Goal: Task Accomplishment & Management: Complete application form

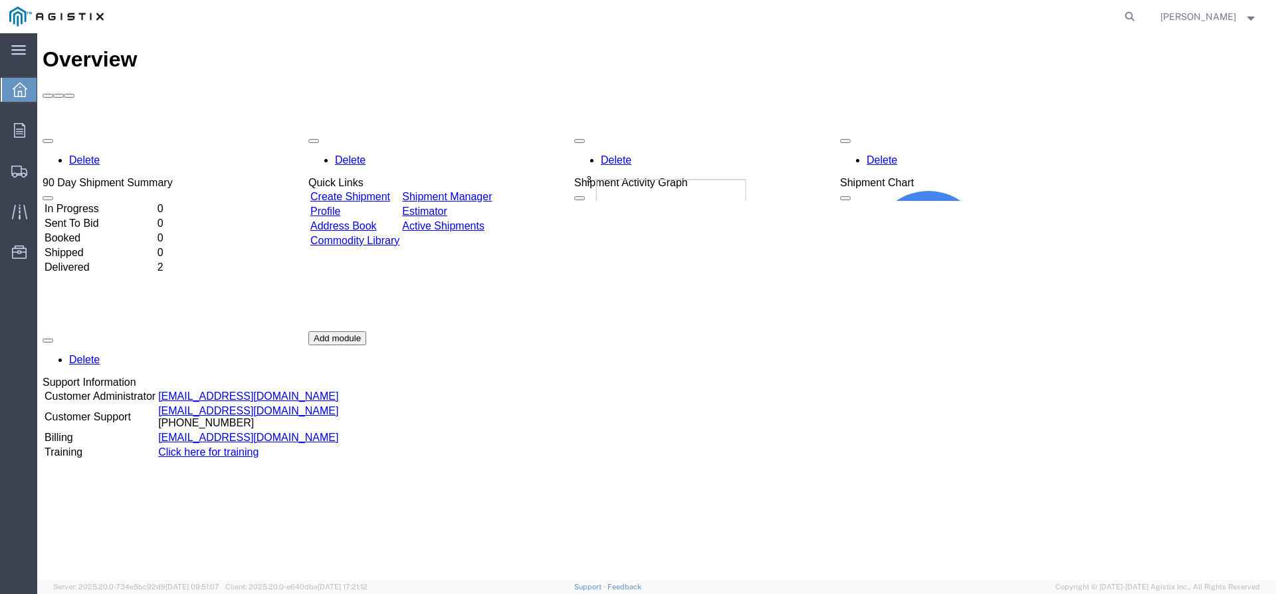
click at [390, 191] on link "Create Shipment" at bounding box center [350, 196] width 80 height 11
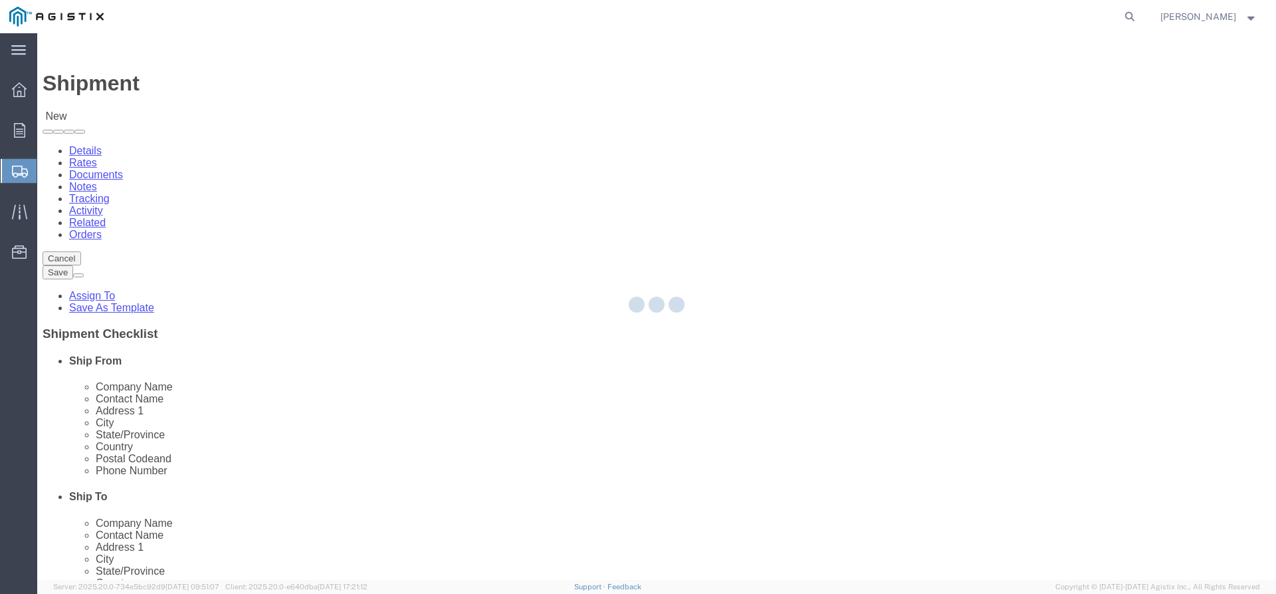
select select
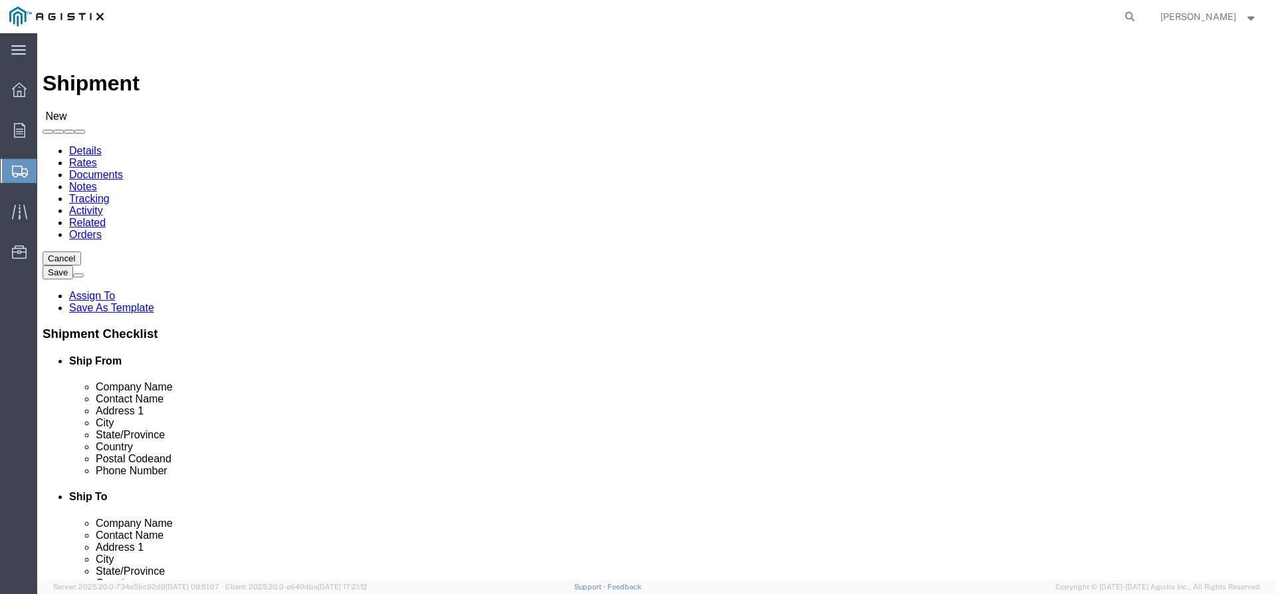
click select "Select Big Elk Energy Systems LLC PG&E"
select select "9596"
click select "Select Big Elk Energy Systems LLC PG&E"
select select "PURCHORD"
select select
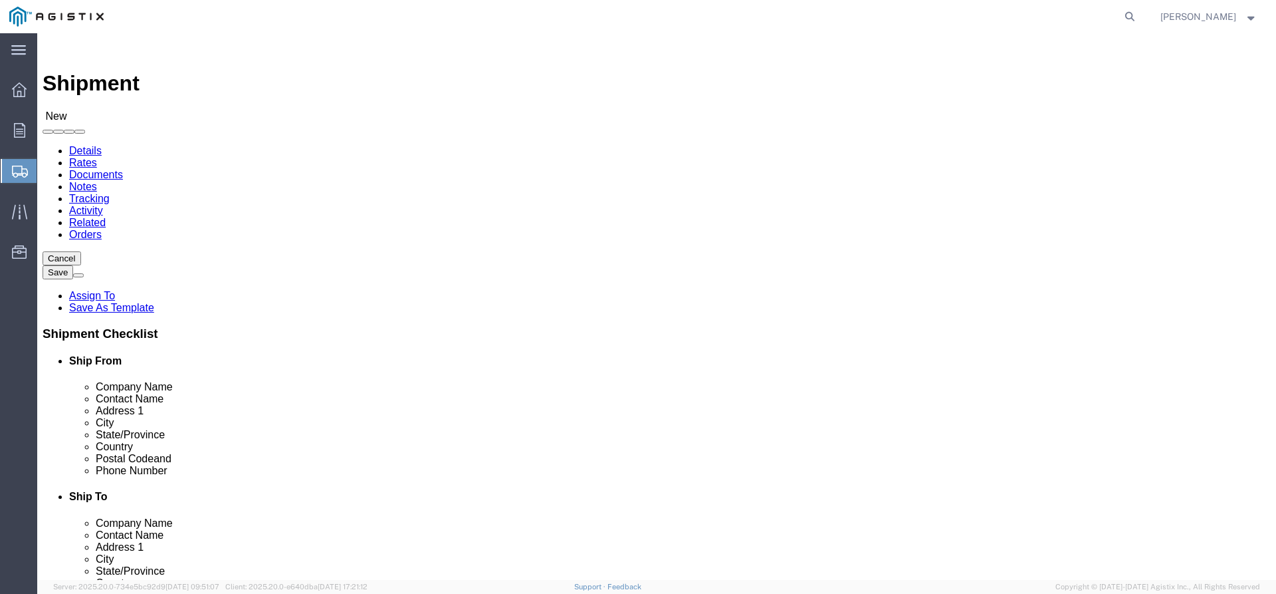
select select
click select "Select All Others [GEOGRAPHIC_DATA] [GEOGRAPHIC_DATA] [GEOGRAPHIC_DATA] [GEOGRA…"
select select "MYPROFILE"
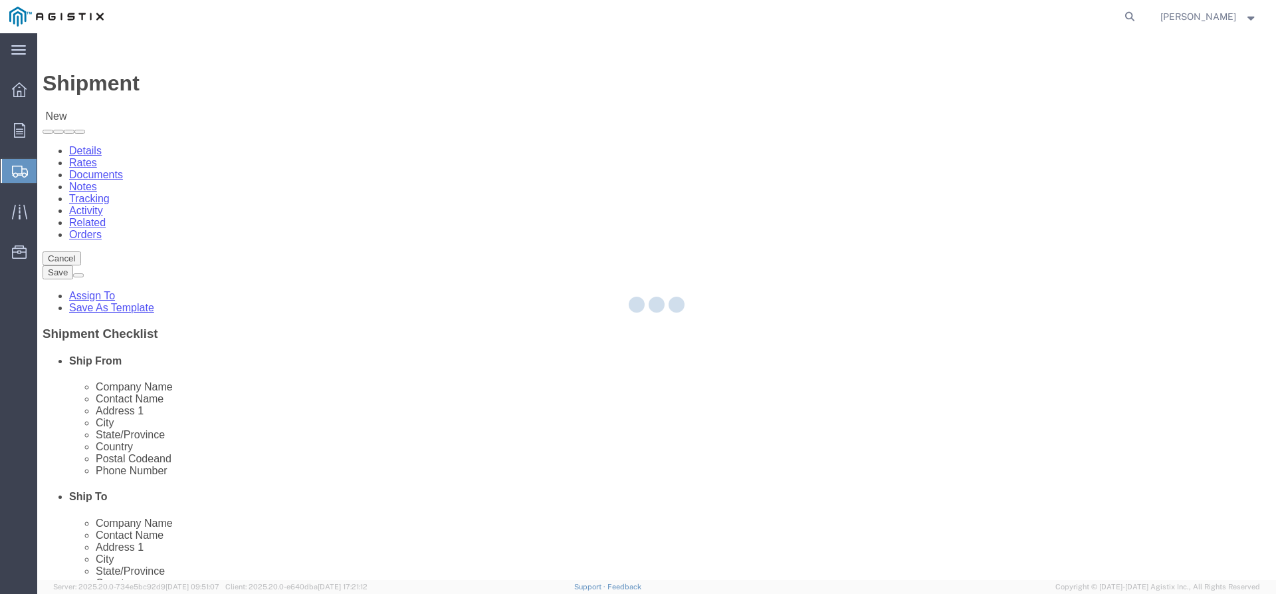
type input "Big Elk Energy Systems"
type input "[PERSON_NAME]"
type input "[STREET_ADDRESS]"
type input "Tulsa"
type input "74107"
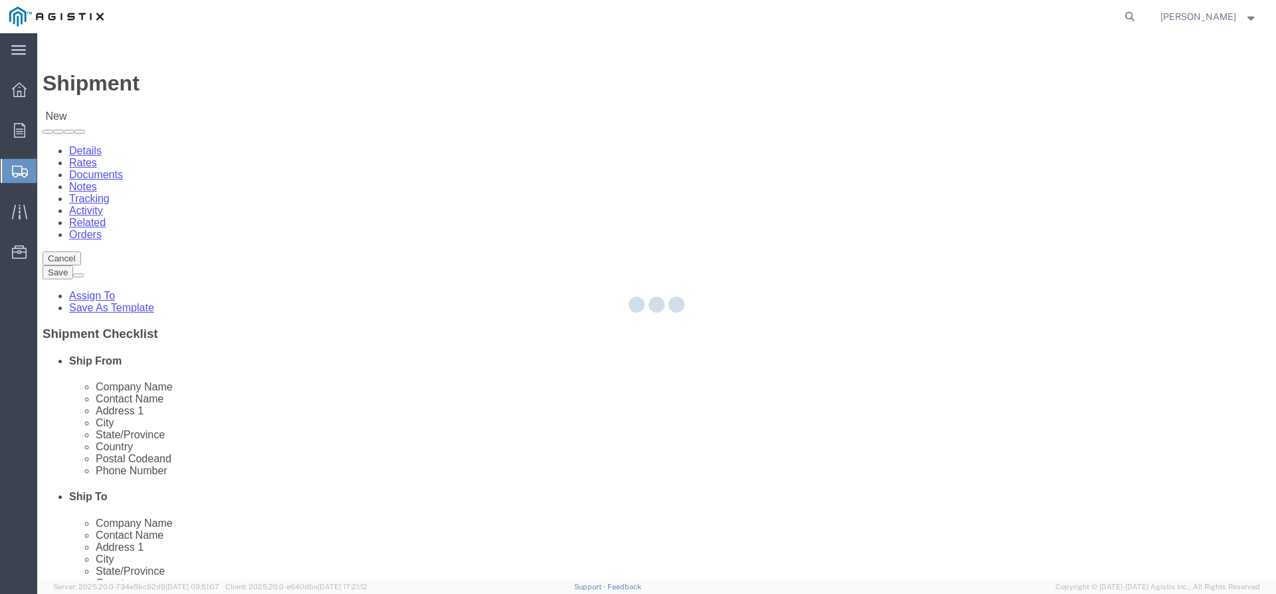
type input "OK"
type input "9185199903"
type input "[PERSON_NAME][EMAIL_ADDRESS][PERSON_NAME][DOMAIN_NAME]"
checkbox input "true"
select select "OK"
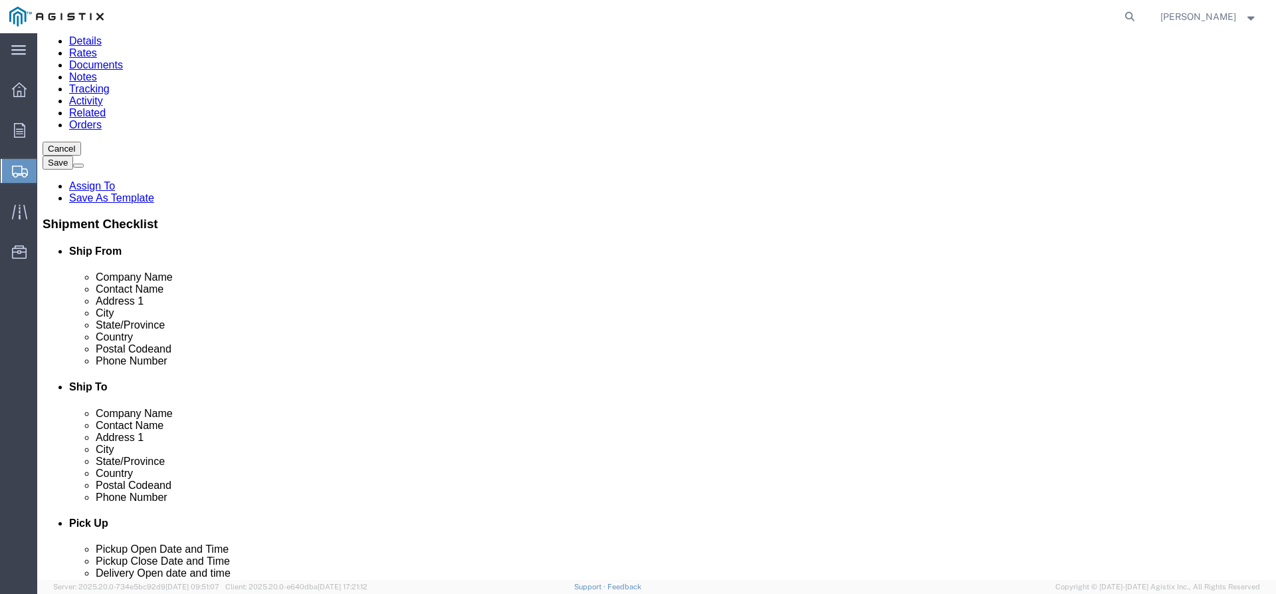
scroll to position [133, 0]
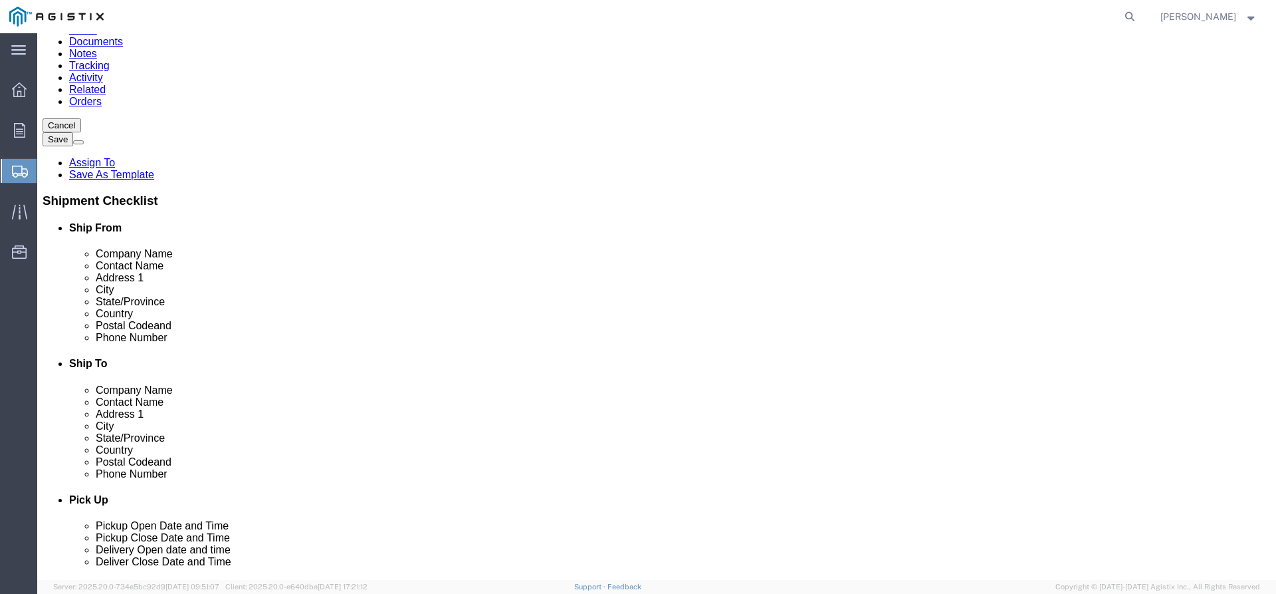
click input "text"
type input "PG & E"
click div
click input "text"
type input "[PERSON_NAME]"
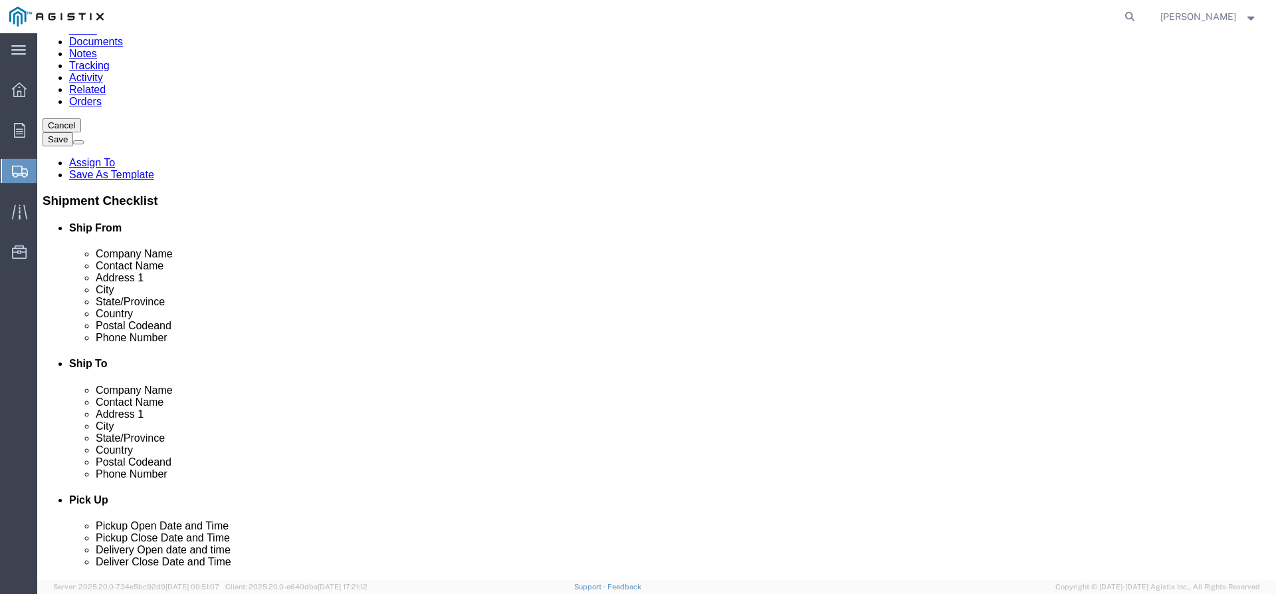
click input "text"
type input "[STREET_ADDRESS]"
select select
click input "text"
type input "[GEOGRAPHIC_DATA]"
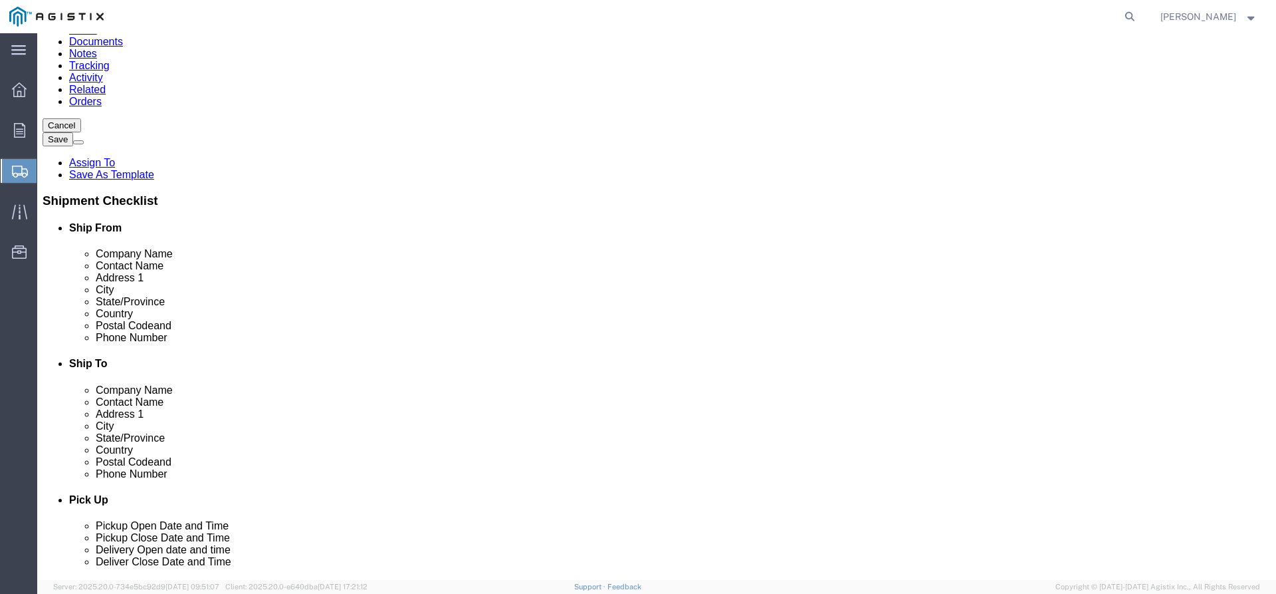
select select
select select "CA"
click input "Postal Code"
type input "95965"
click input "text"
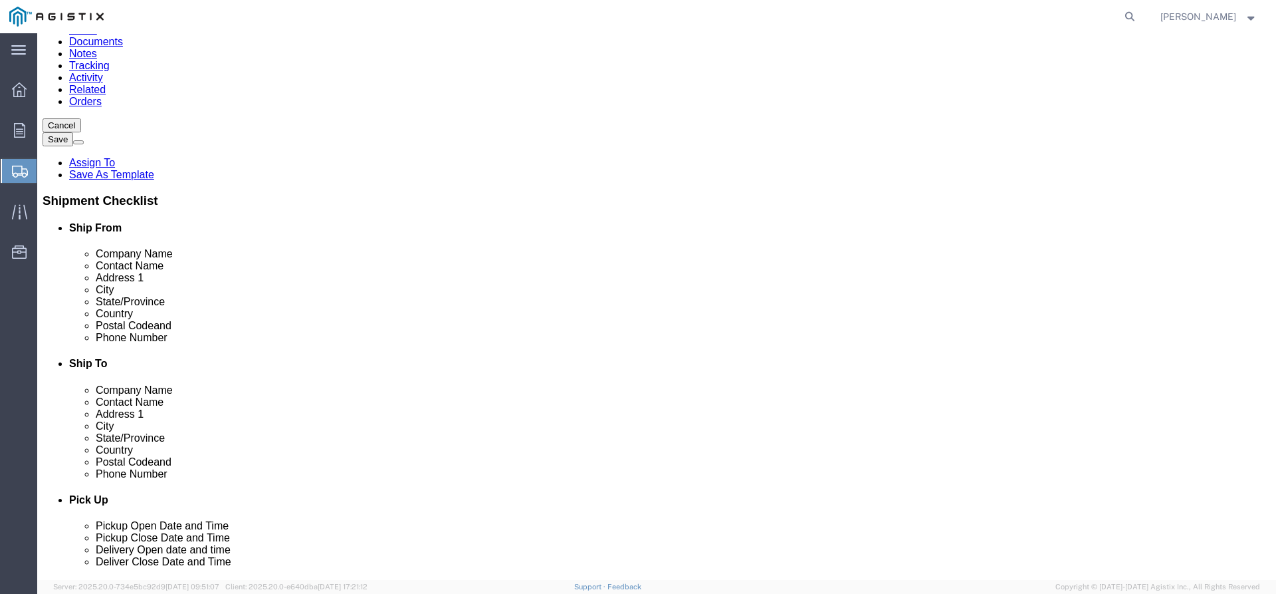
select select
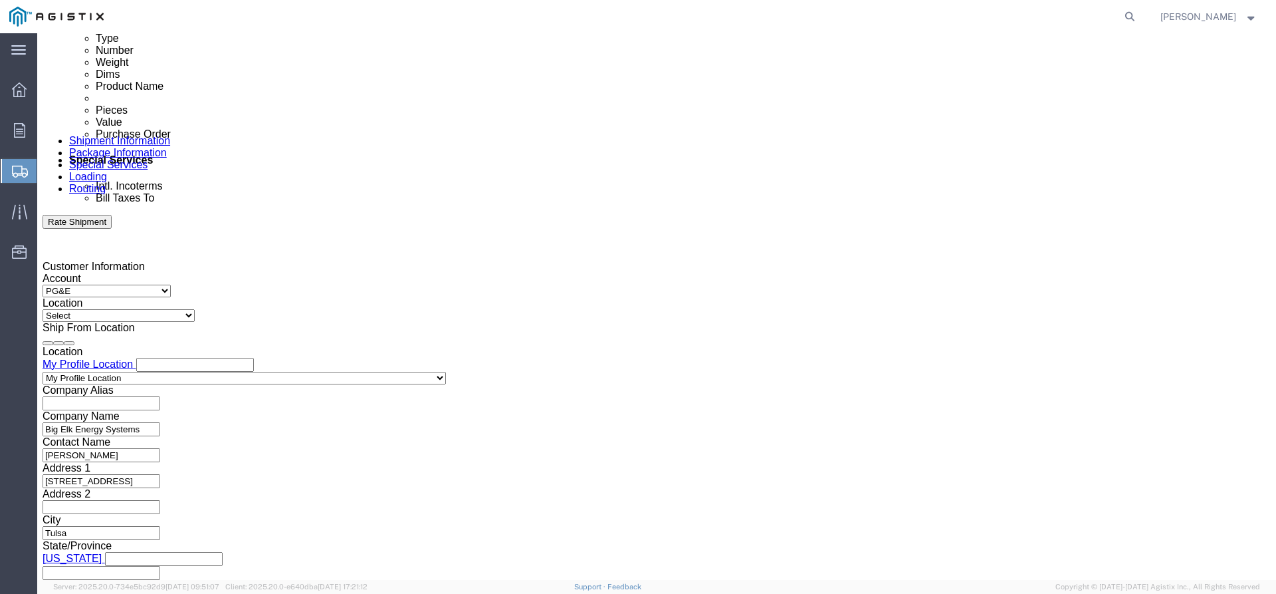
scroll to position [731, 0]
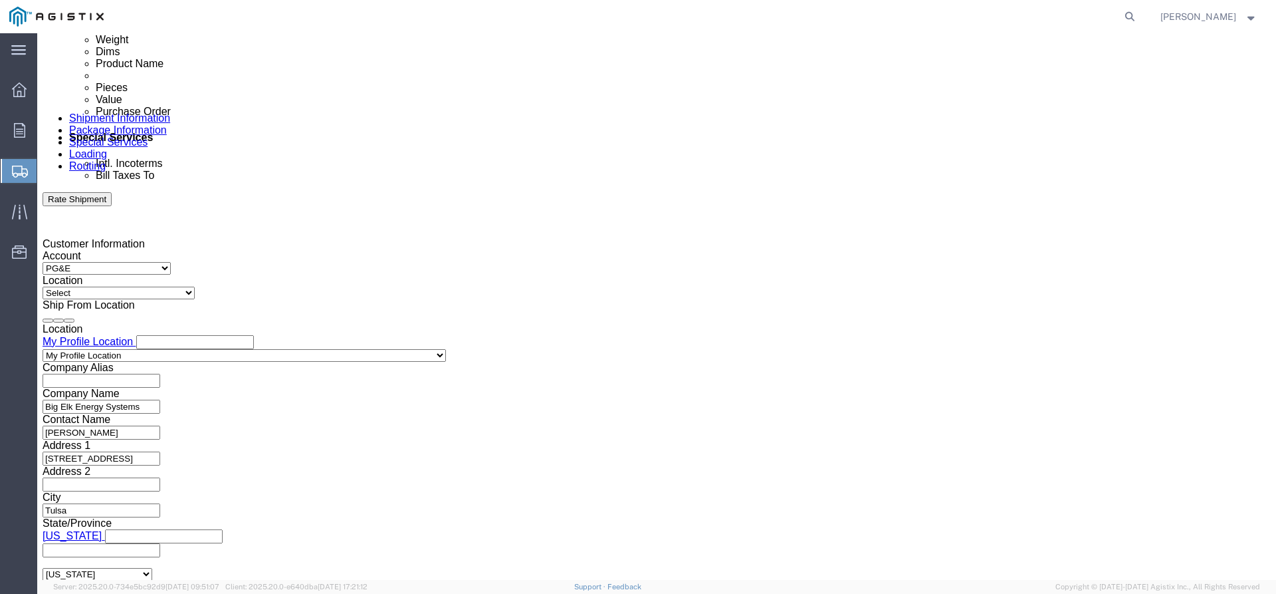
type input "[PHONE_NUMBER]"
click div "[DATE] 11:00 AM"
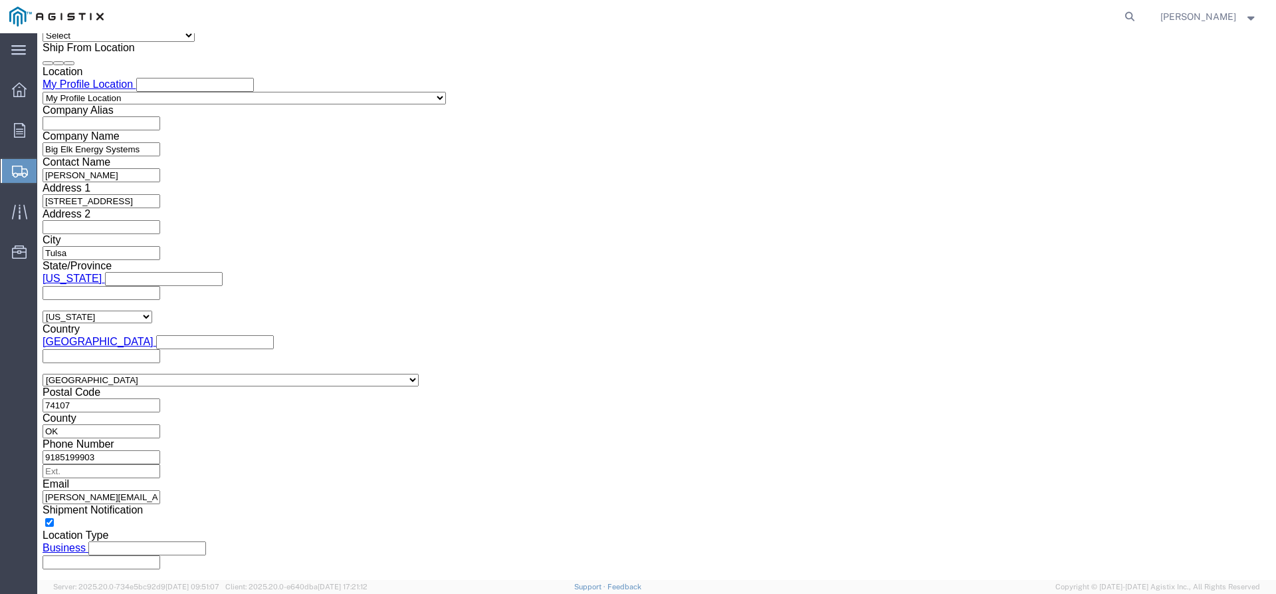
click input "11:00 AM"
type input "7:00 AM"
click button "Apply"
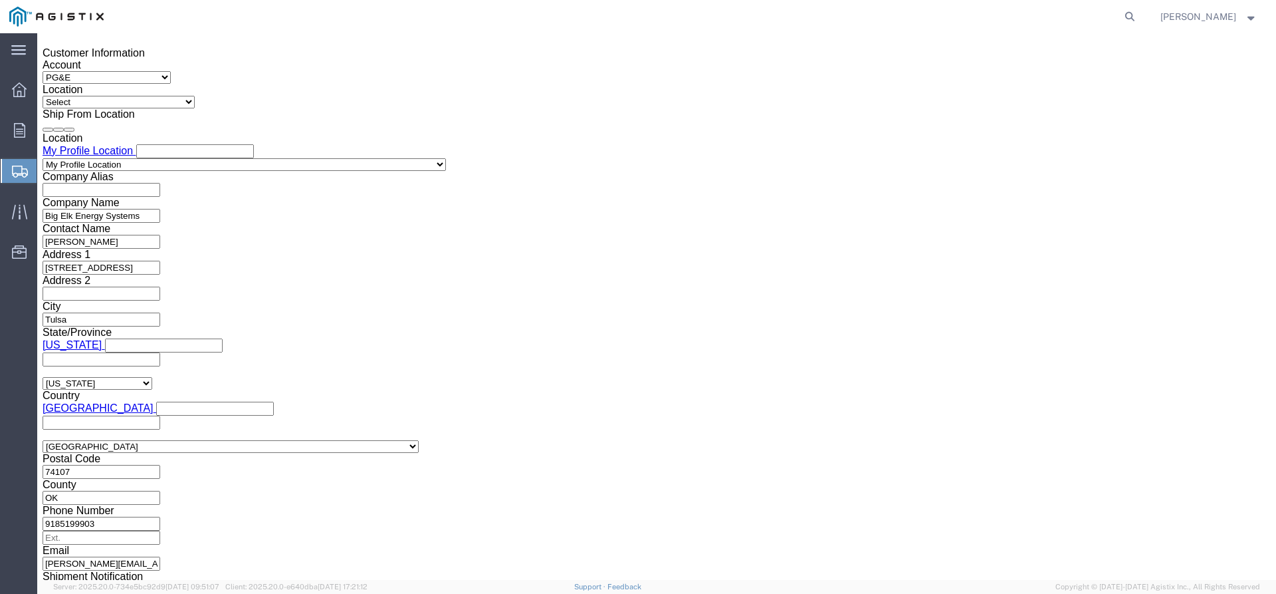
click div "[DATE] 8:00 AM"
type input "3:30 PM"
click button "Apply"
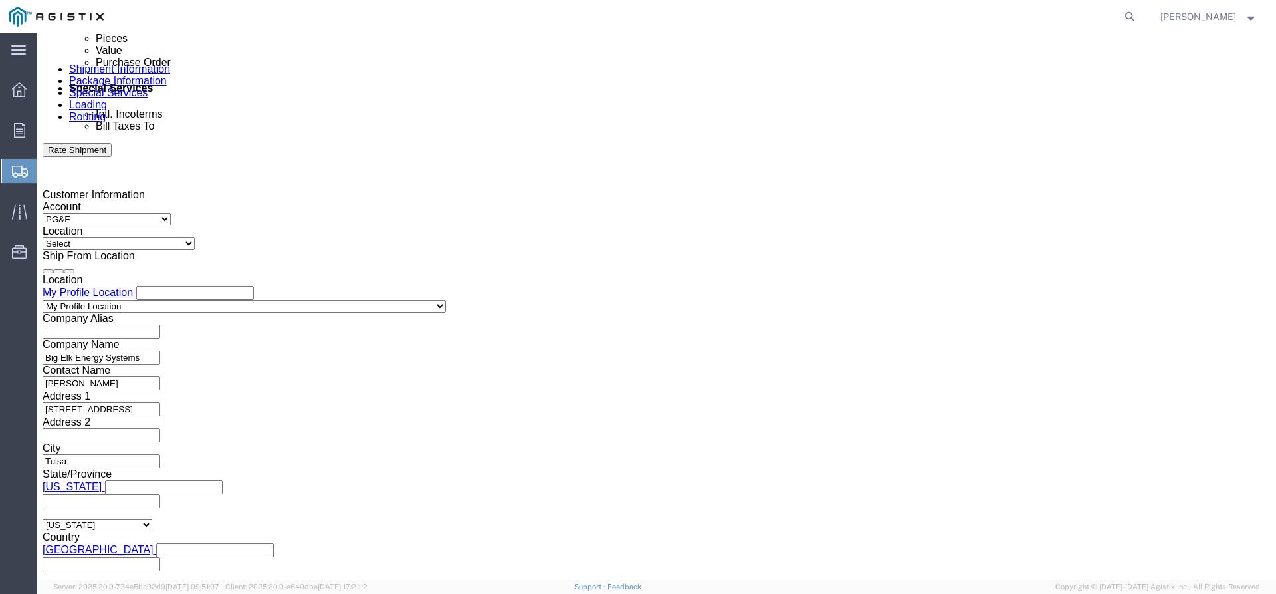
scroll to position [723, 0]
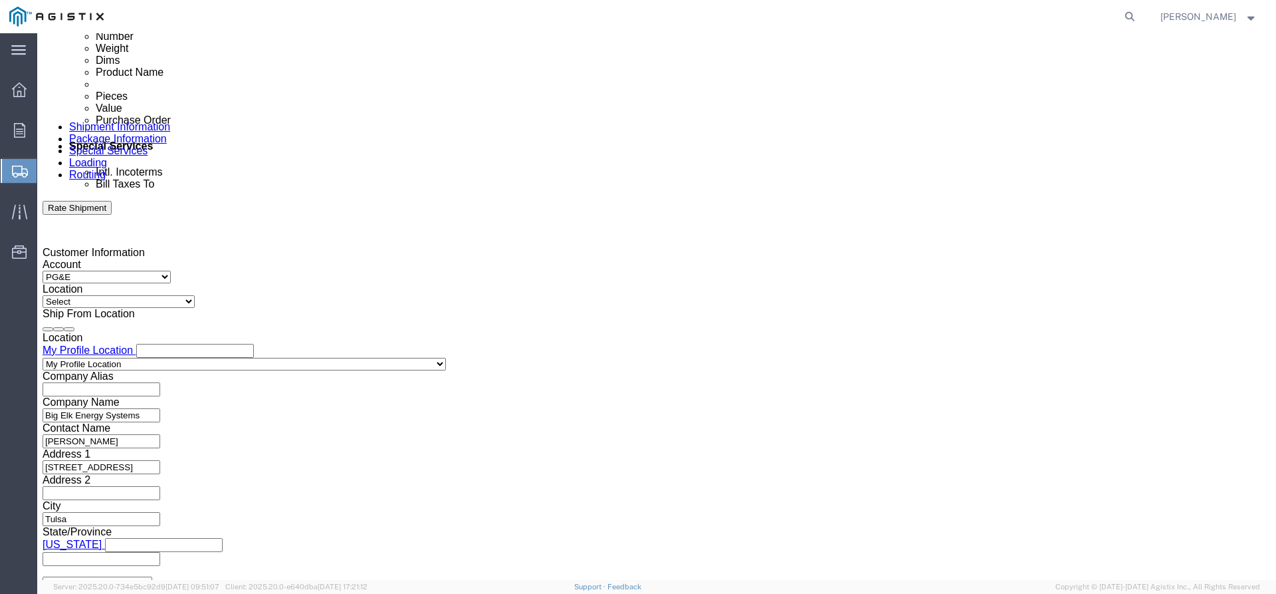
click div
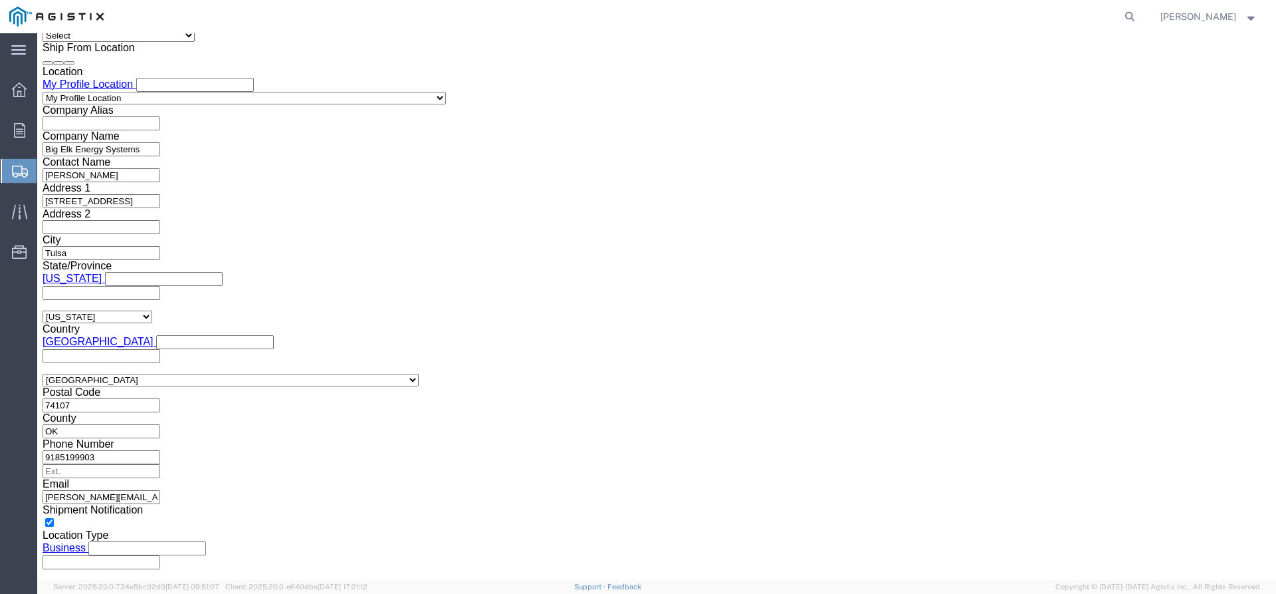
click input "4:30 PM"
type input "7:30 PM"
click button "Apply"
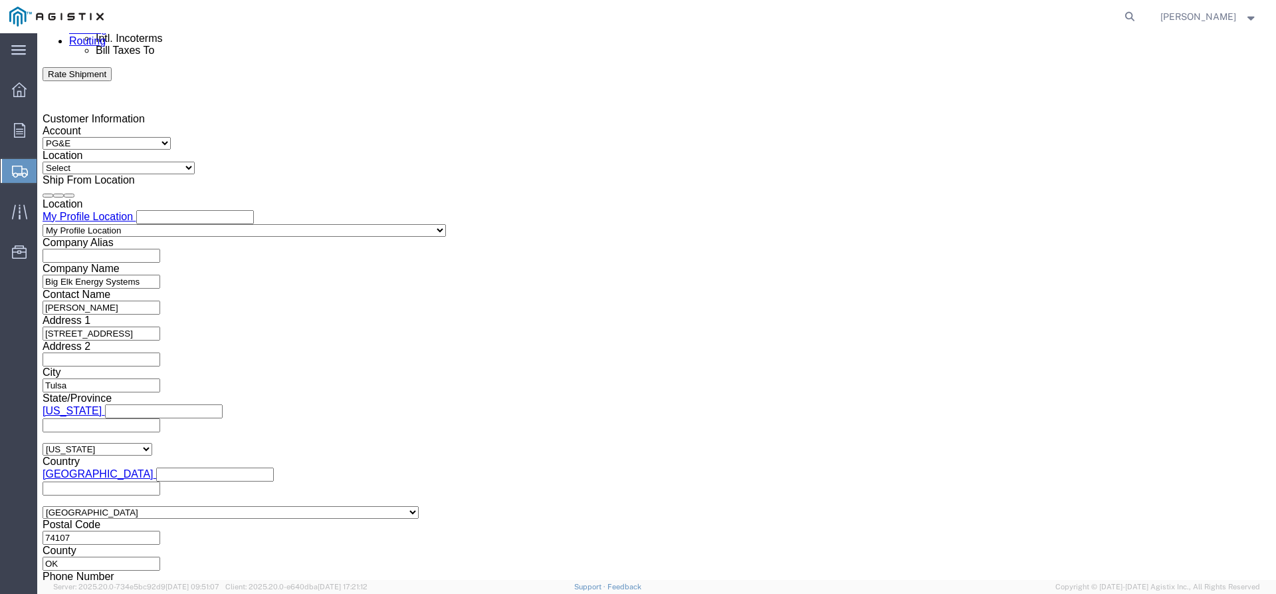
scroll to position [856, 0]
click div
type input "3:30 PM"
click button "Apply"
click div "[DATE] 8:30 PM"
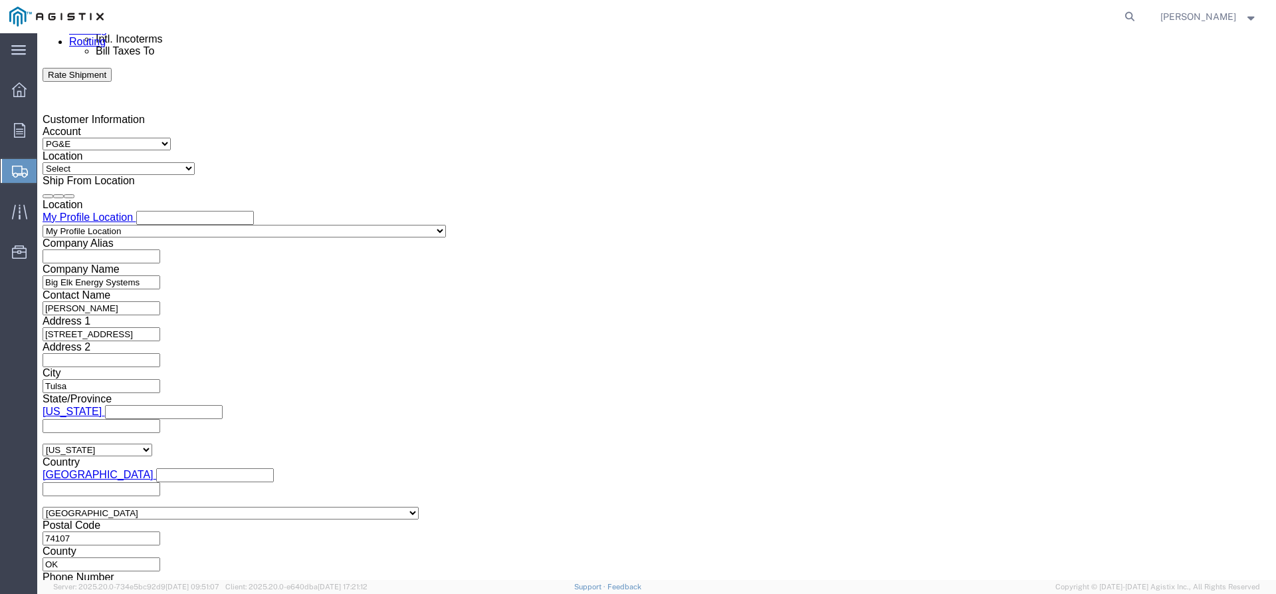
click button "Apply"
click div "[DATE] 8:30 PM"
click div "[DATE] 7:30 PM"
click input "7:30 PM"
type input "7:30 AM"
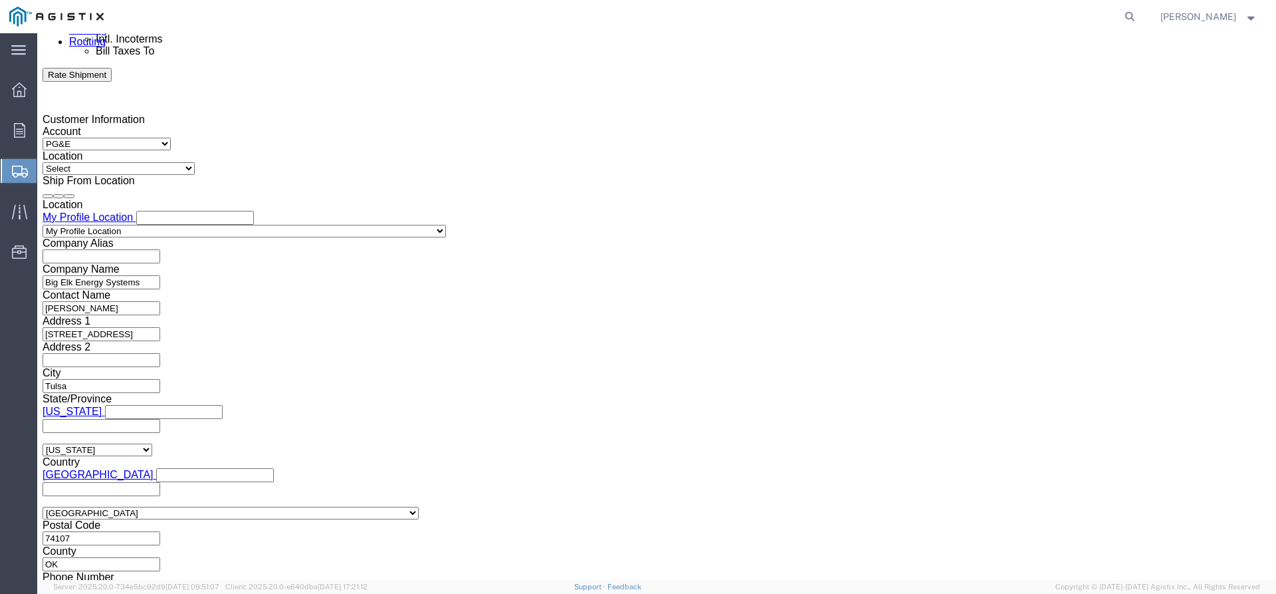
click button "Apply"
click div "[DATE] 8:30 PM"
click button "Apply"
click select "Select Account Type Activity ID Airline Appointment Number ASN Batch Request # …"
select select "JOBNUM"
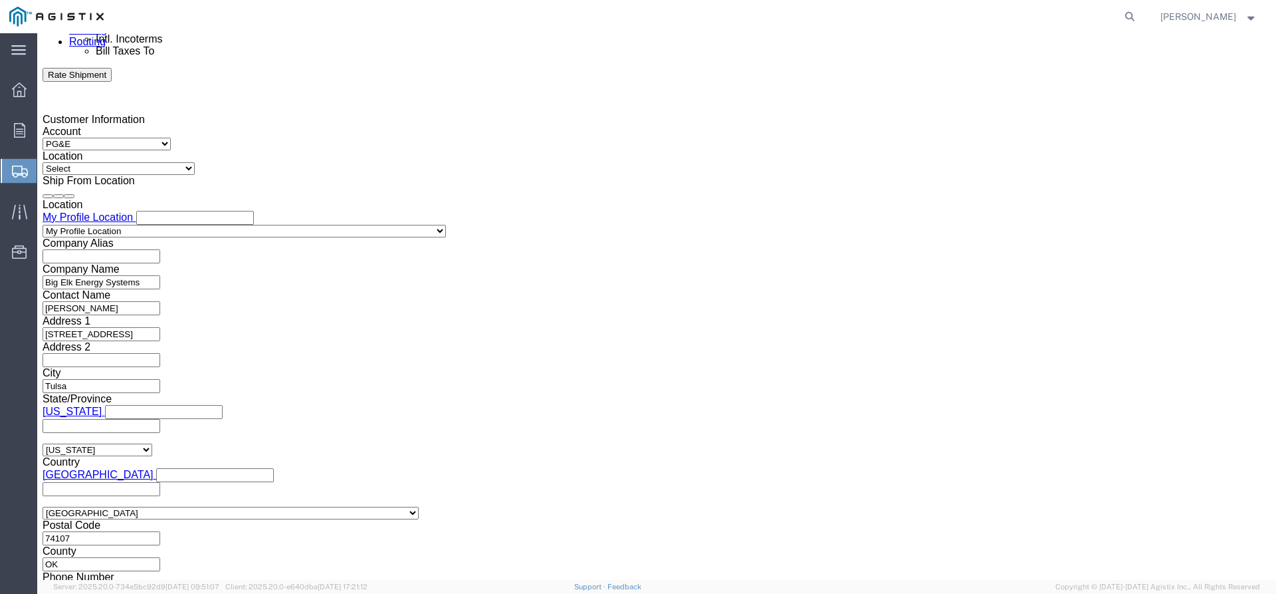
click select "Select Account Type Activity ID Airline Appointment Number ASN Batch Request # …"
click input "text"
type input "ELK1125801"
drag, startPoint x: 187, startPoint y: 353, endPoint x: 207, endPoint y: 364, distance: 23.2
click input "text"
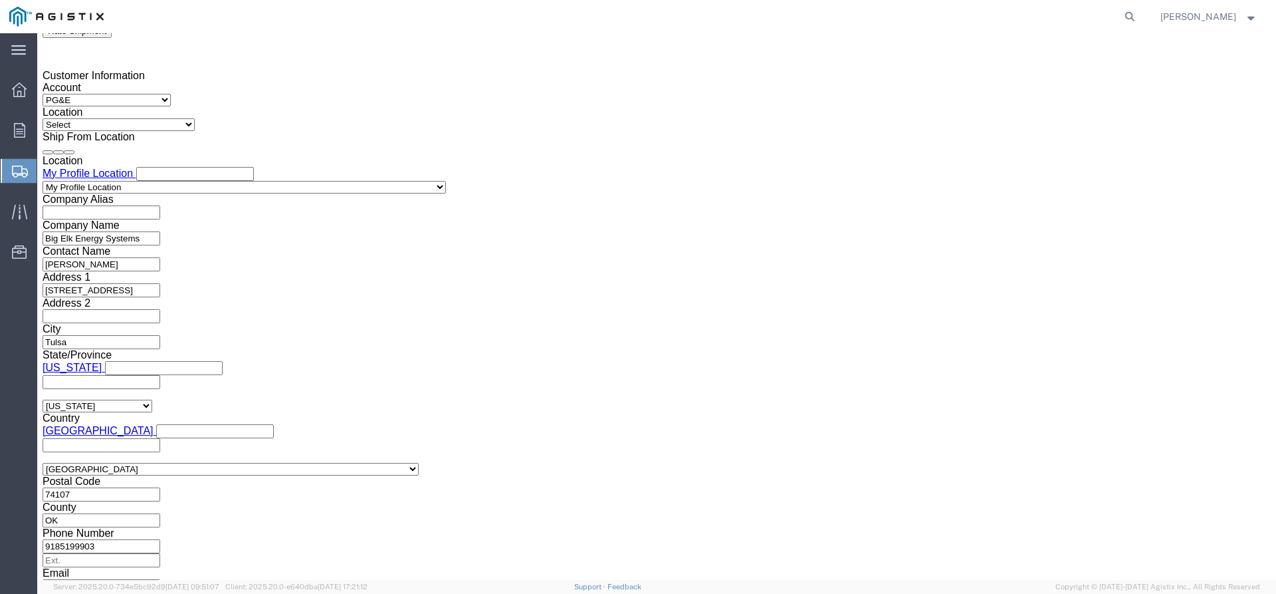
scroll to position [922, 0]
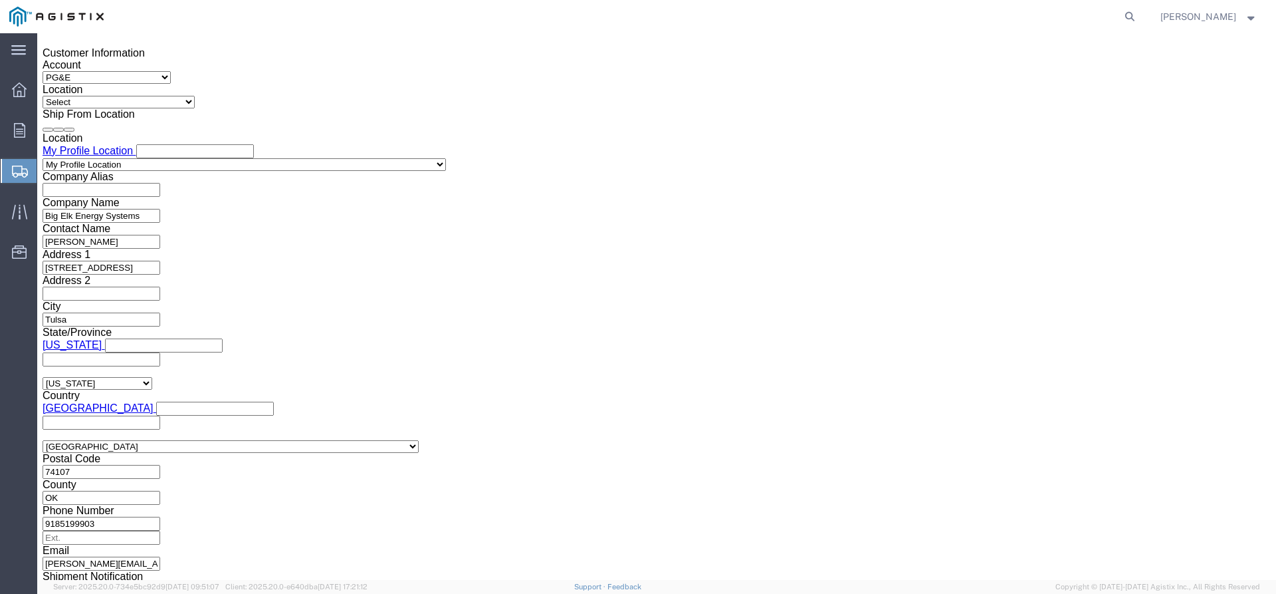
type input "2701129050"
click select "Select Air Less than Truckload Multi-Leg Ocean Freight Rail Small Parcel Truckl…"
select select "LTL"
click select "Select Air Less than Truckload Multi-Leg Ocean Freight Rail Small Parcel Truckl…"
click select "Select Straight Truck"
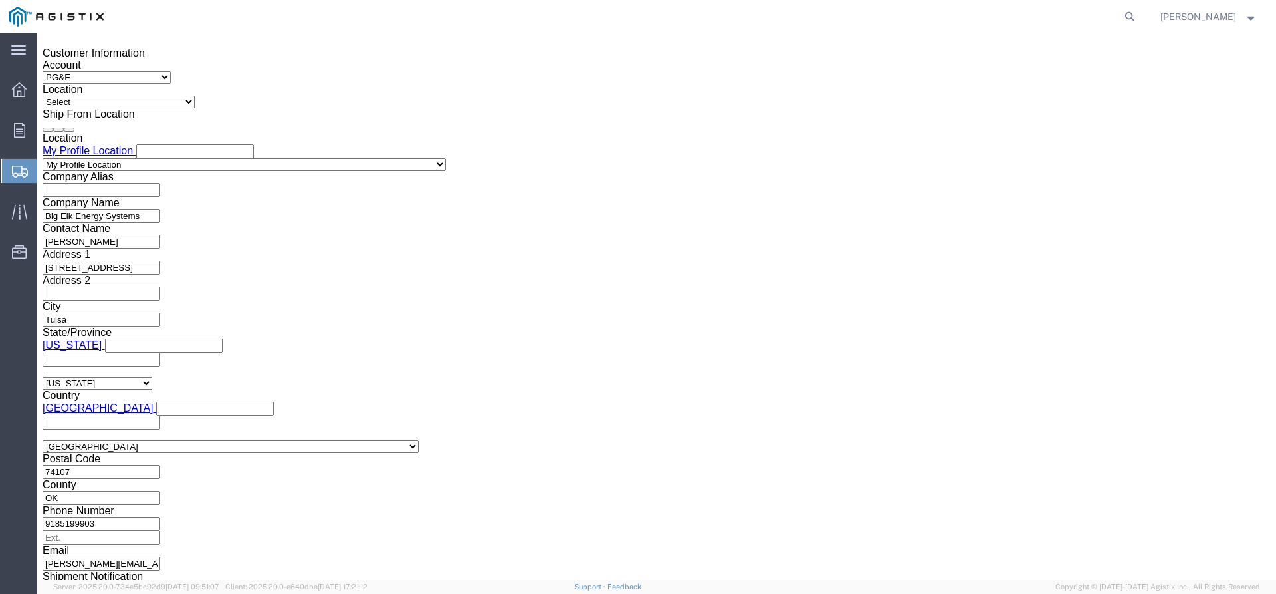
click select "Select Straight Truck"
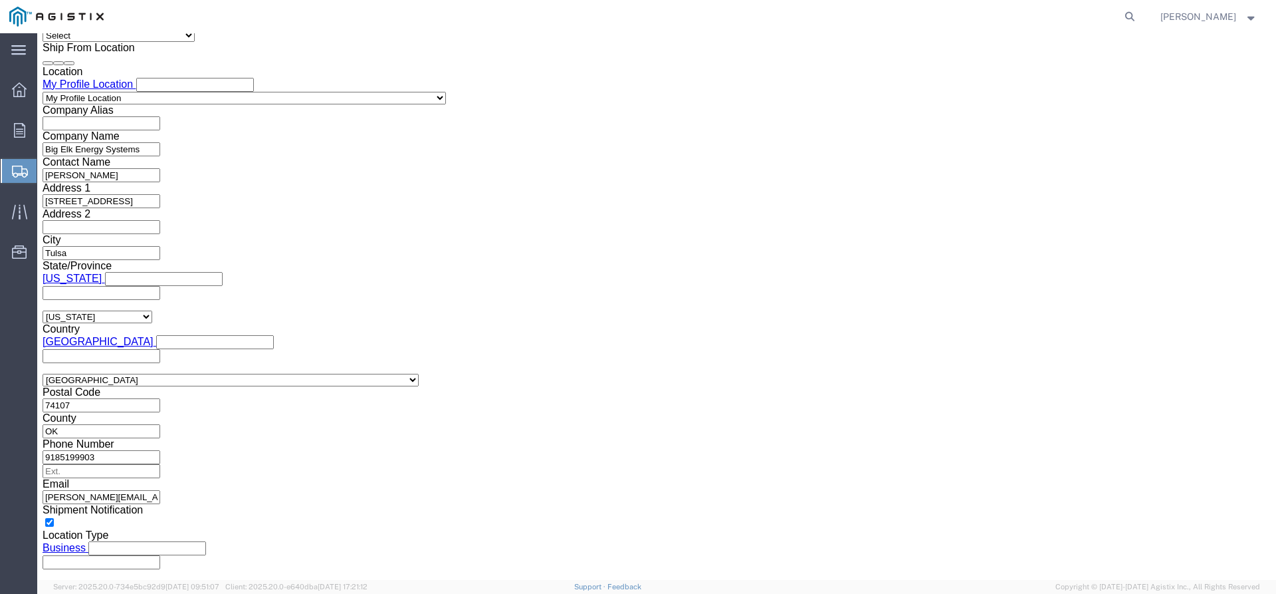
click input "text"
click td "13"
type input "[DATE]"
click input "text"
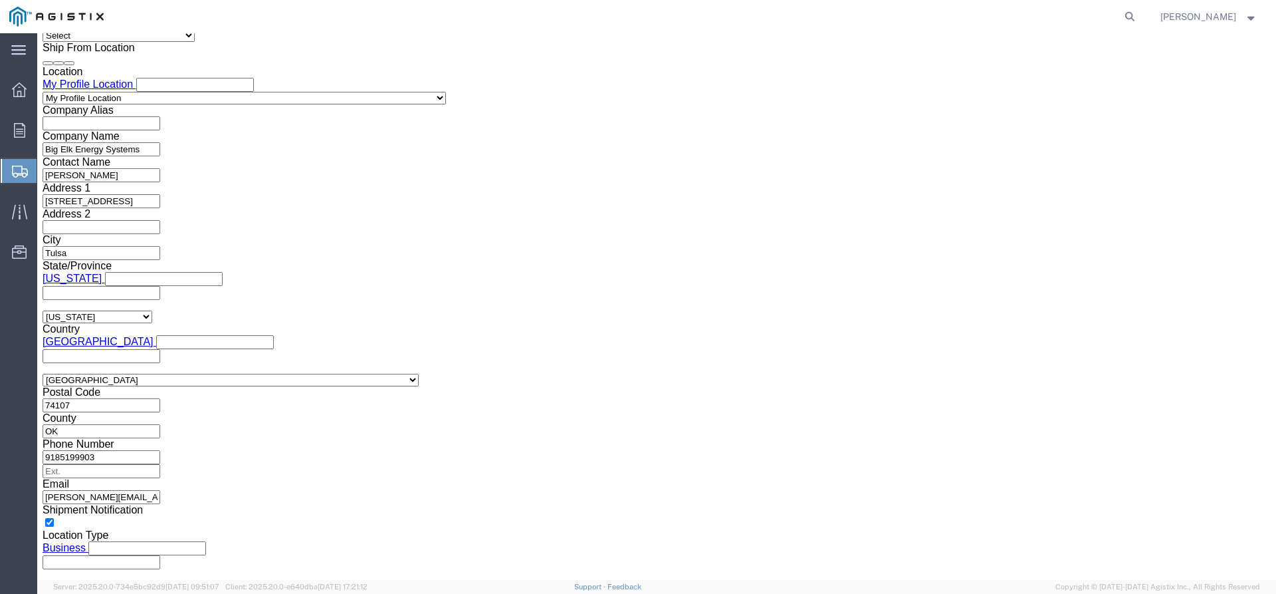
click td "16"
type input "[DATE]"
click select "Select Straight Truck"
click button "Continue"
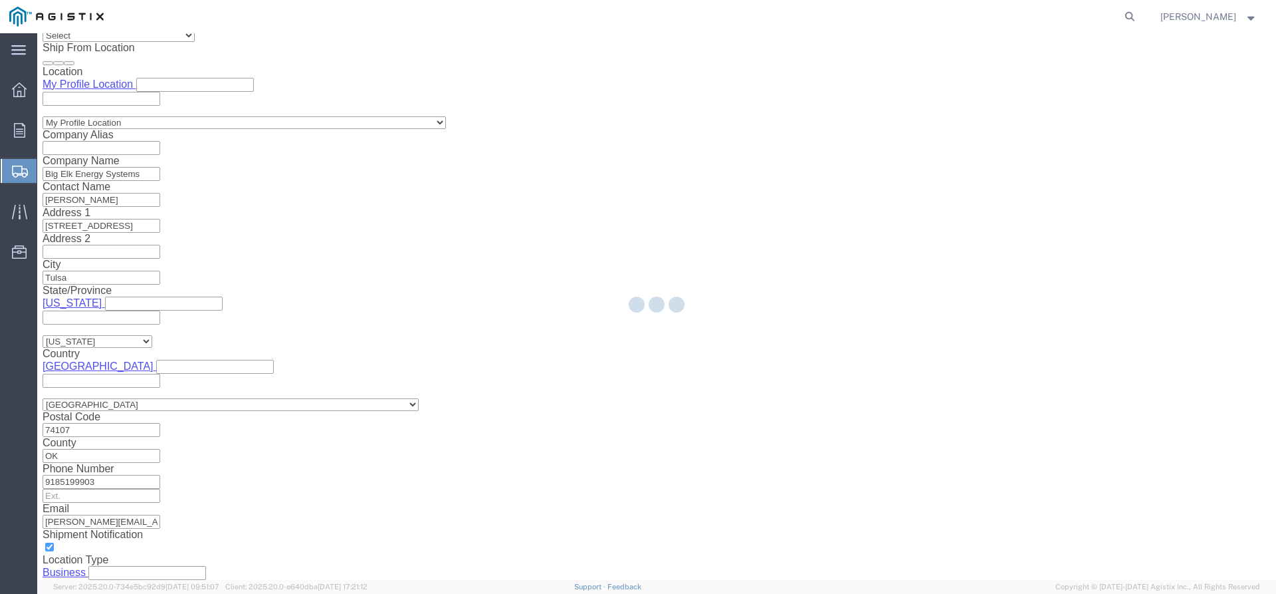
select select "38175"
select select "CUSTREF"
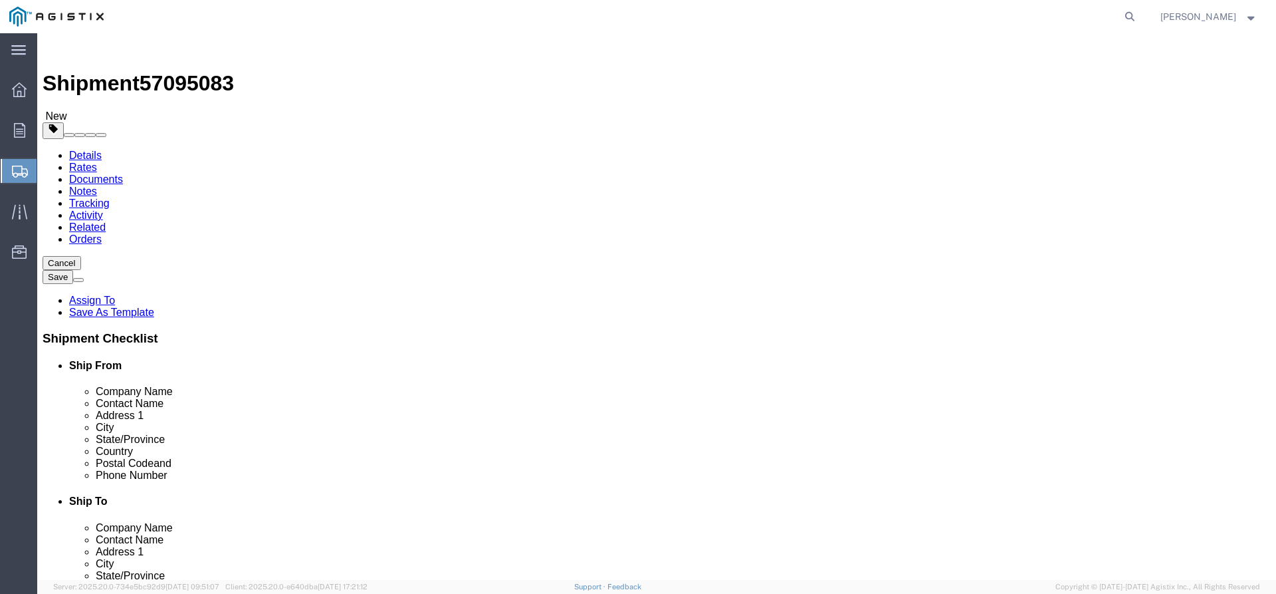
click select "Select Bale(s) Basket(s) Bolt(s) Bottle(s) Buckets Bulk Bundle(s) Can(s) Cardbo…"
select select "PSNS"
click select "Select Bale(s) Basket(s) Bolt(s) Bottle(s) Buckets Bulk Bundle(s) Can(s) Cardbo…"
click input "text"
type input "48"
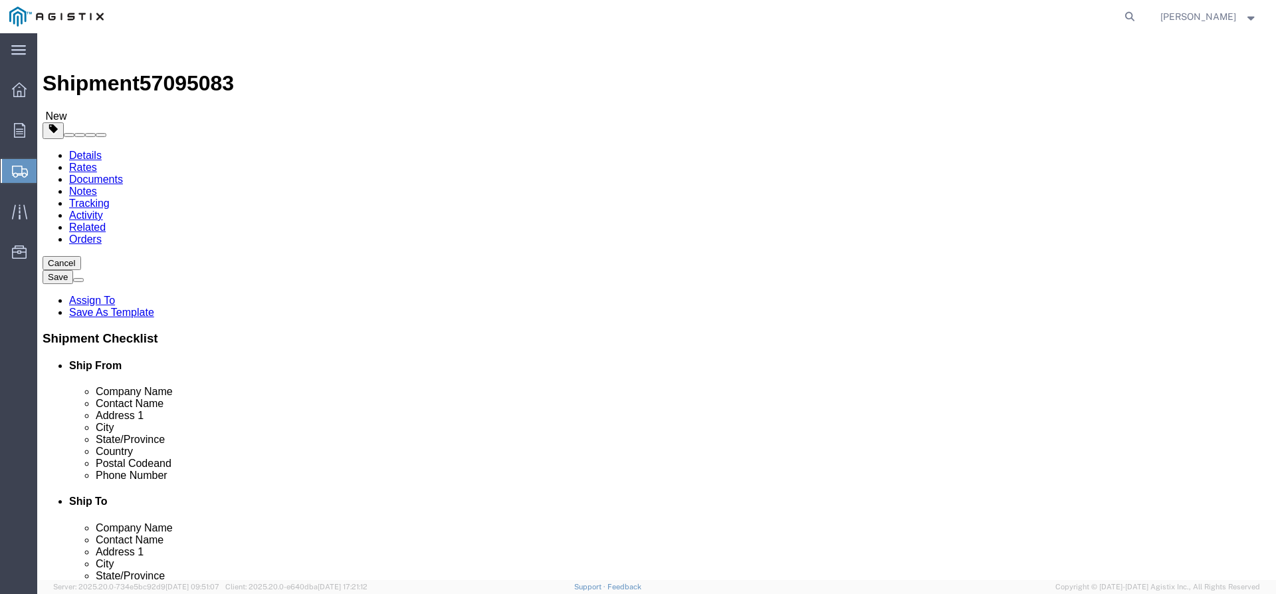
click input "text"
type input "40"
click input "text"
type input "13"
click input "0.00"
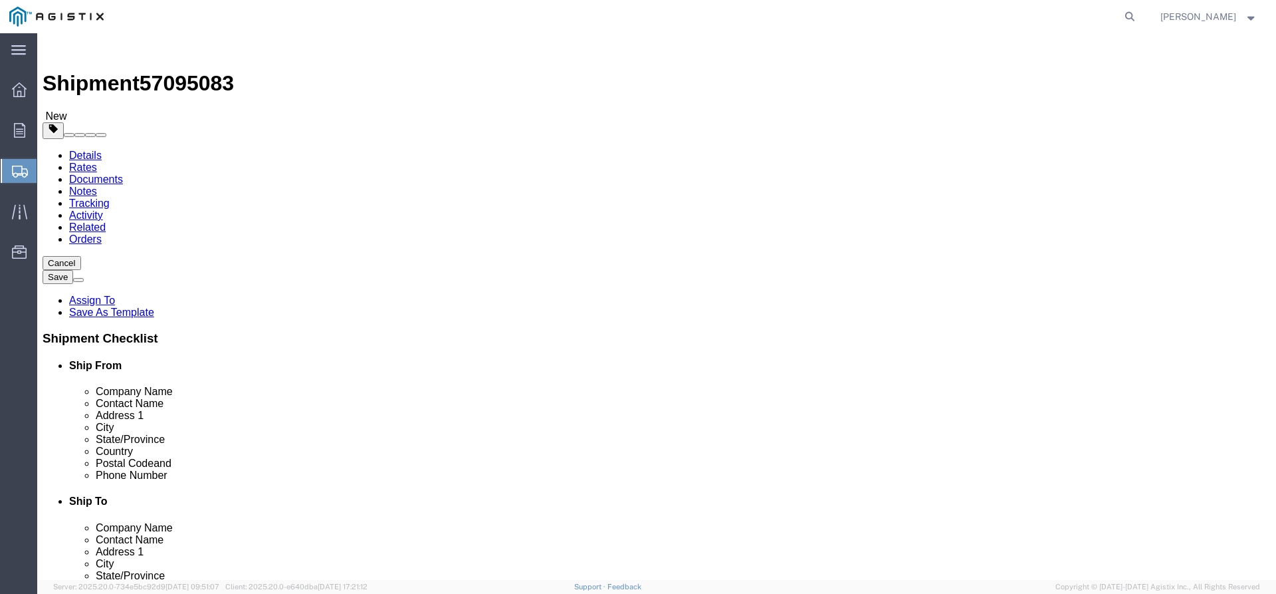
type input "0"
type input "195.00"
click link "Add Content"
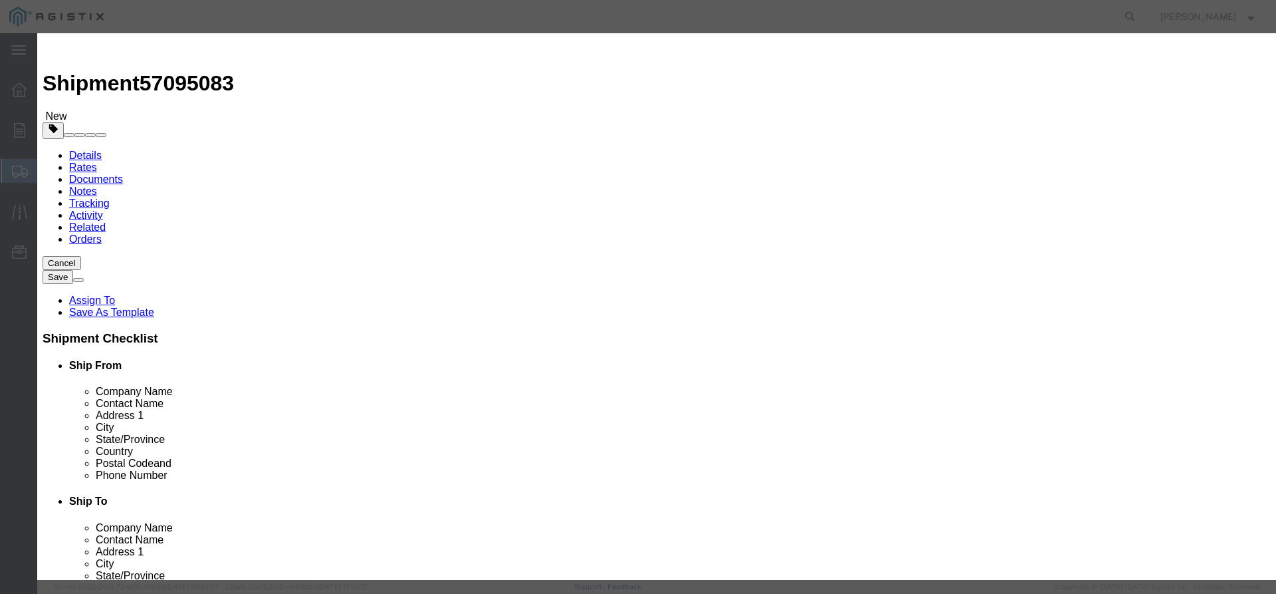
click input "text"
type input "6" Helical Noise Attenuator"
click input "0"
type input "1"
click input "text"
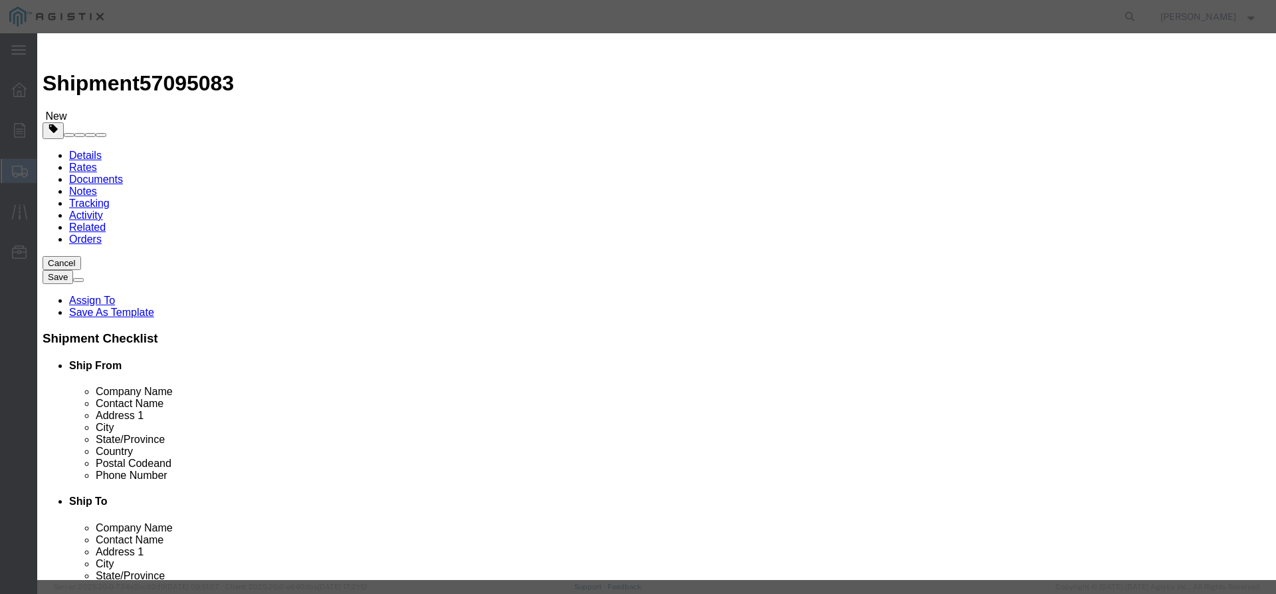
type input "10,000"
click select "Select 50 55 60 65 70 85 92.5 100 125 175 250 300 400"
select select "50"
click select "Select 50 55 60 65 70 85 92.5 100 125 175 250 300 400"
click button "Save & Close"
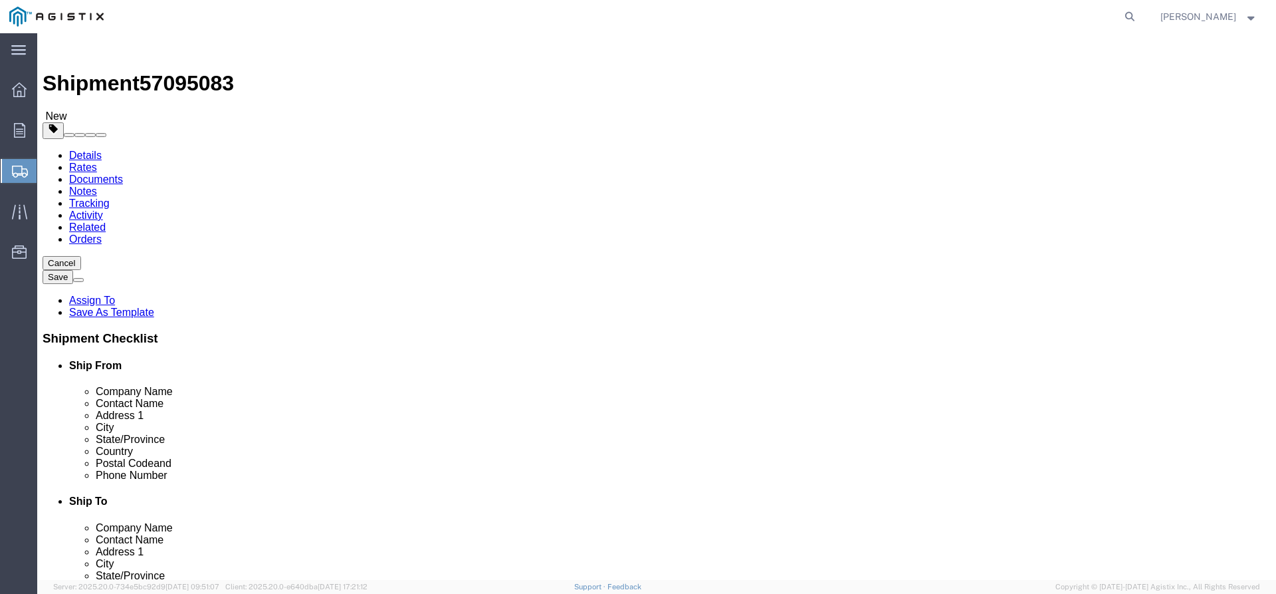
scroll to position [17, 0]
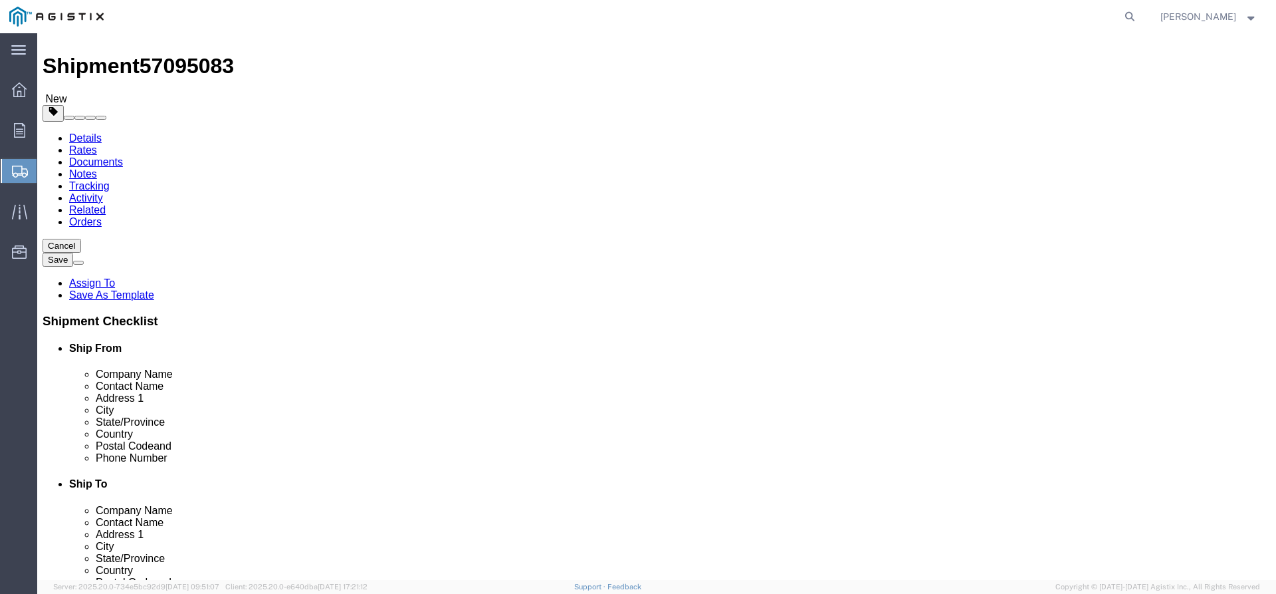
click button "Rate Shipment"
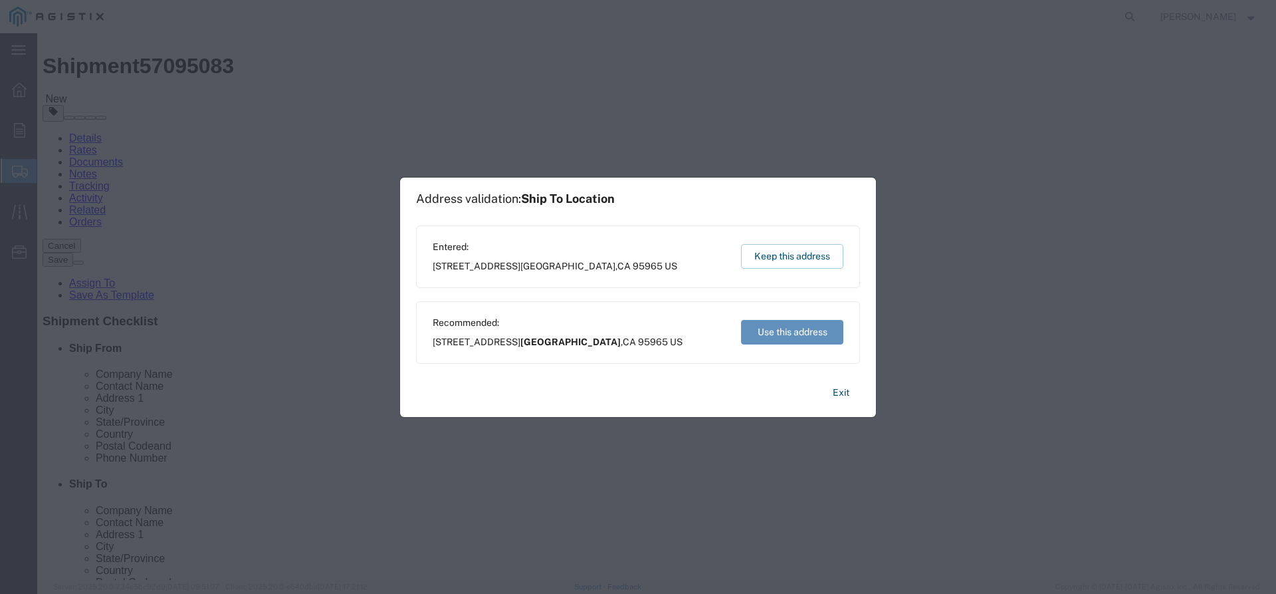
click at [783, 336] on button "Use this address" at bounding box center [792, 332] width 102 height 25
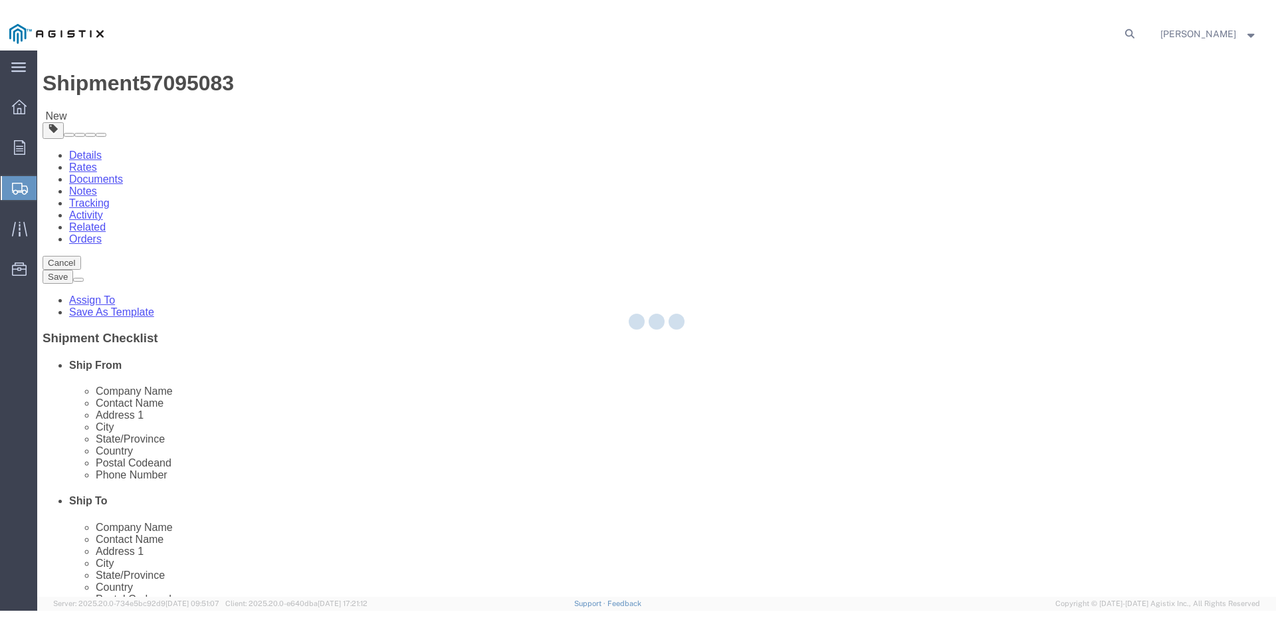
scroll to position [0, 0]
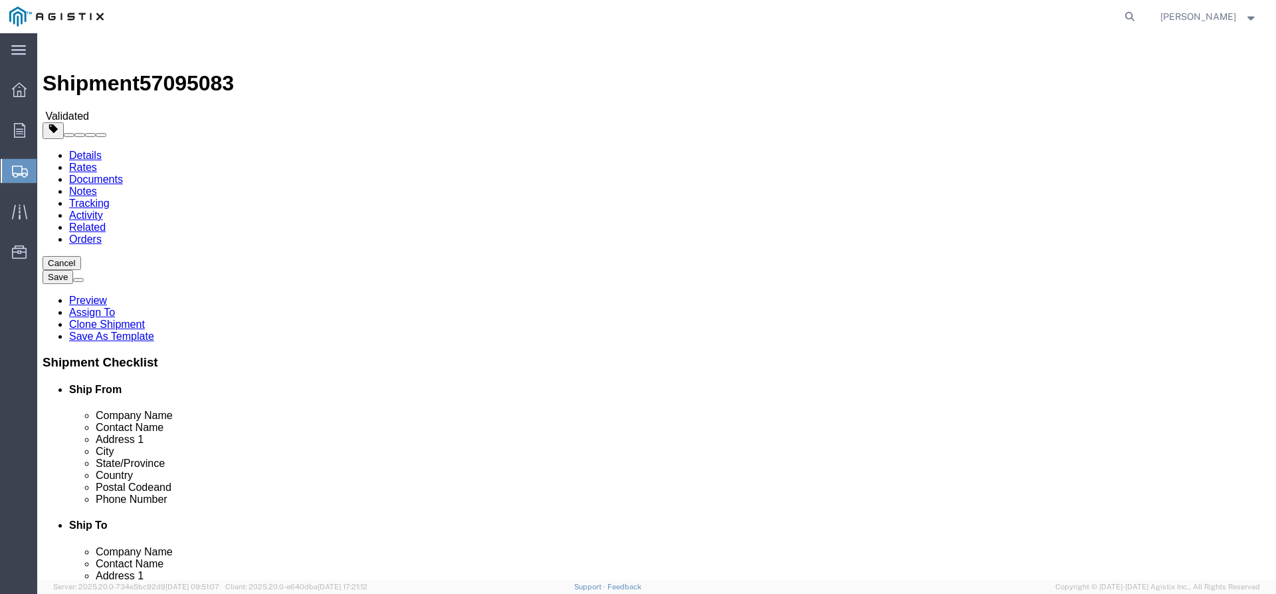
click at [73, 270] on button "Save" at bounding box center [58, 277] width 31 height 14
click at [94, 150] on link "Details" at bounding box center [85, 155] width 33 height 11
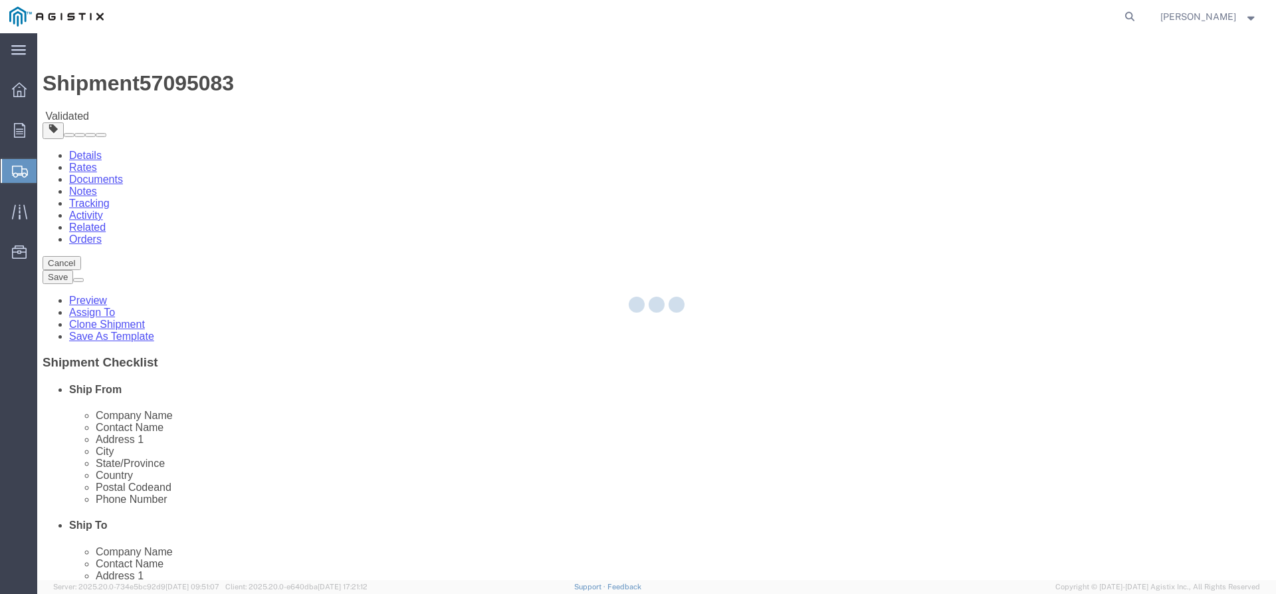
select select "38175"
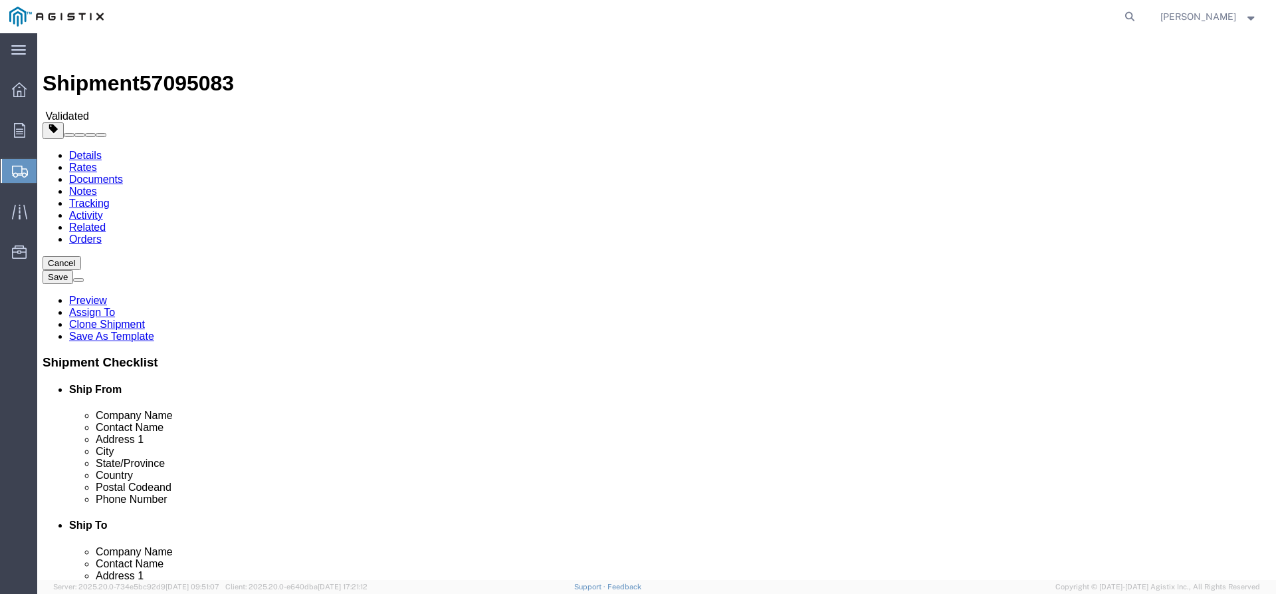
click link "Rates"
click at [123, 174] on link "Documents" at bounding box center [96, 179] width 54 height 11
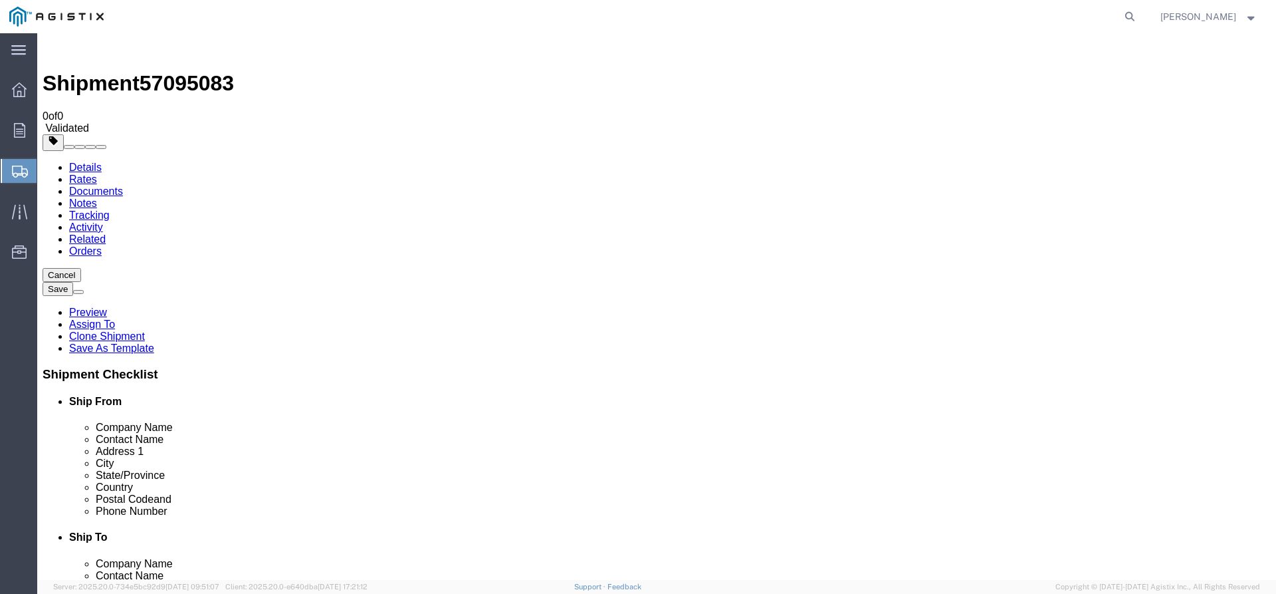
click at [110, 209] on link "Tracking" at bounding box center [89, 214] width 41 height 11
click at [103, 221] on link "Activity" at bounding box center [86, 226] width 34 height 11
click at [106, 233] on link "Related" at bounding box center [87, 238] width 37 height 11
click at [102, 245] on link "Orders" at bounding box center [85, 250] width 33 height 11
click at [97, 174] on link "Rates" at bounding box center [83, 179] width 28 height 11
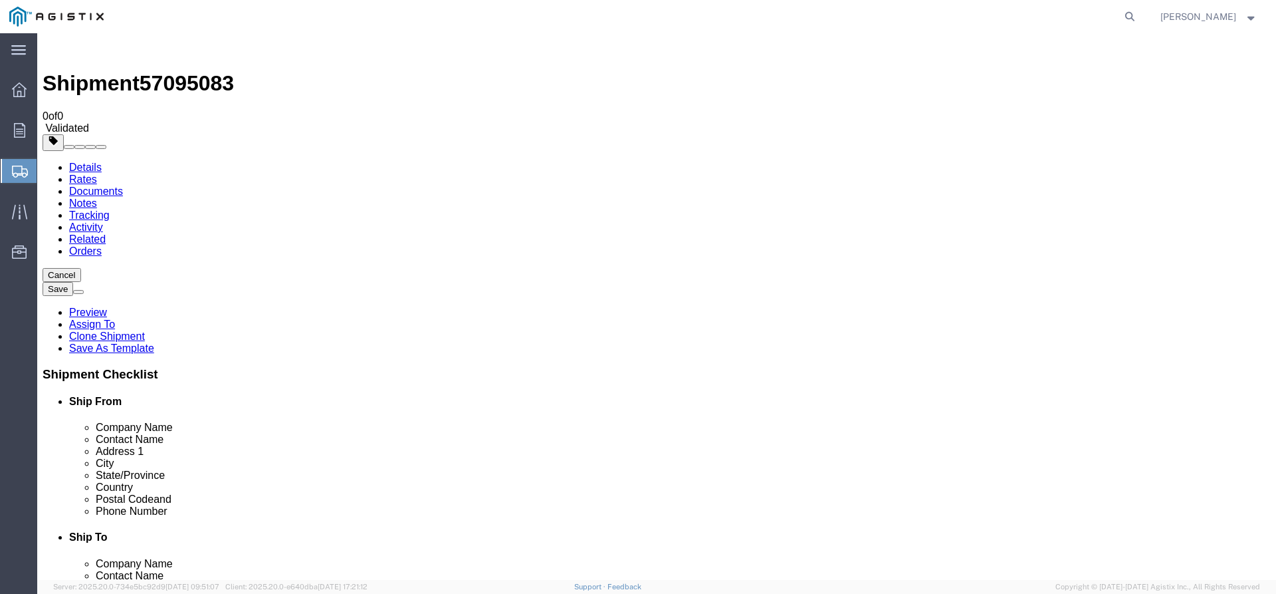
click at [59, 41] on img at bounding box center [51, 47] width 16 height 16
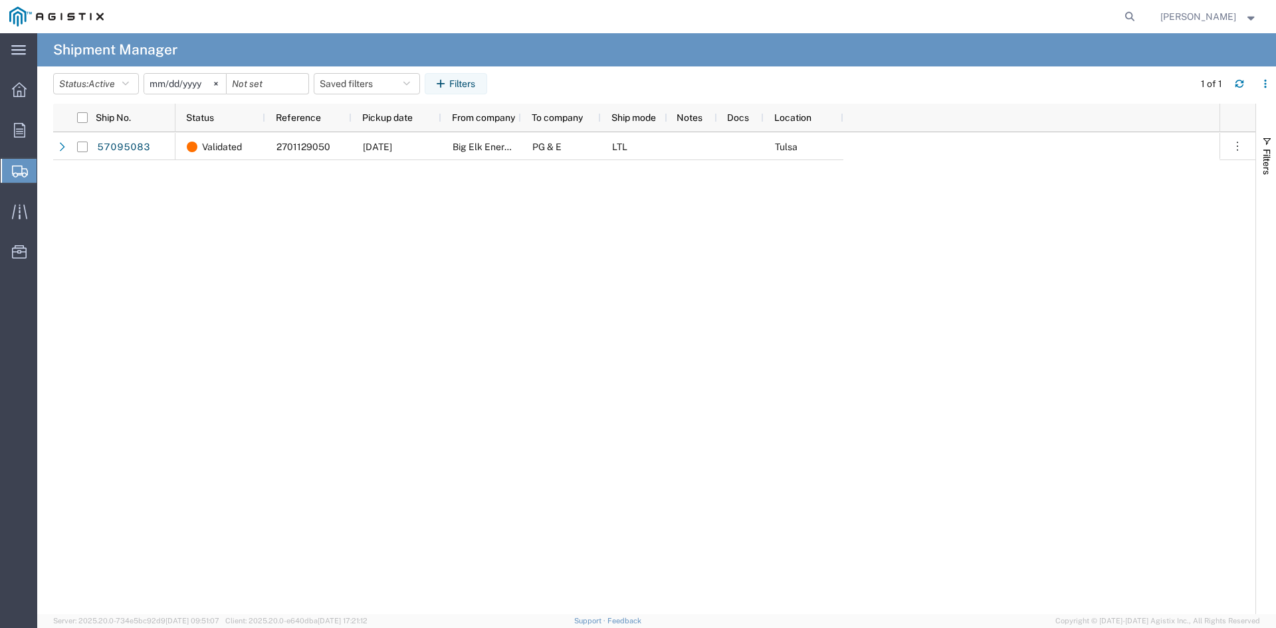
drag, startPoint x: 1151, startPoint y: 1, endPoint x: 665, endPoint y: 268, distance: 555.2
click at [666, 268] on div "Validated 2701129050 [DATE] Big Elk Energy Systems PG & E LTL Tulsa" at bounding box center [698, 373] width 1044 height 482
click at [129, 82] on icon "button" at bounding box center [125, 83] width 7 height 9
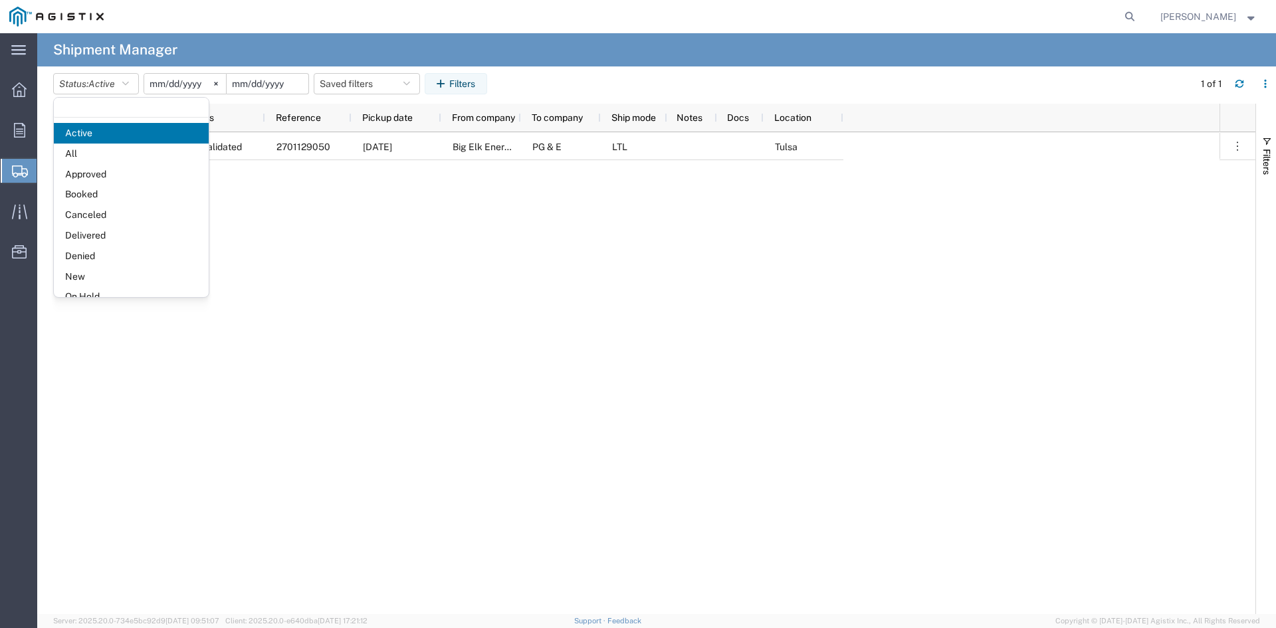
click at [291, 85] on input "date" at bounding box center [268, 84] width 82 height 20
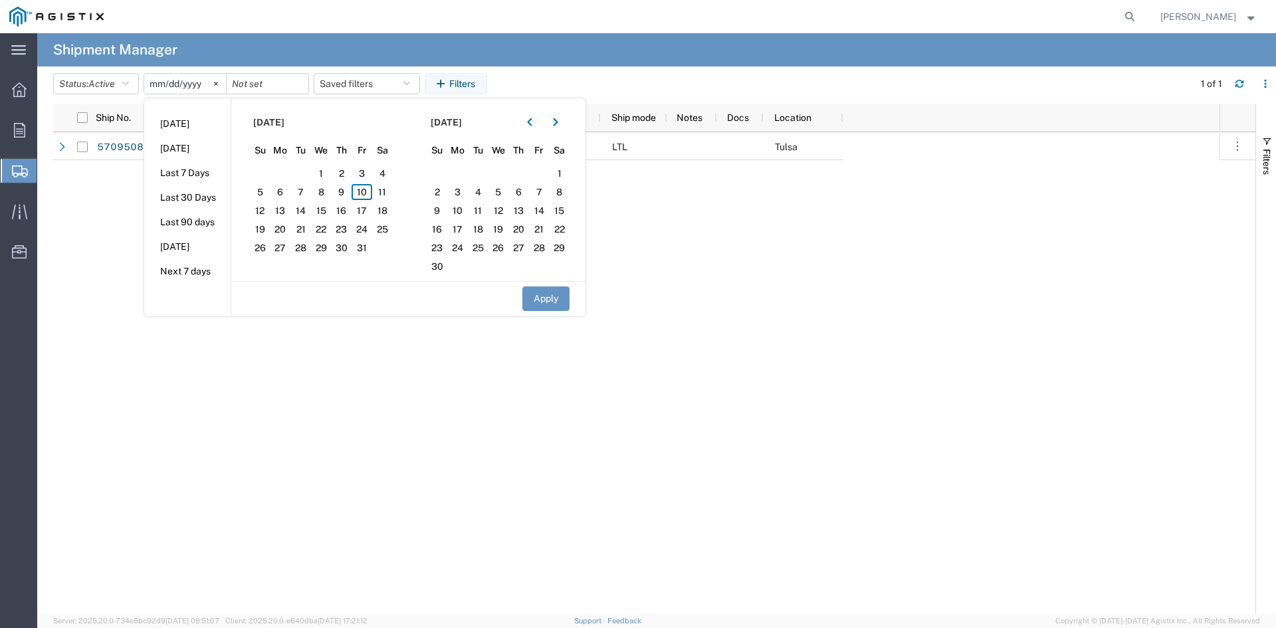
click at [480, 380] on div "Validated 2701129050 [DATE] Big Elk Energy Systems PG & E LTL Tulsa" at bounding box center [698, 373] width 1044 height 482
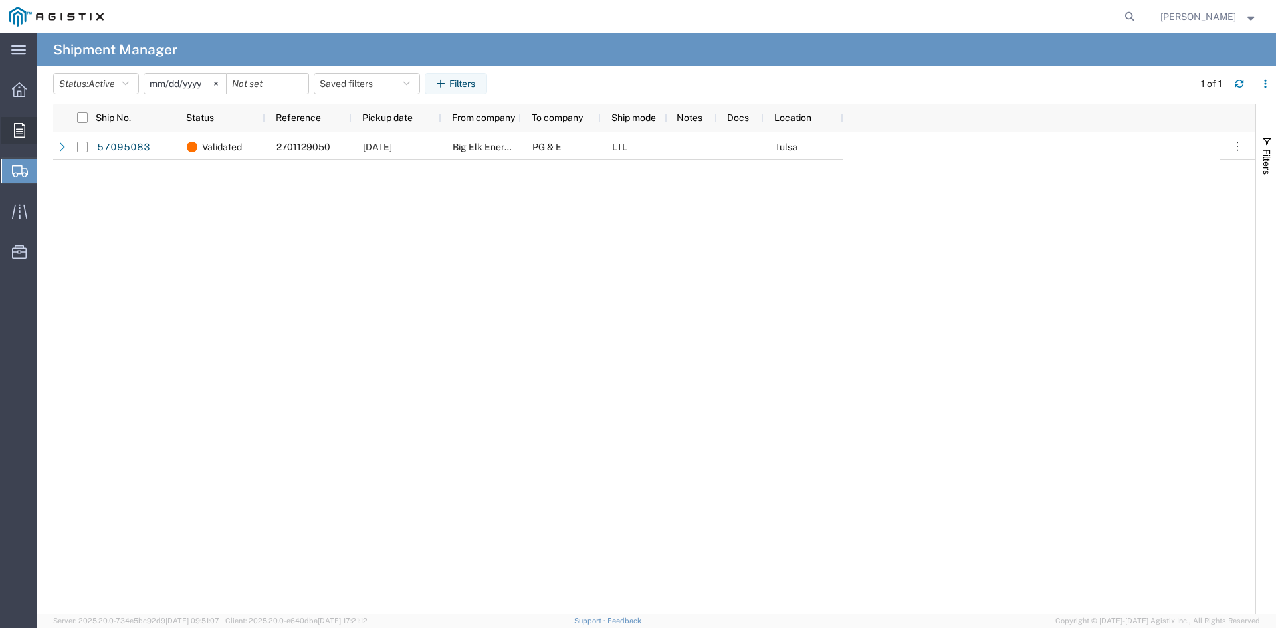
click at [13, 122] on div at bounding box center [19, 130] width 37 height 27
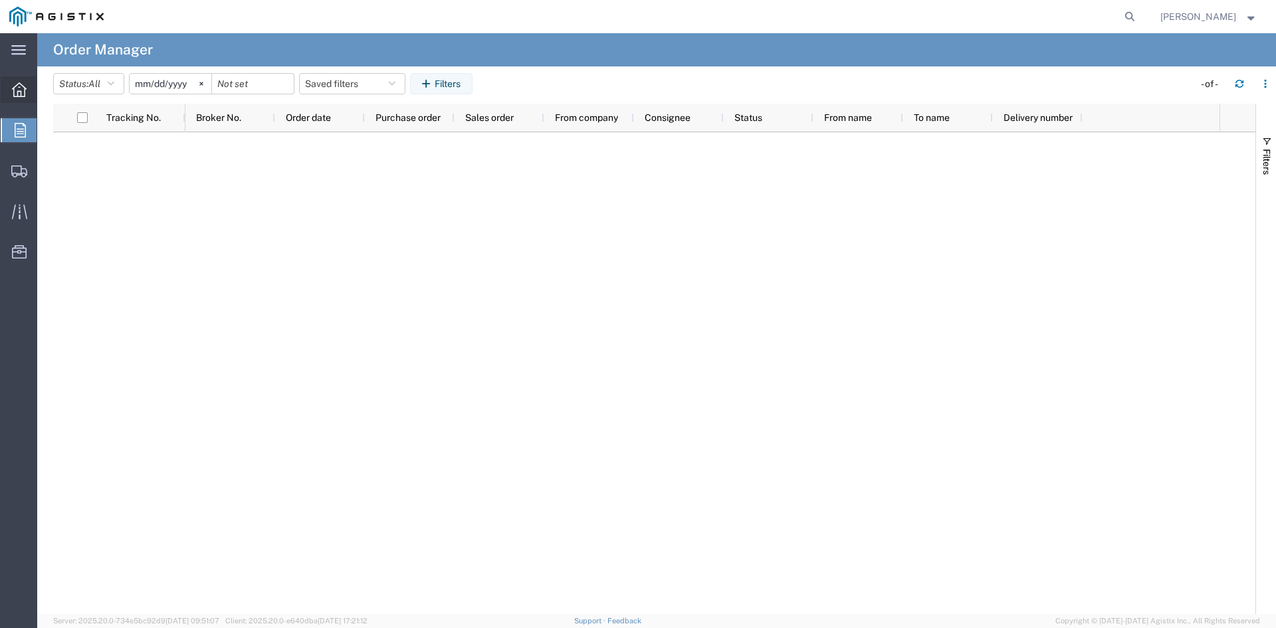
click at [22, 102] on div at bounding box center [19, 89] width 37 height 27
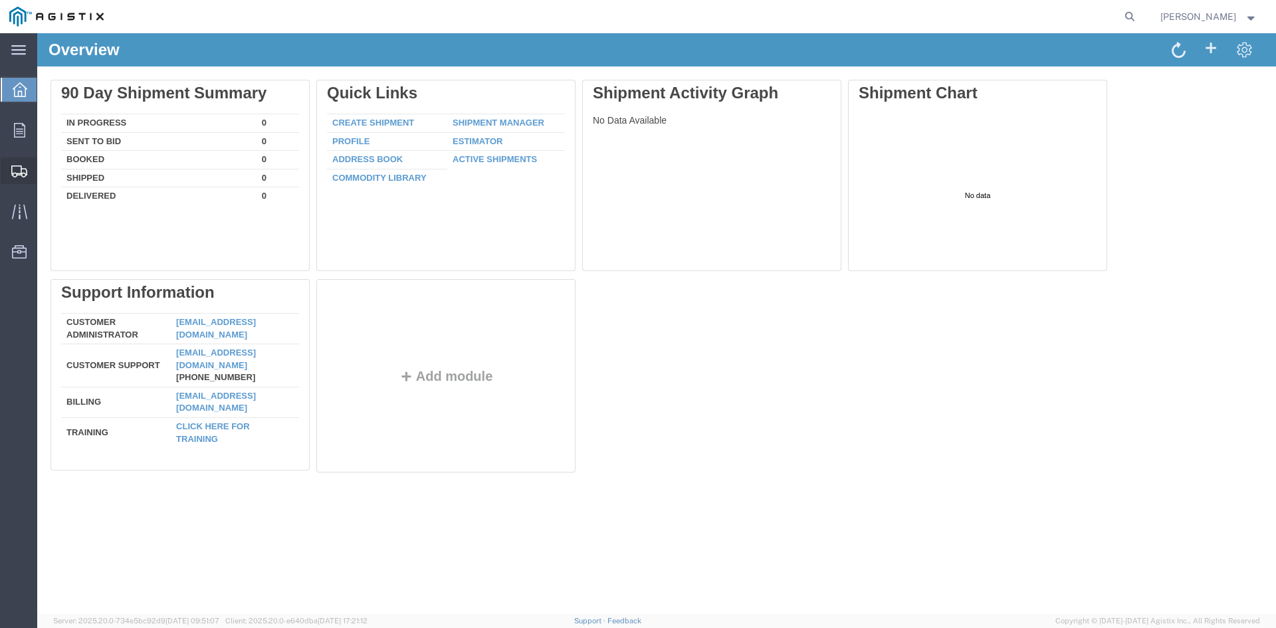
click at [0, 0] on span "Simple Shipment" at bounding box center [0, 0] width 0 height 0
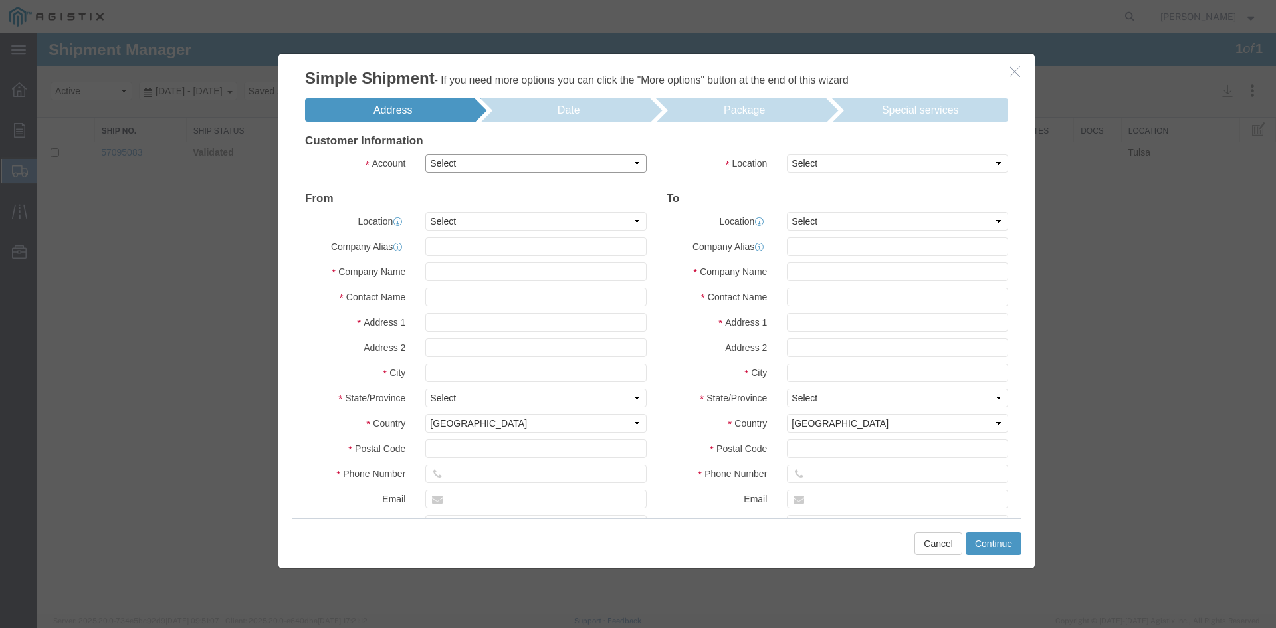
click at [525, 164] on select "Select Big Elk Energy Systems LLC PG&E" at bounding box center [535, 163] width 221 height 19
select select "9596"
click at [425, 154] on select "Select Big Elk Energy Systems LLC PG&E" at bounding box center [535, 163] width 221 height 19
click at [491, 220] on select "Select My Profile Location (OBSOLETE) [PERSON_NAME] SC - GC TRAILER (OBSOLETE) …" at bounding box center [535, 221] width 221 height 19
select select "MYPROFILE"
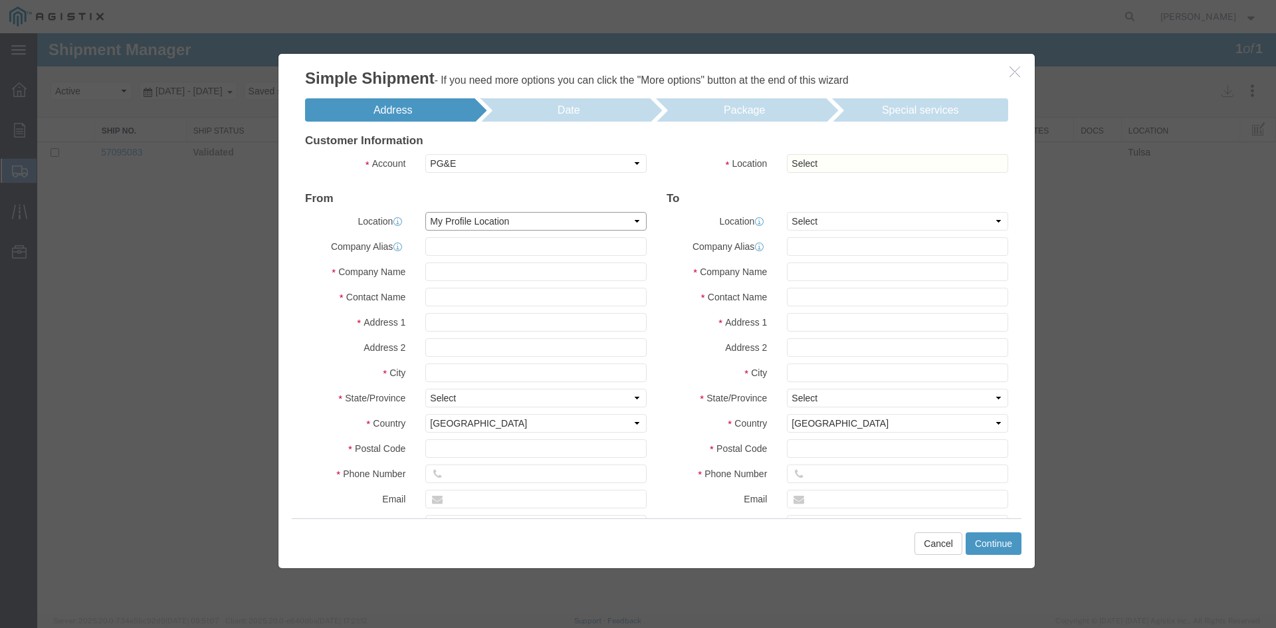
click at [425, 212] on select "Select My Profile Location (OBSOLETE) [PERSON_NAME] SC - GC TRAILER (OBSOLETE) …" at bounding box center [535, 221] width 221 height 19
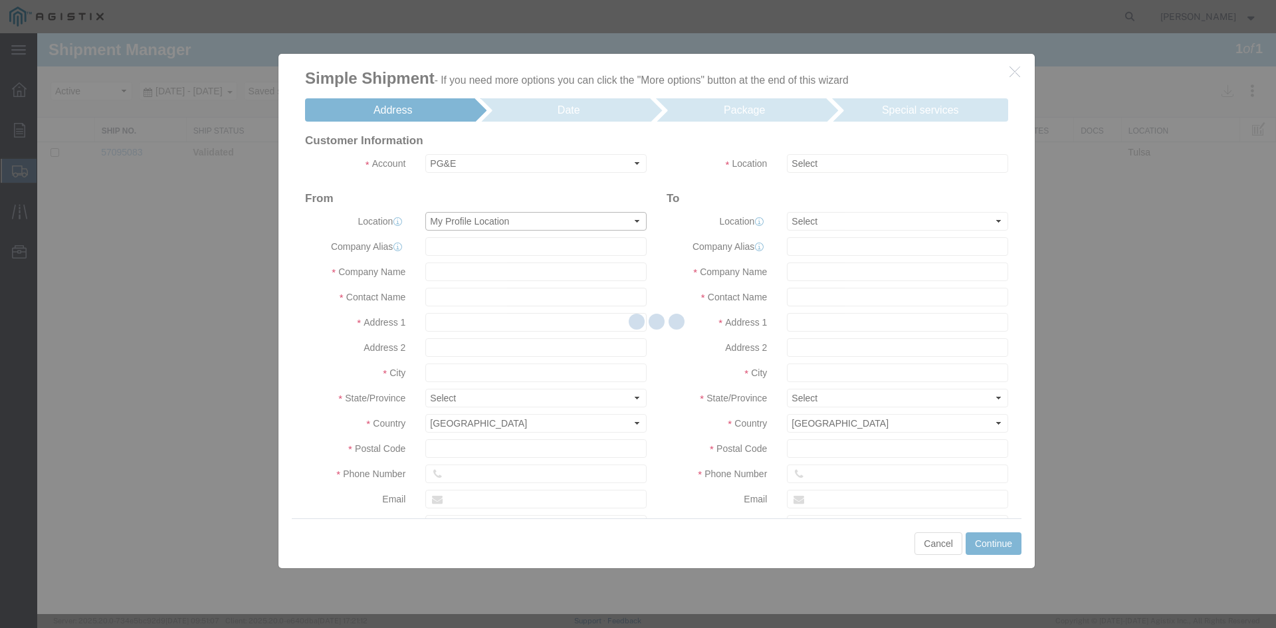
type input "Big Elk Energy Systems"
type input "[PERSON_NAME]"
type input "[STREET_ADDRESS]"
type input "Tulsa"
type input "74107"
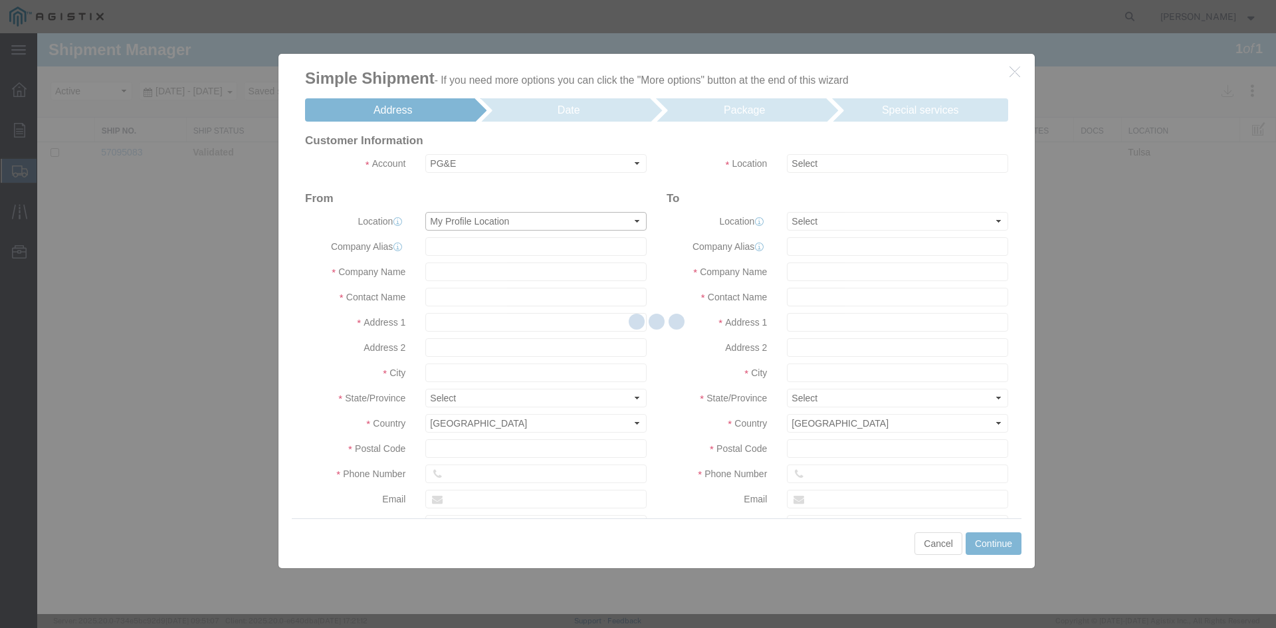
type input "9185199903"
type input "[PERSON_NAME][EMAIL_ADDRESS][PERSON_NAME][DOMAIN_NAME]"
select select "BUSI"
checkbox input "true"
select select "OK"
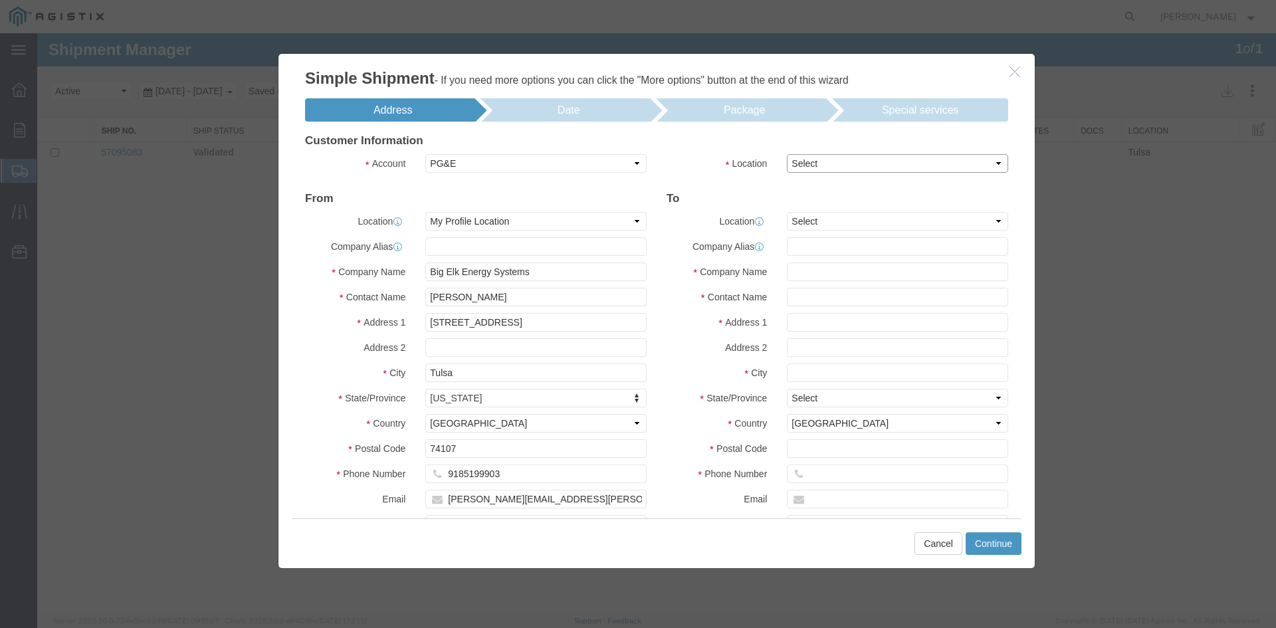
click at [840, 162] on select "Select All Others [GEOGRAPHIC_DATA] [GEOGRAPHIC_DATA] [GEOGRAPHIC_DATA] [GEOGRA…" at bounding box center [897, 163] width 221 height 19
select select "23082"
click at [787, 154] on select "Select All Others [GEOGRAPHIC_DATA] [GEOGRAPHIC_DATA] [GEOGRAPHIC_DATA] [GEOGRA…" at bounding box center [897, 163] width 221 height 19
click at [800, 267] on input "text" at bounding box center [897, 272] width 221 height 19
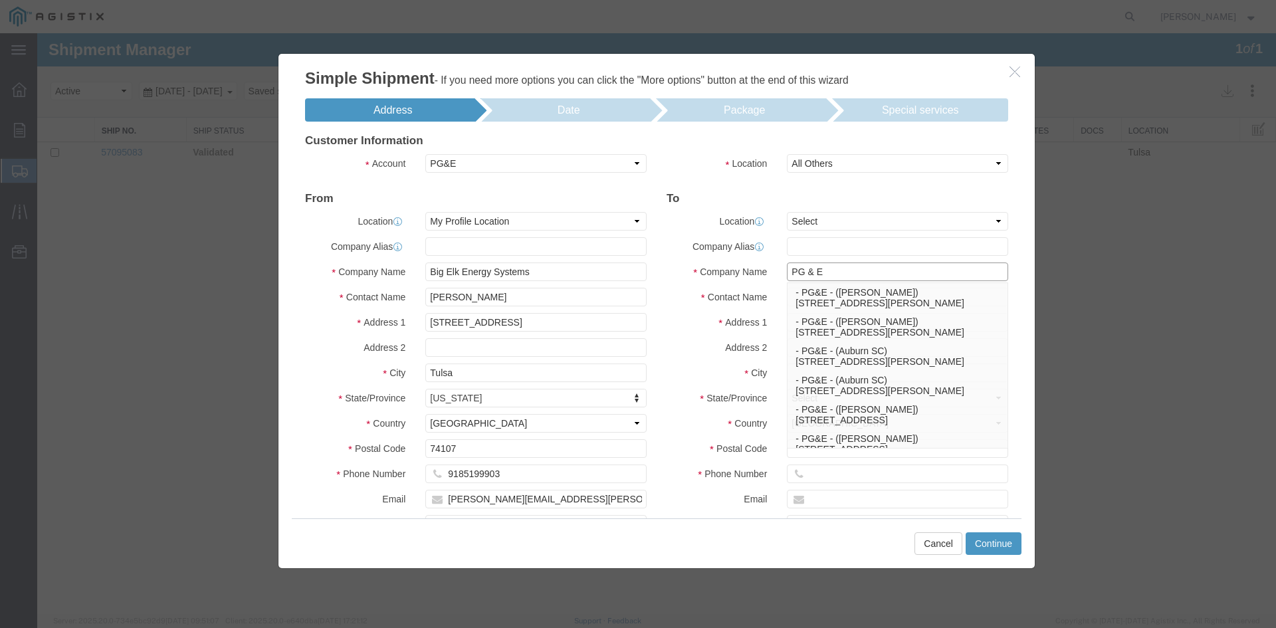
type input "PG & E"
click at [869, 250] on input "text" at bounding box center [897, 246] width 221 height 19
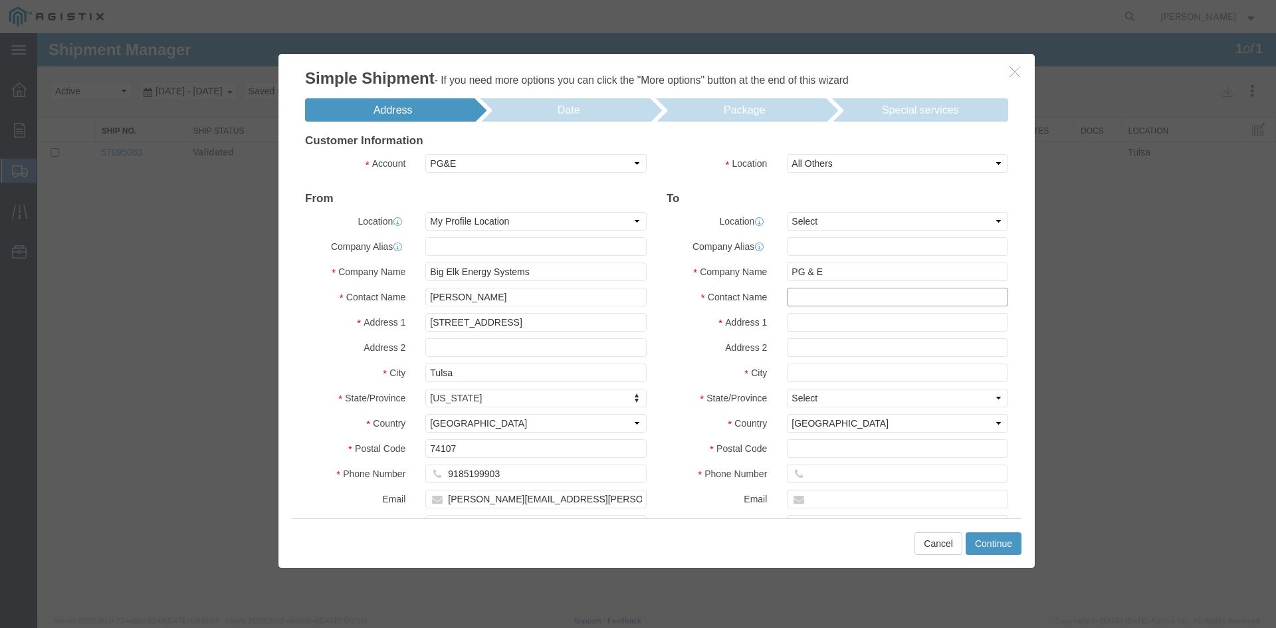
click at [851, 296] on input "text" at bounding box center [897, 297] width 221 height 19
type input "[PERSON_NAME]"
click at [816, 318] on input "text" at bounding box center [897, 322] width 221 height 19
type input "[STREET_ADDRESS]"
click at [791, 379] on input "text" at bounding box center [897, 373] width 221 height 19
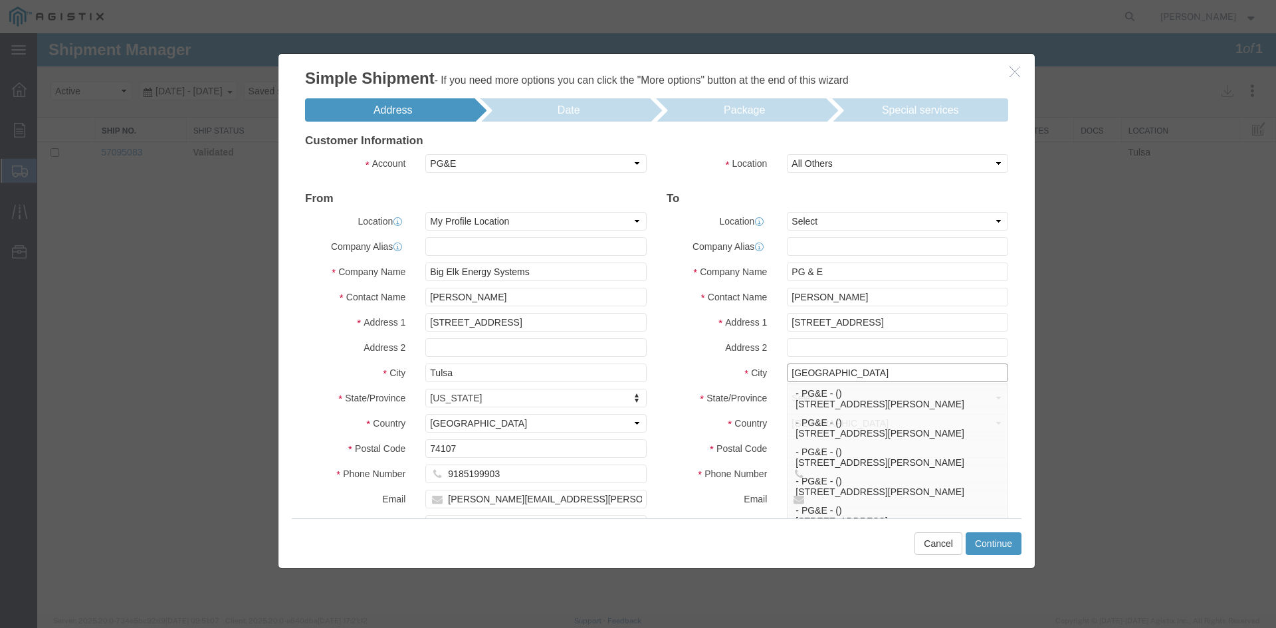
click at [832, 369] on input "[GEOGRAPHIC_DATA]" at bounding box center [897, 373] width 221 height 19
type input "[GEOGRAPHIC_DATA]"
click at [846, 359] on div "To Location Select My Profile Location (OBSOLETE) [GEOGRAPHIC_DATA] SC - GC TRA…" at bounding box center [838, 392] width 362 height 398
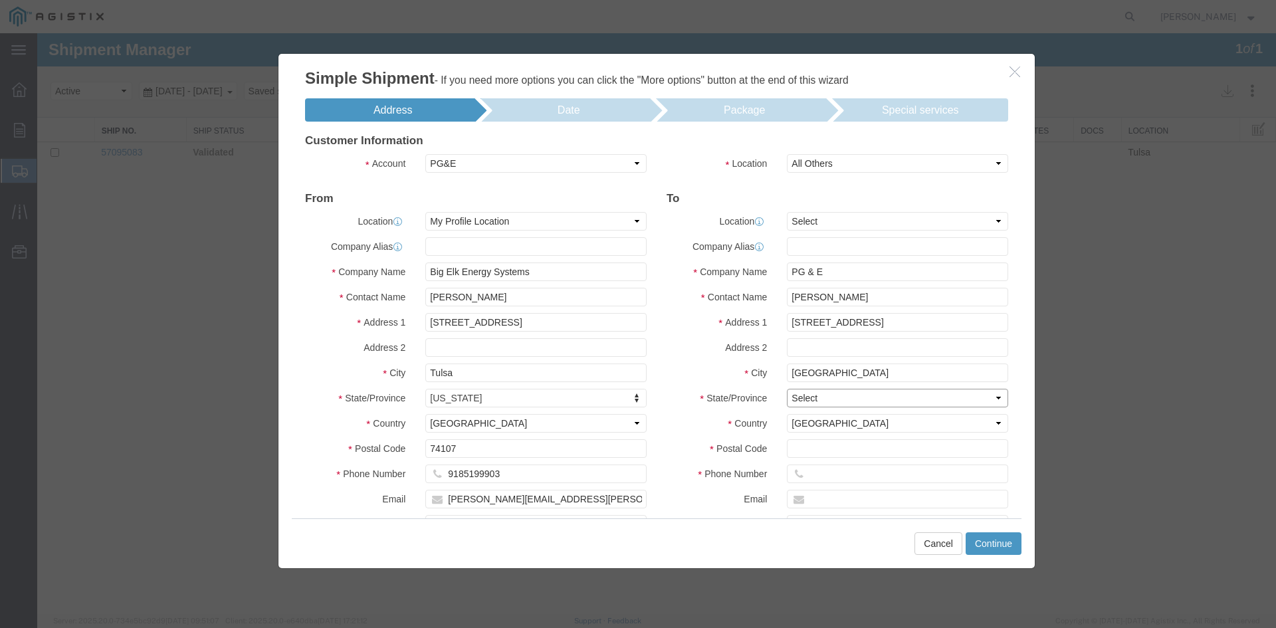
click at [821, 391] on select "Select [US_STATE] [US_STATE] [US_STATE] [US_STATE] Armed Forces Americas Armed …" at bounding box center [897, 398] width 221 height 19
select select "CA"
click at [787, 389] on select "Select [US_STATE] [US_STATE] [US_STATE] [US_STATE] Armed Forces Americas Armed …" at bounding box center [897, 398] width 221 height 19
click at [828, 418] on select "Select [GEOGRAPHIC_DATA] [GEOGRAPHIC_DATA] [GEOGRAPHIC_DATA] [GEOGRAPHIC_DATA] …" at bounding box center [897, 423] width 221 height 19
click at [810, 446] on input "text" at bounding box center [897, 448] width 221 height 19
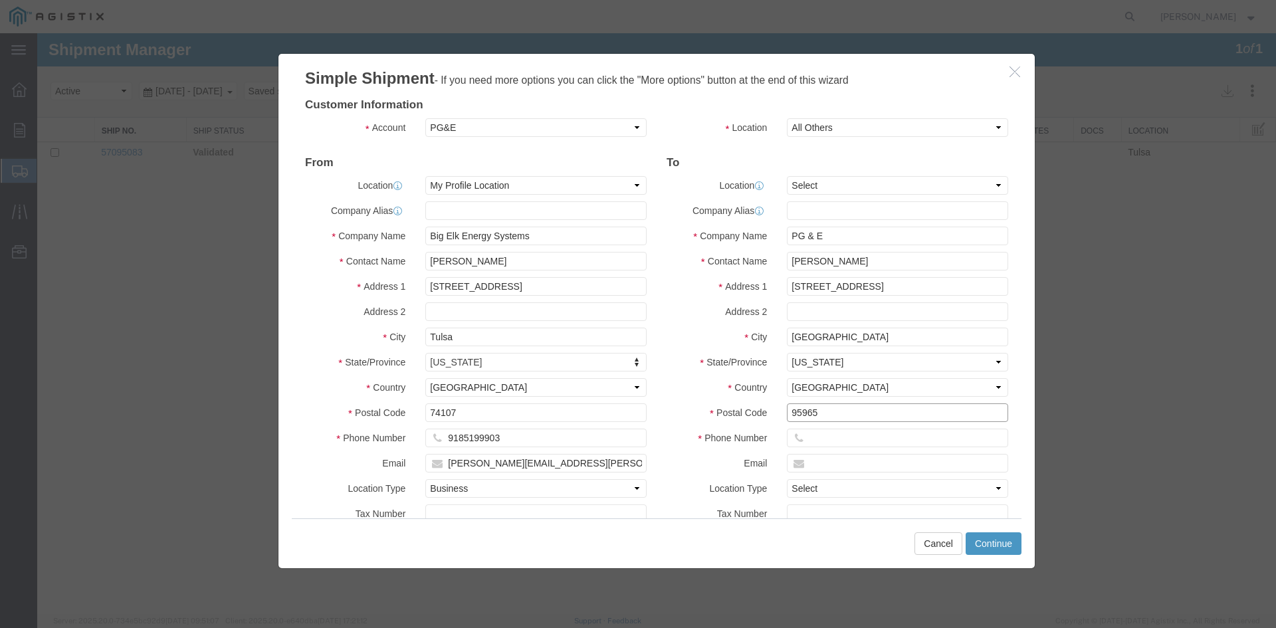
scroll to position [66, 0]
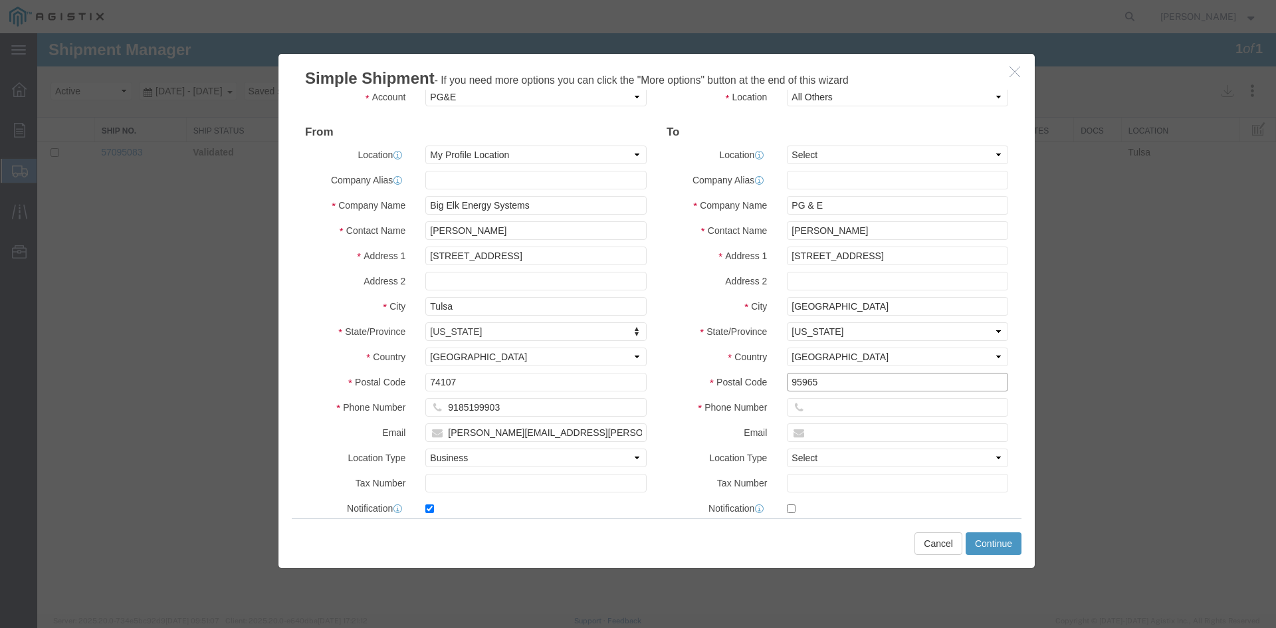
type input "95965"
click at [836, 410] on input "text" at bounding box center [897, 407] width 221 height 19
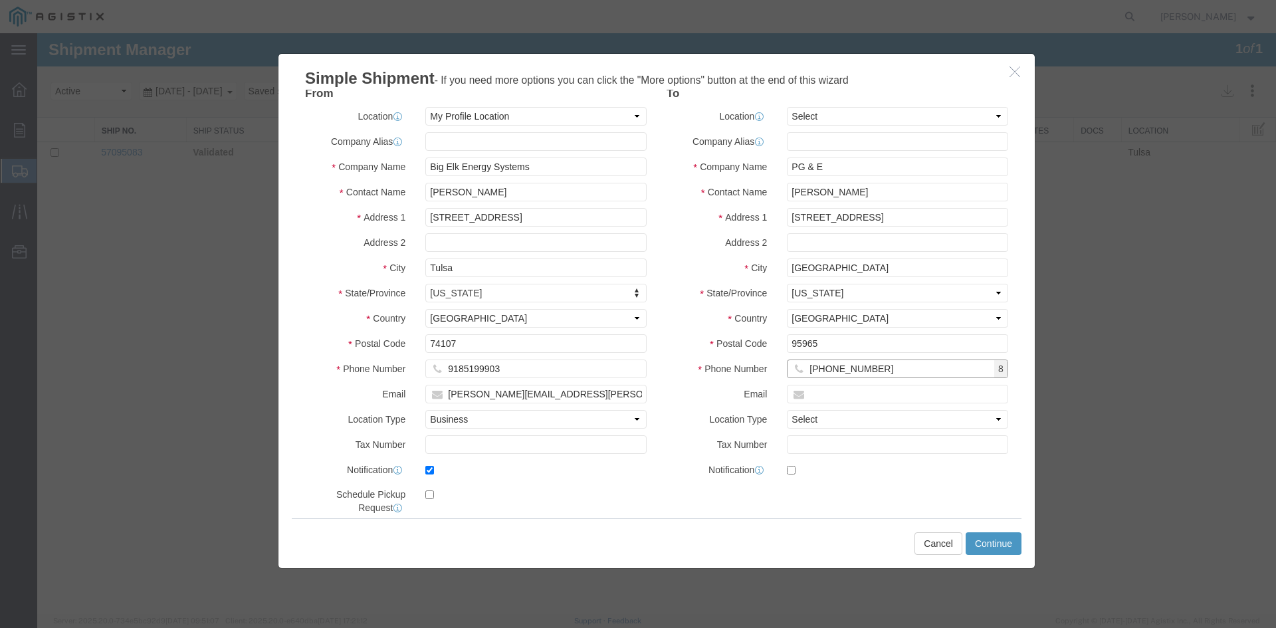
scroll to position [124, 0]
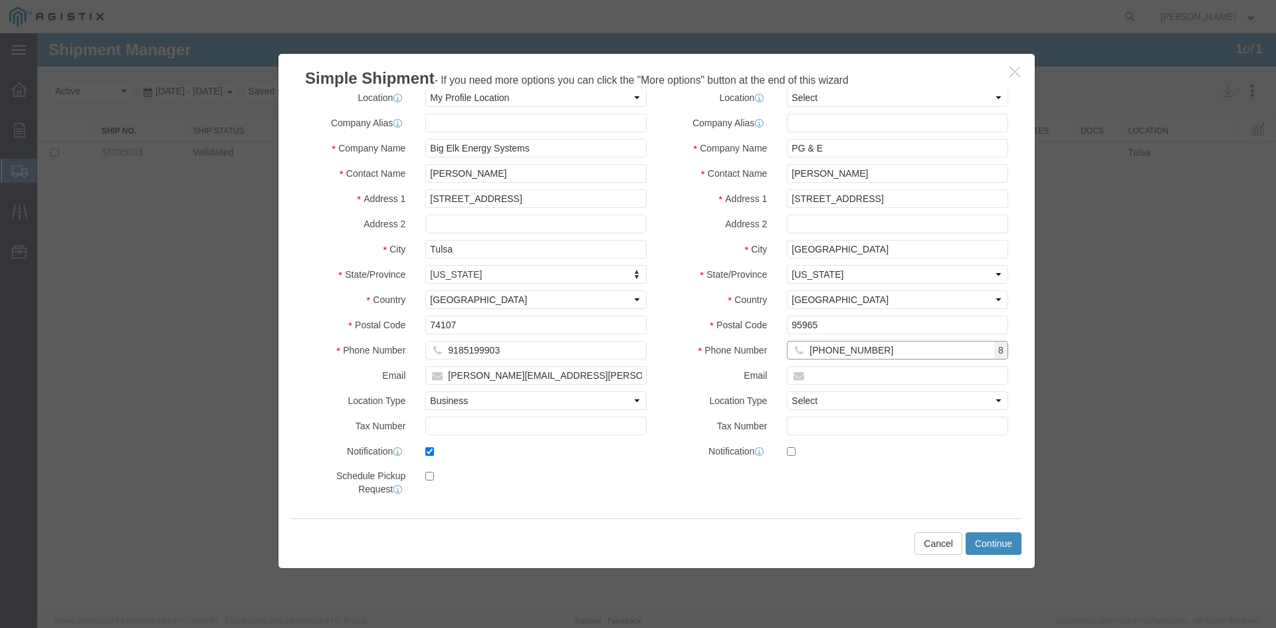
type input "[PHONE_NUMBER]"
click at [975, 541] on button "Continue" at bounding box center [994, 544] width 56 height 23
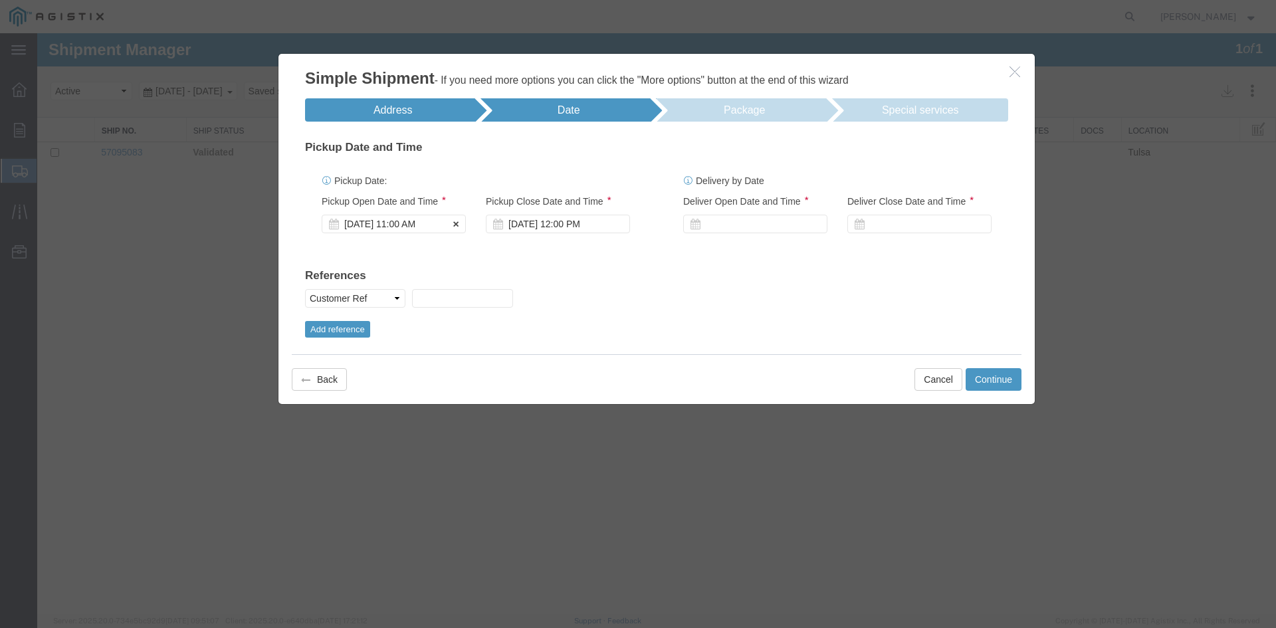
click at [376, 225] on div "[DATE] 11:00 AM" at bounding box center [394, 224] width 144 height 19
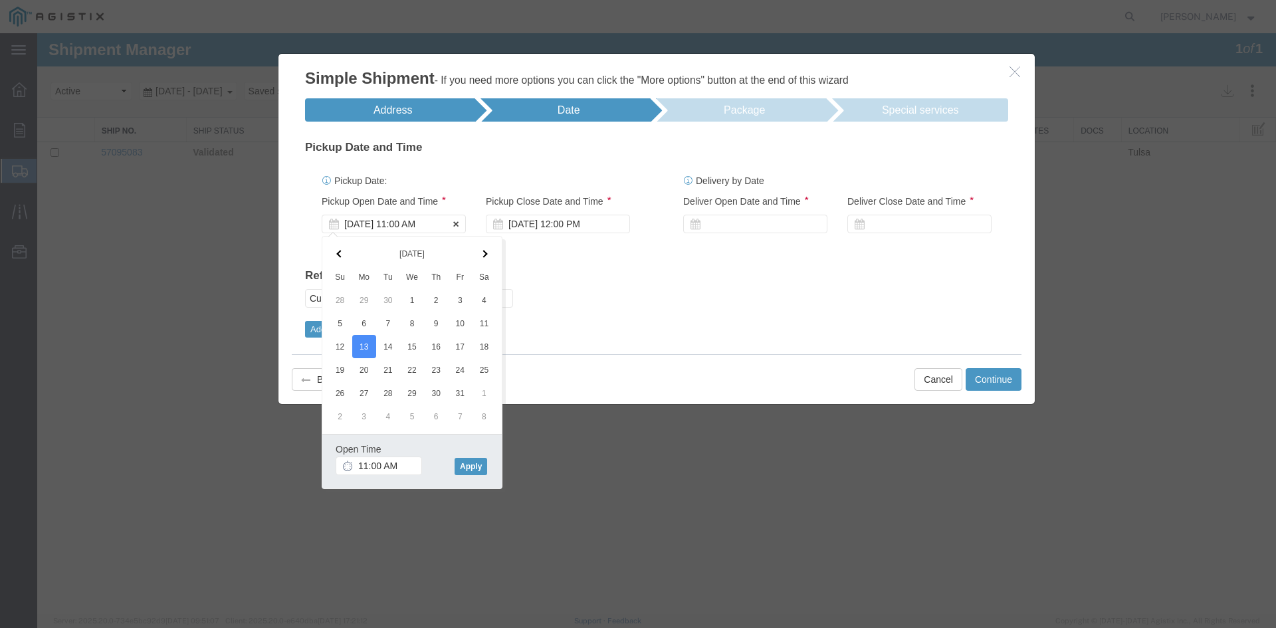
click at [418, 223] on div "[DATE] 11:00 AM" at bounding box center [394, 224] width 144 height 19
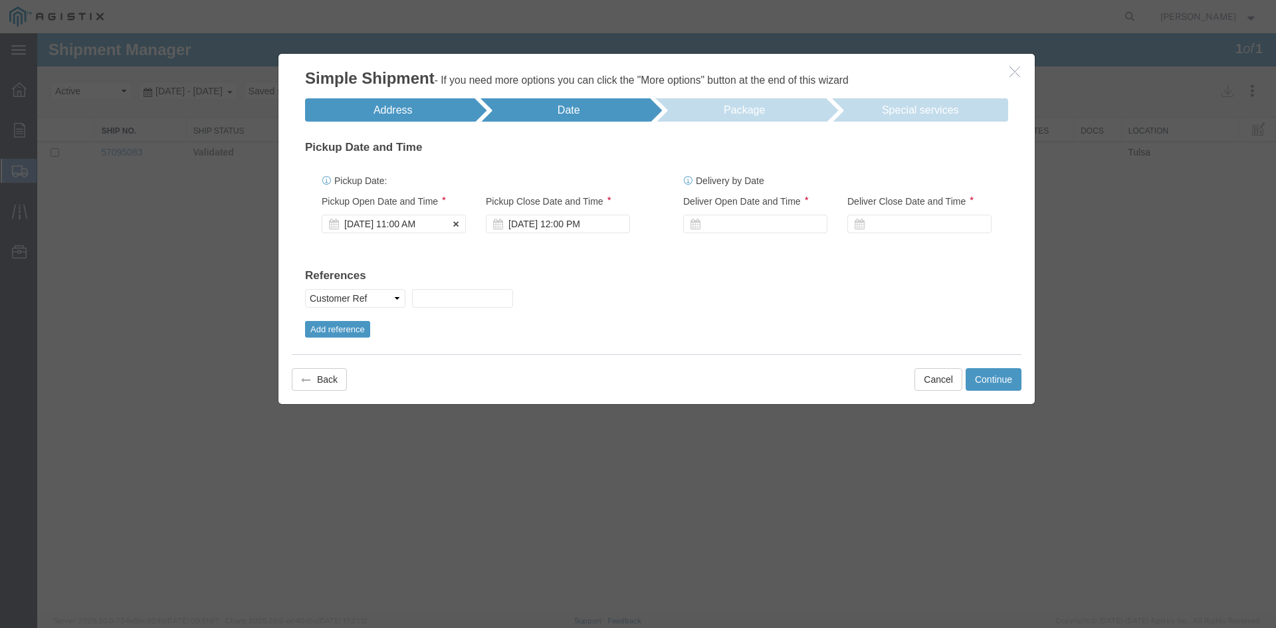
click at [418, 225] on div "[DATE] 11:00 AM" at bounding box center [394, 224] width 144 height 19
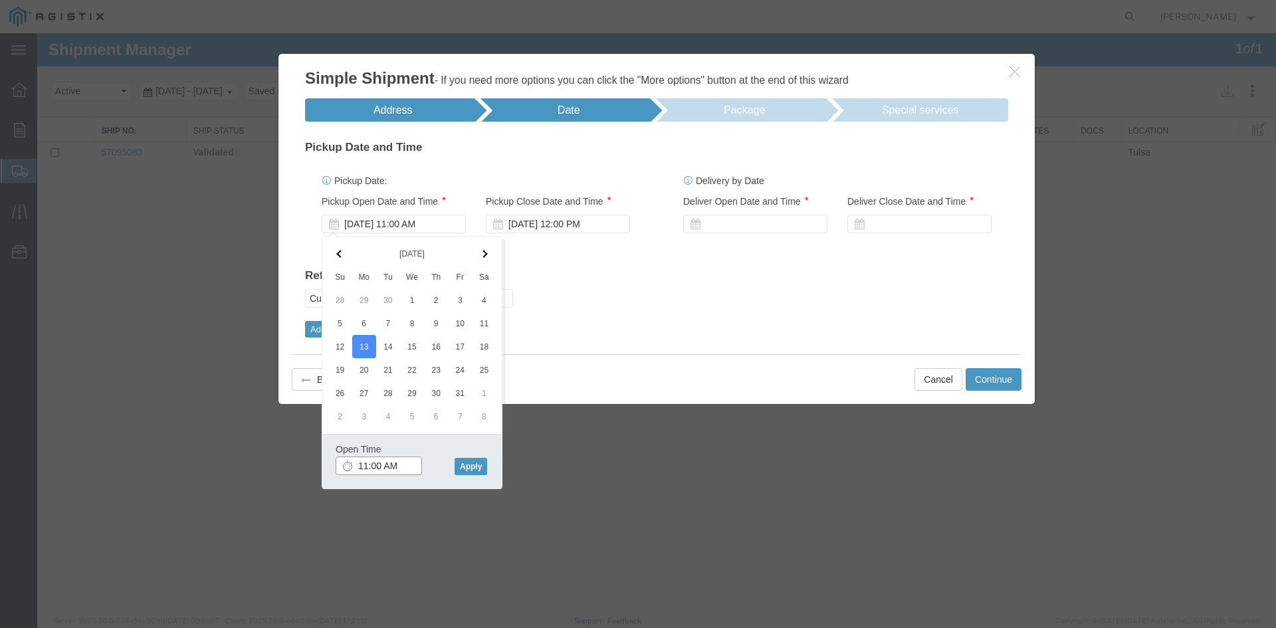
type input "7:00 AM"
click at [455, 462] on button "Apply" at bounding box center [471, 466] width 33 height 17
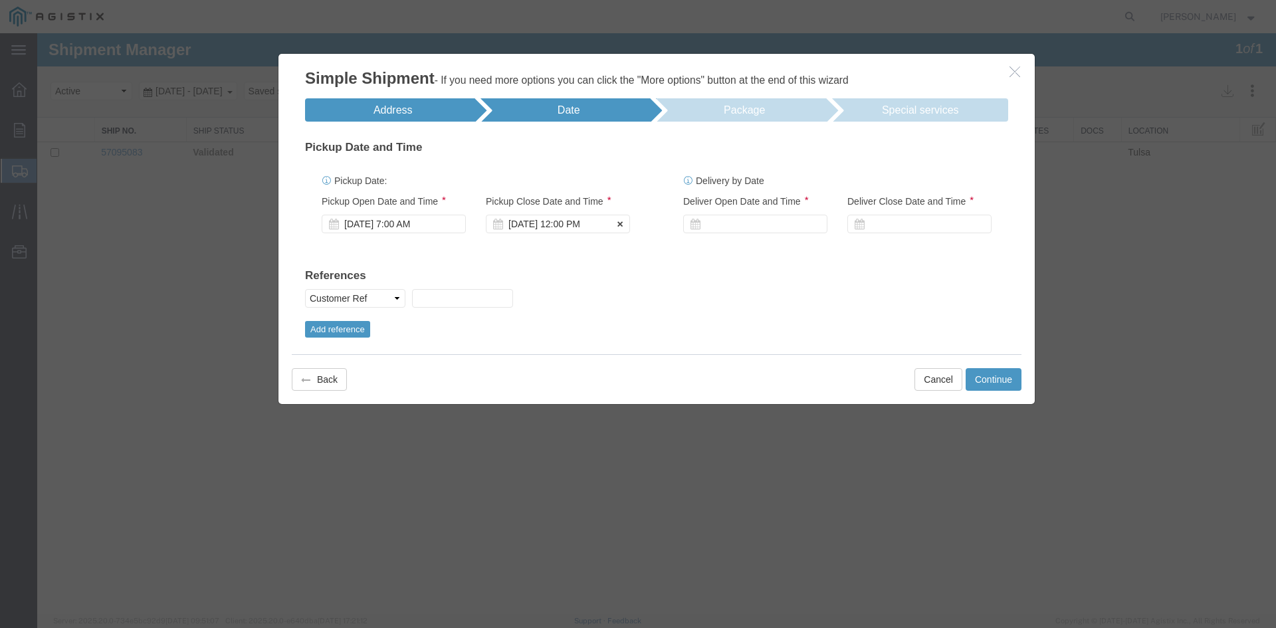
click at [533, 220] on div "[DATE] 12:00 PM" at bounding box center [558, 224] width 144 height 19
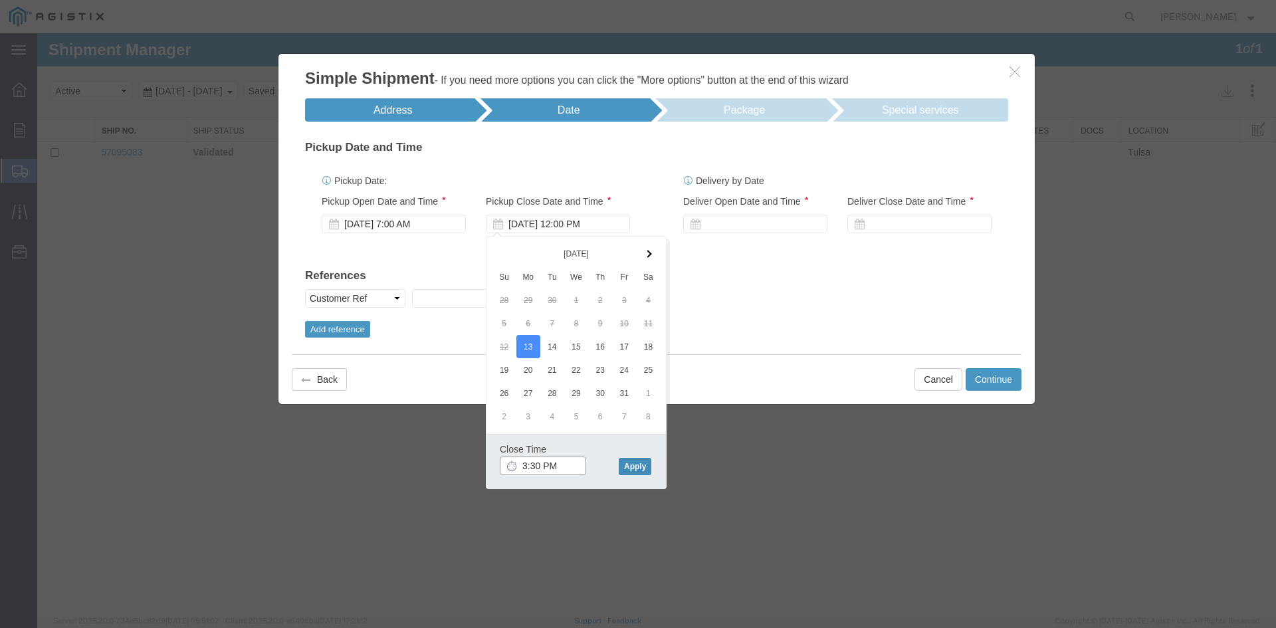
type input "3:30 PM"
click at [634, 462] on button "Apply" at bounding box center [635, 466] width 33 height 17
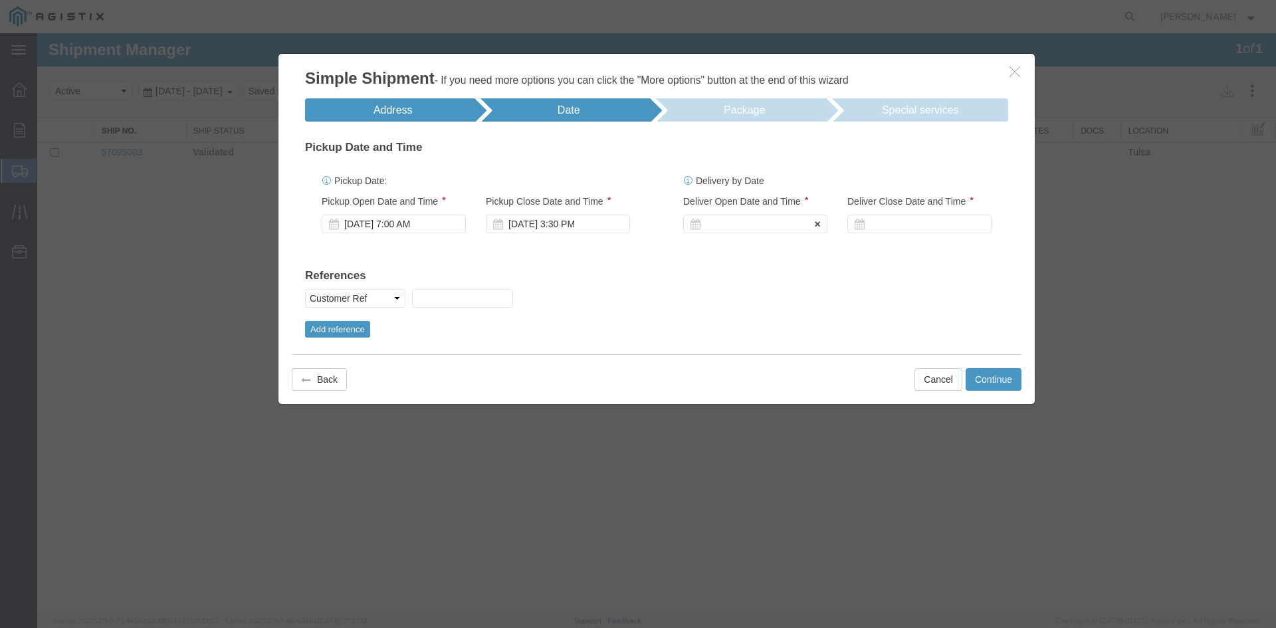
click at [730, 228] on div at bounding box center [755, 224] width 144 height 19
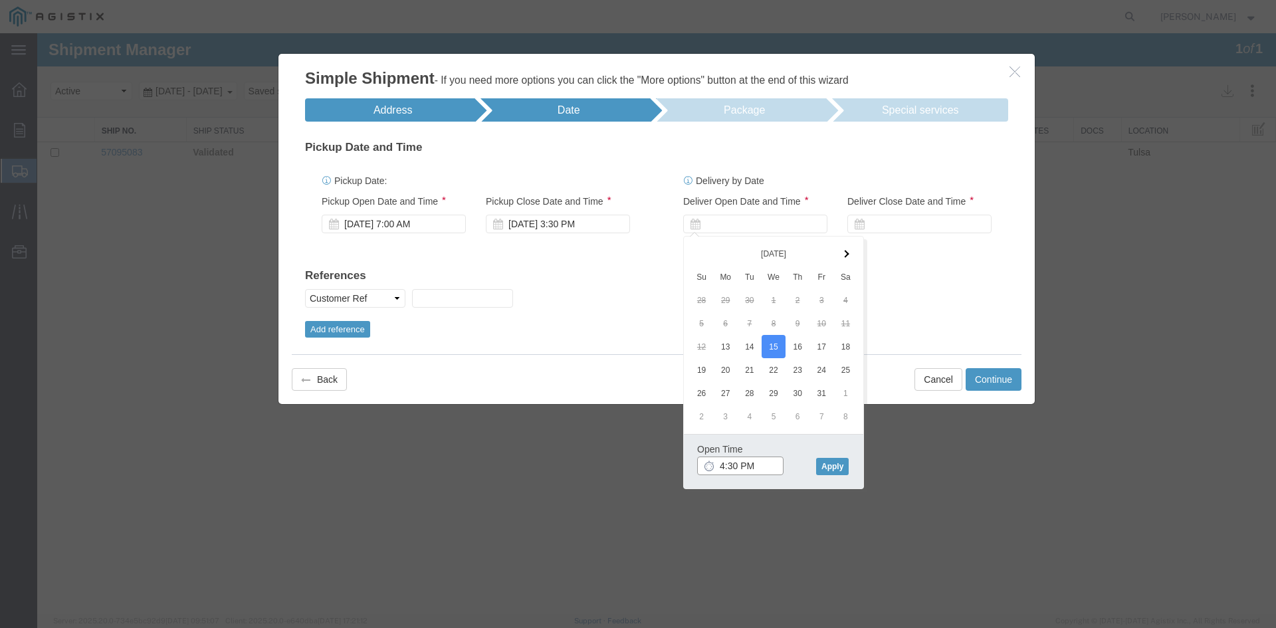
click at [722, 471] on input "4:30 PM" at bounding box center [740, 466] width 86 height 19
click at [734, 463] on input "7:30 PM" at bounding box center [740, 466] width 86 height 19
drag, startPoint x: 755, startPoint y: 460, endPoint x: 755, endPoint y: 468, distance: 8.0
click at [755, 463] on input "7:00 PM" at bounding box center [740, 466] width 86 height 19
type input "7:00 AM"
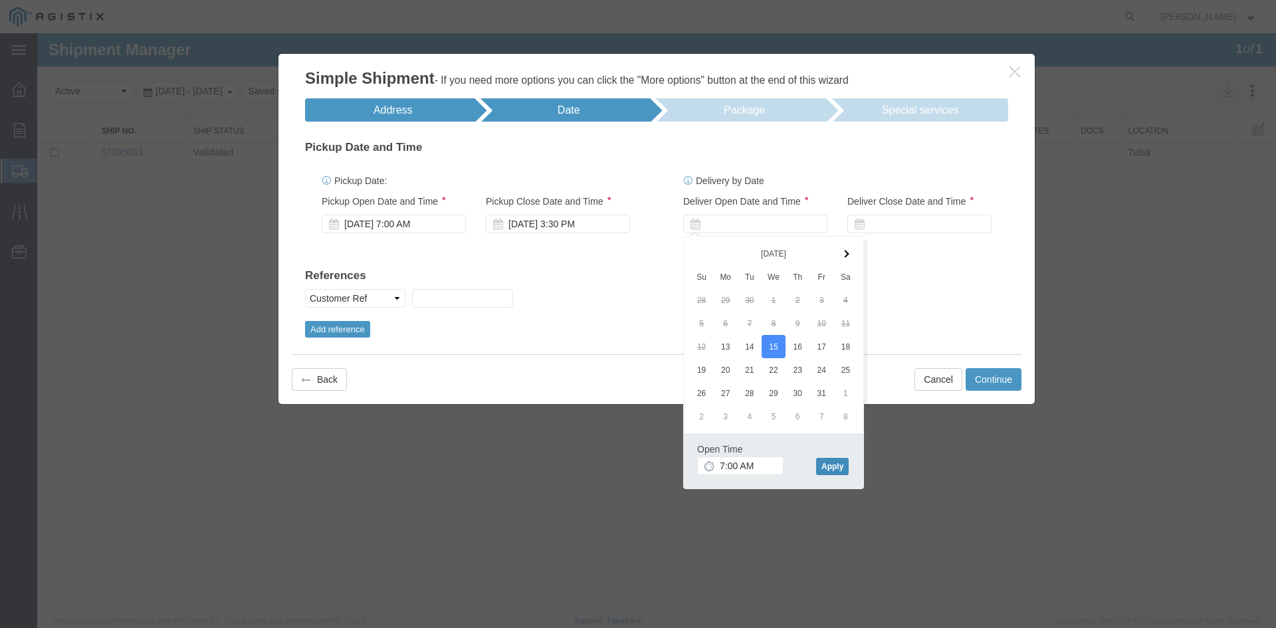
click at [842, 471] on button "Apply" at bounding box center [832, 466] width 33 height 17
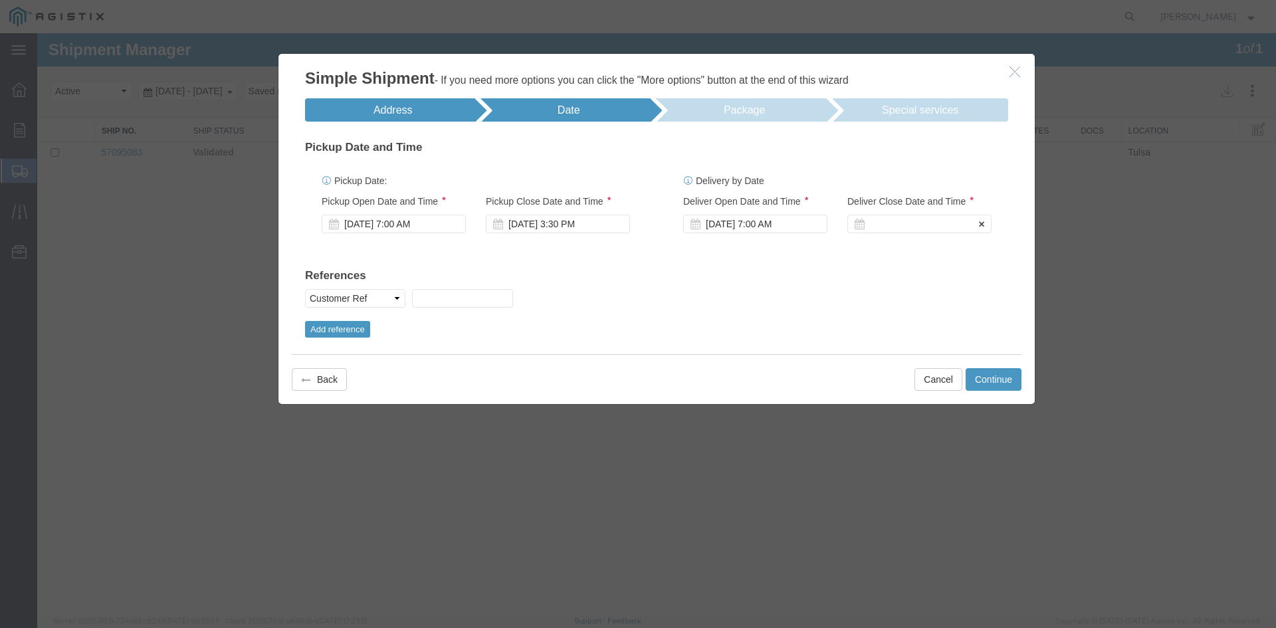
click at [882, 221] on div at bounding box center [920, 224] width 144 height 19
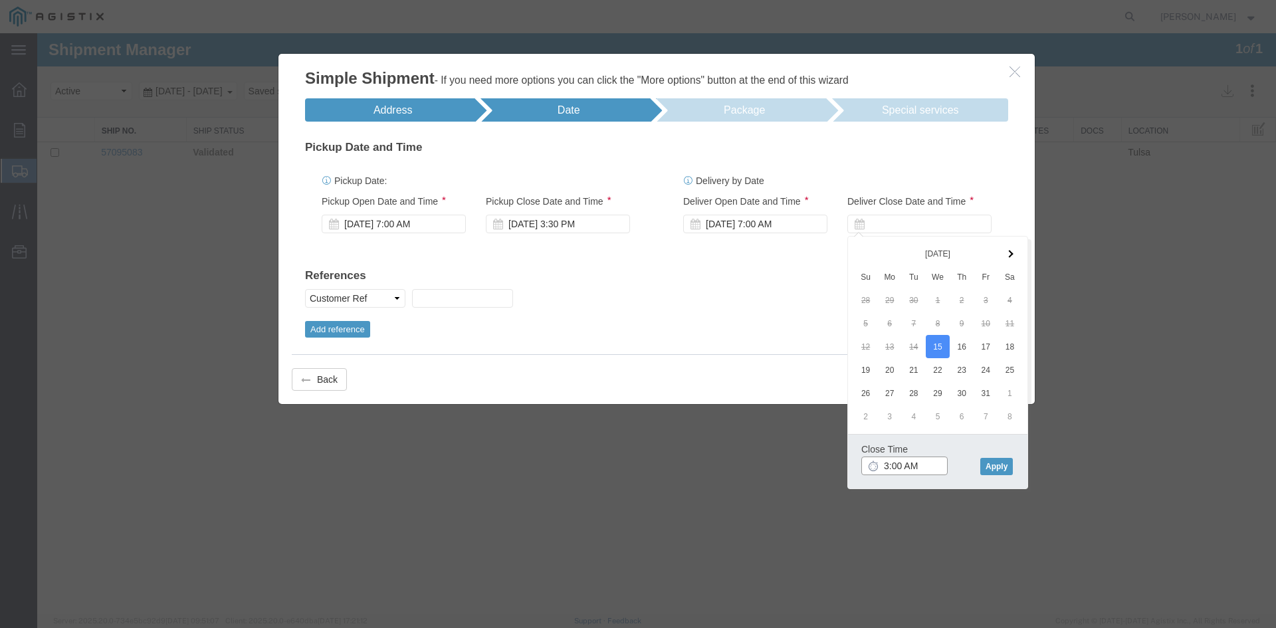
click at [902, 466] on input "3:00 AM" at bounding box center [905, 466] width 86 height 19
type input "3:30 PM"
click at [989, 465] on button "Apply" at bounding box center [997, 466] width 33 height 17
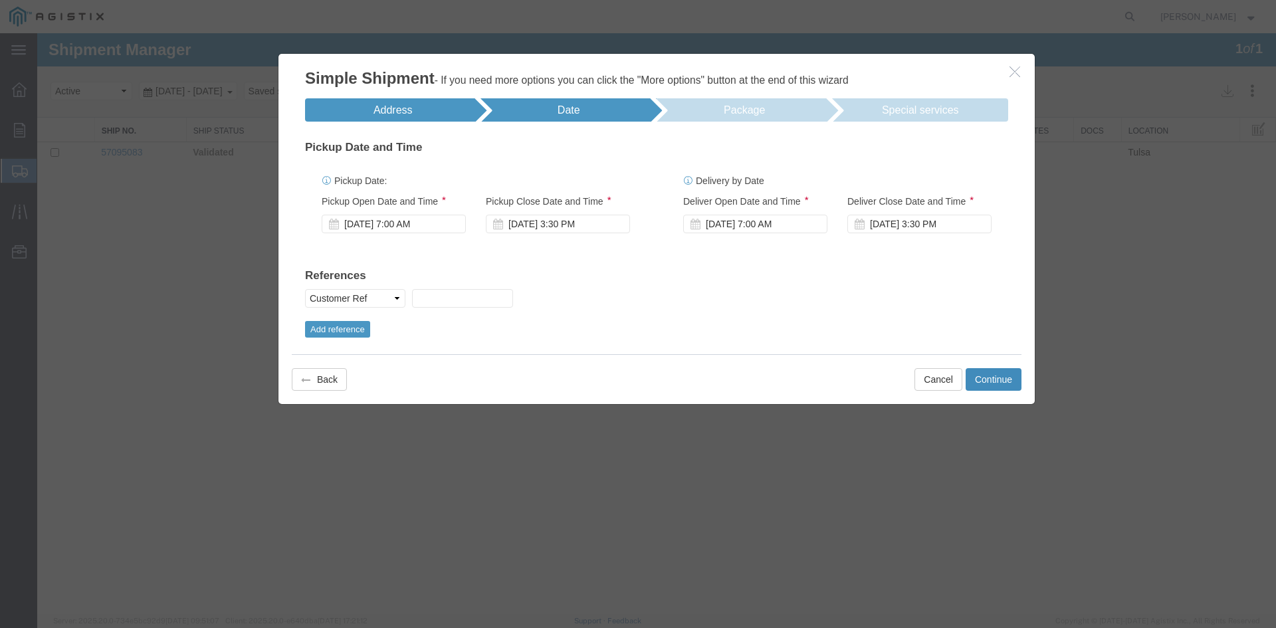
click at [980, 382] on button "Continue" at bounding box center [994, 379] width 56 height 23
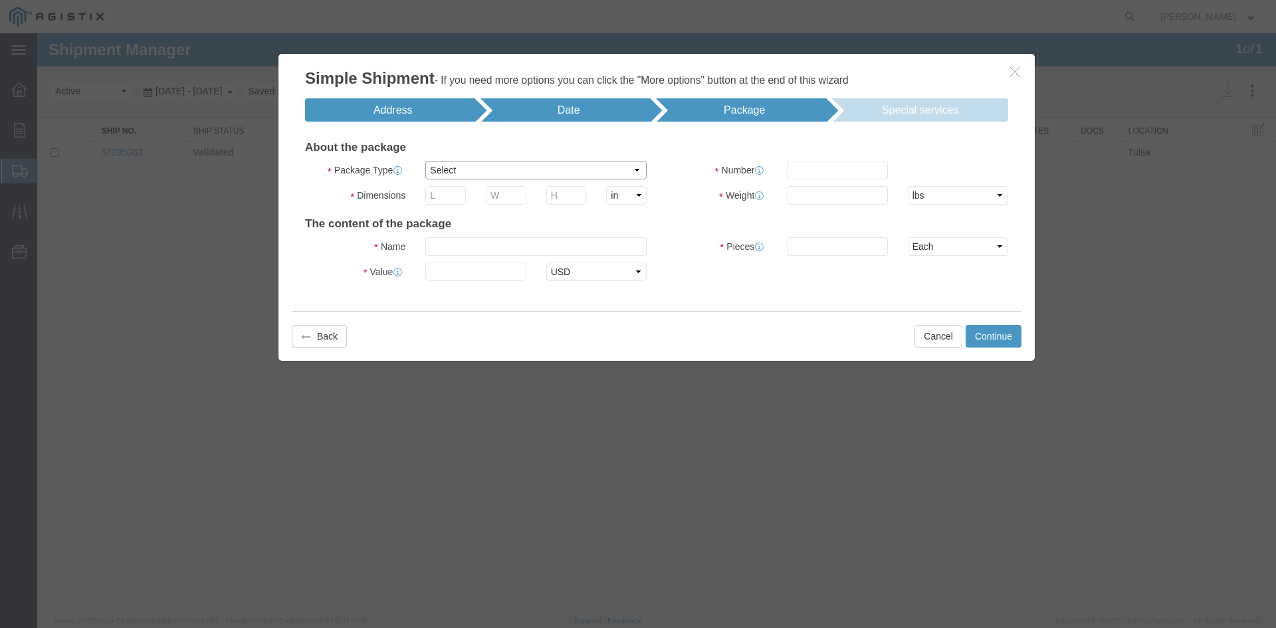
click at [475, 170] on select "Select Bale(s) Basket(s) Bolt(s) Bottle(s) Buckets Bulk Bundle(s) Can(s) Cardbo…" at bounding box center [535, 170] width 221 height 19
select select "PSNS"
click at [425, 161] on select "Select Bale(s) Basket(s) Bolt(s) Bottle(s) Buckets Bulk Bundle(s) Can(s) Cardbo…" at bounding box center [535, 170] width 221 height 19
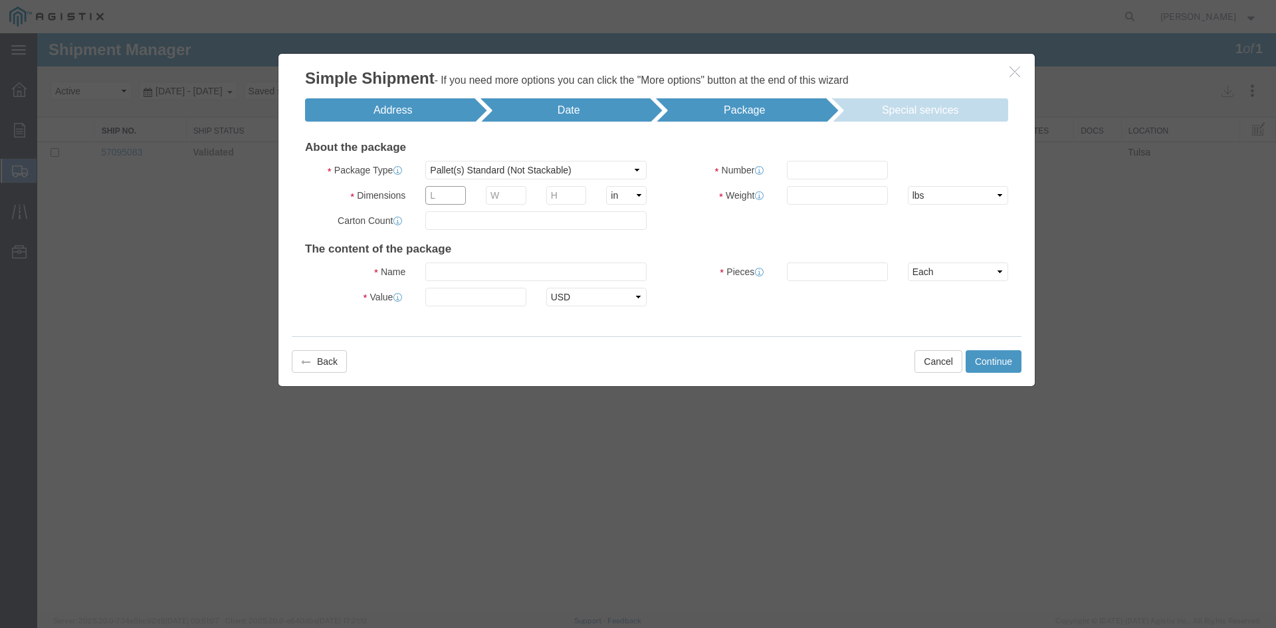
click at [455, 198] on input "text" at bounding box center [445, 195] width 41 height 19
type input "48"
click at [501, 193] on input "text" at bounding box center [506, 195] width 41 height 19
type input "40"
click at [557, 192] on input "text" at bounding box center [566, 195] width 41 height 19
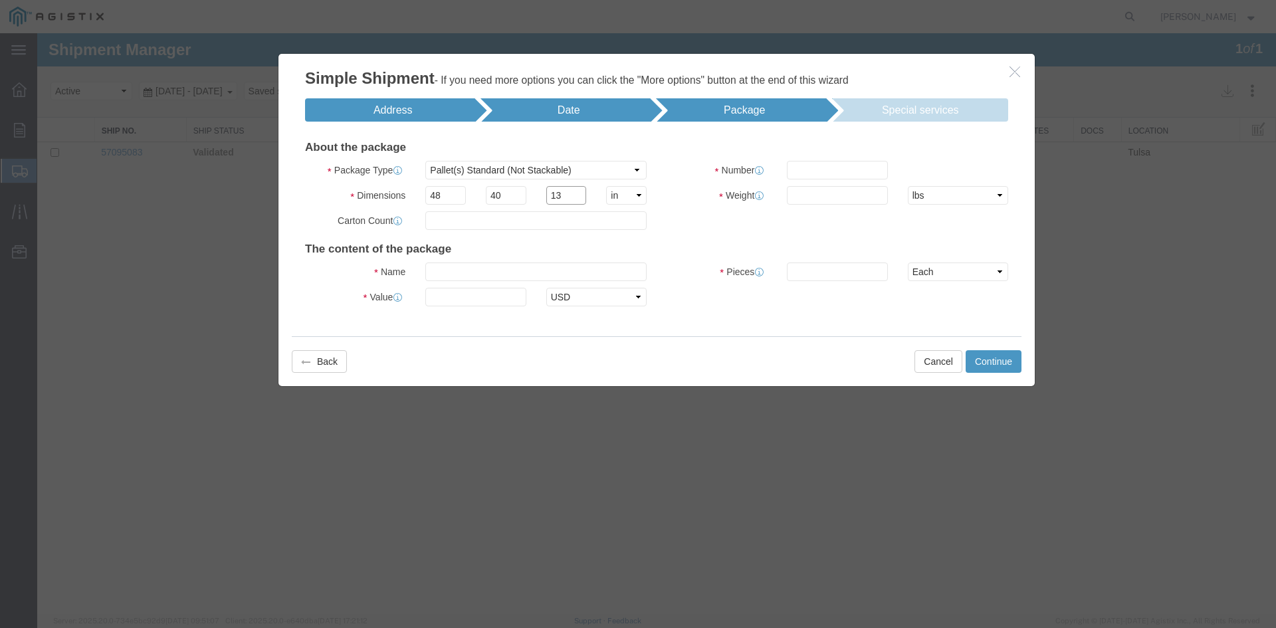
type input "13"
click at [447, 269] on input "text" at bounding box center [535, 272] width 221 height 19
type input "6" Helical Attenuator"
click at [449, 297] on input "text" at bounding box center [475, 297] width 100 height 19
type input "10,000"
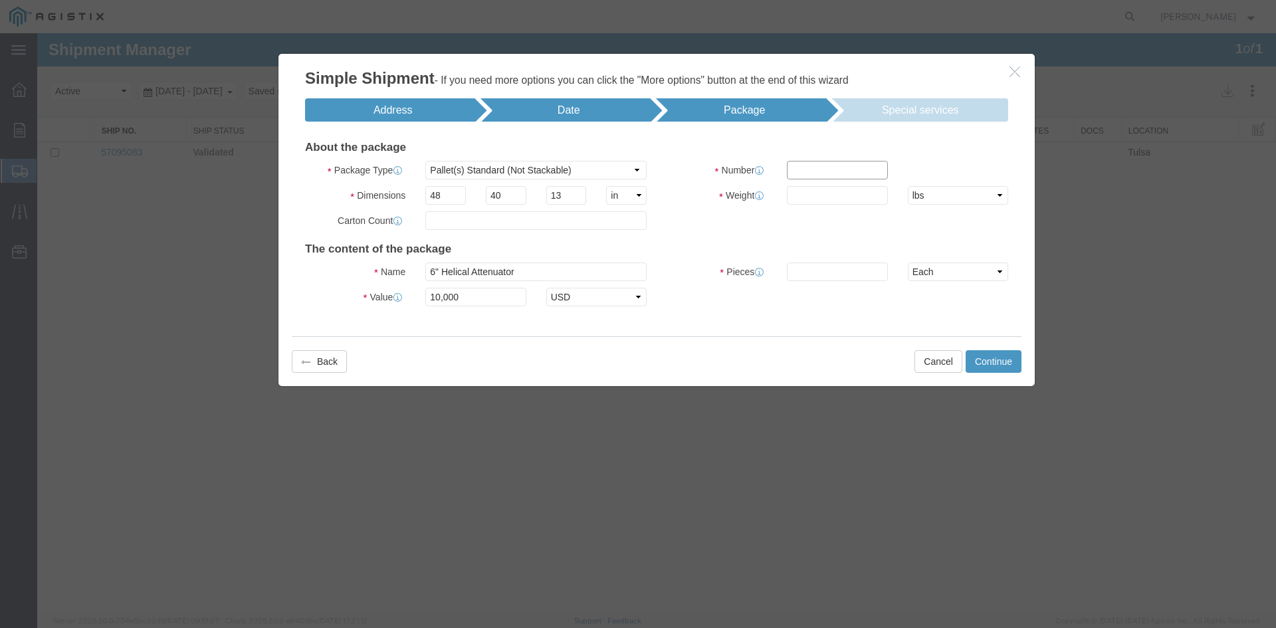
click at [810, 164] on input "text" at bounding box center [837, 170] width 100 height 19
type input "1"
click at [818, 189] on input "text" at bounding box center [837, 195] width 100 height 19
type input "195"
click at [817, 281] on input "text" at bounding box center [837, 272] width 100 height 19
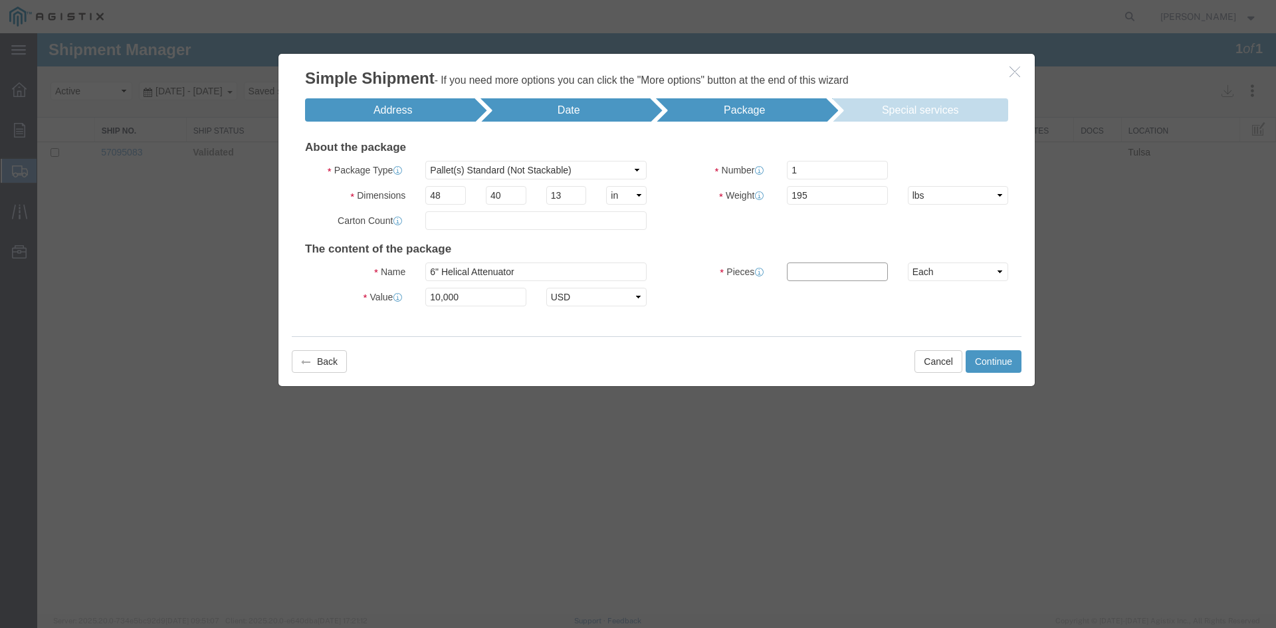
type input "1"
click at [991, 364] on button "Continue" at bounding box center [994, 361] width 56 height 23
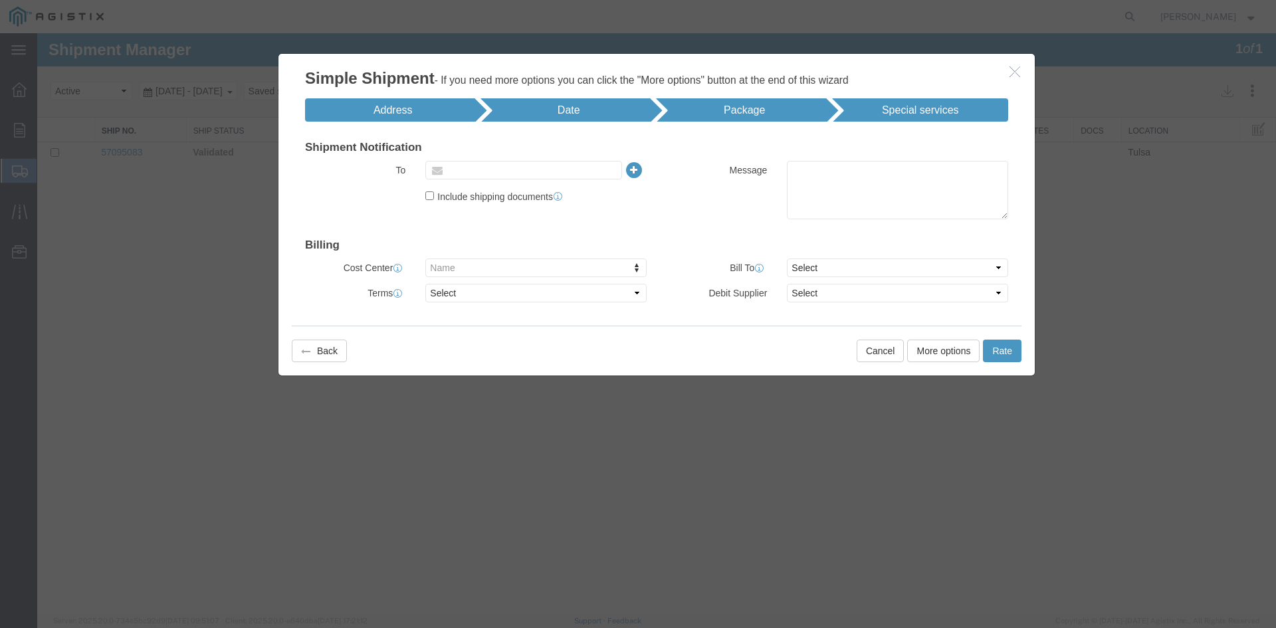
click at [525, 169] on input "text" at bounding box center [522, 170] width 156 height 17
type input "l"
type input "Enter Email Address"
click at [638, 174] on icon at bounding box center [634, 170] width 19 height 19
click at [630, 172] on icon at bounding box center [634, 170] width 19 height 19
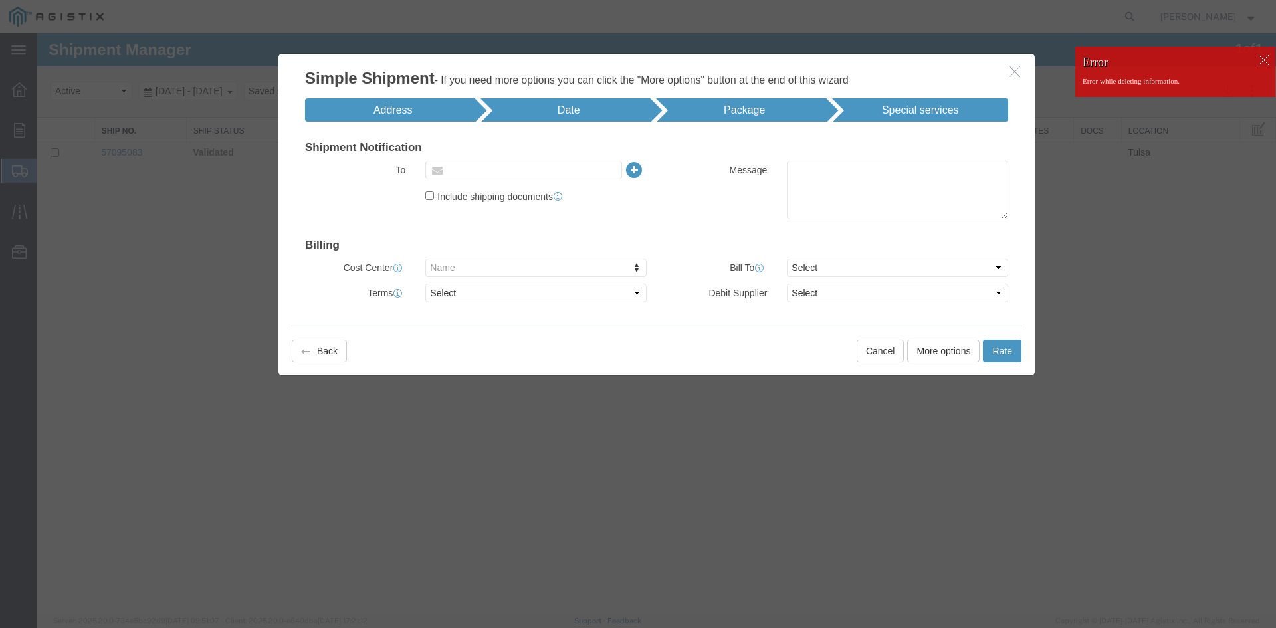
click at [585, 170] on input "text" at bounding box center [531, 170] width 174 height 17
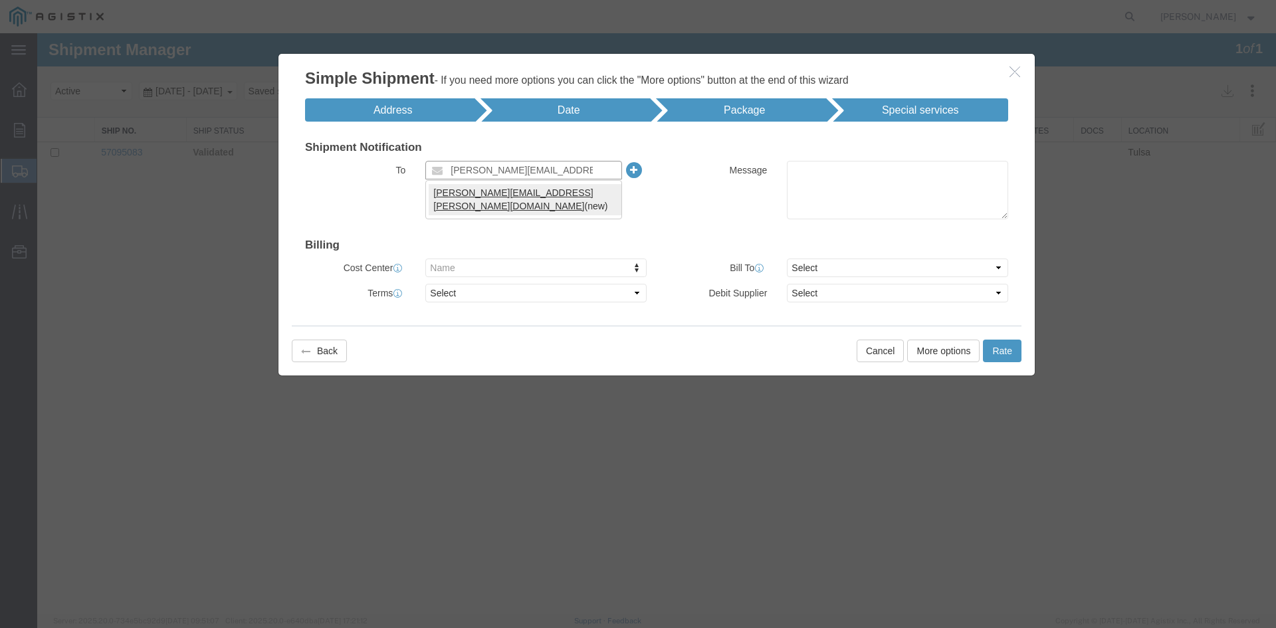
type input "[PERSON_NAME][EMAIL_ADDRESS][PERSON_NAME][DOMAIN_NAME]"
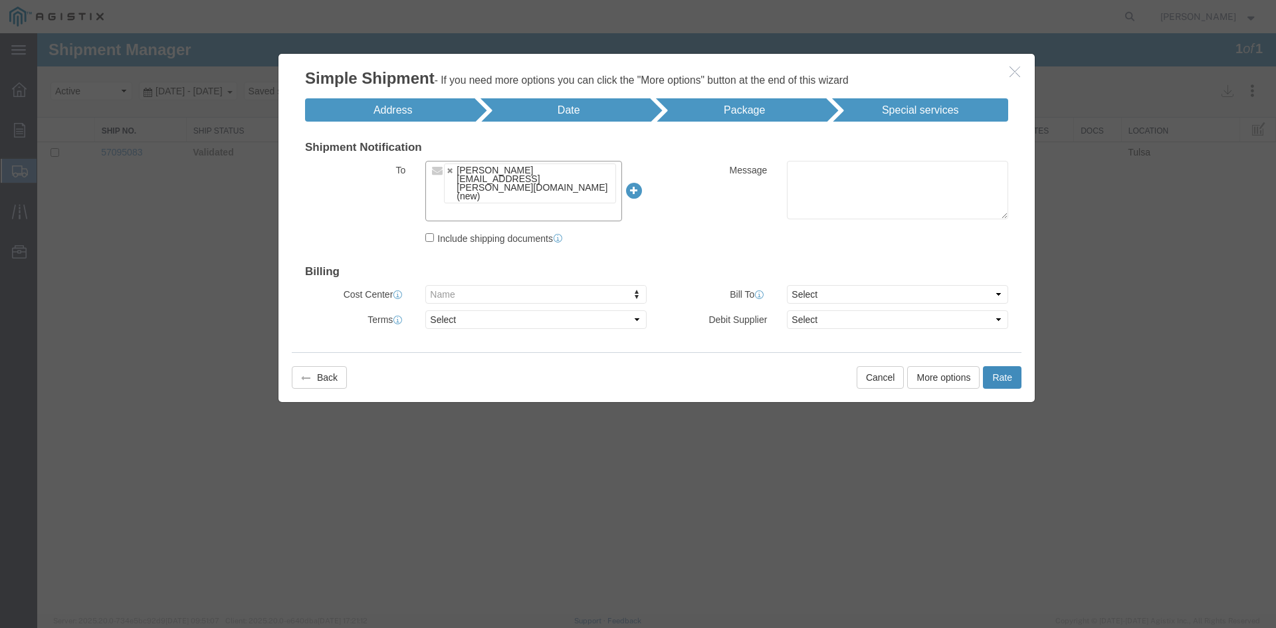
click at [1003, 366] on button "Rate" at bounding box center [1002, 377] width 39 height 23
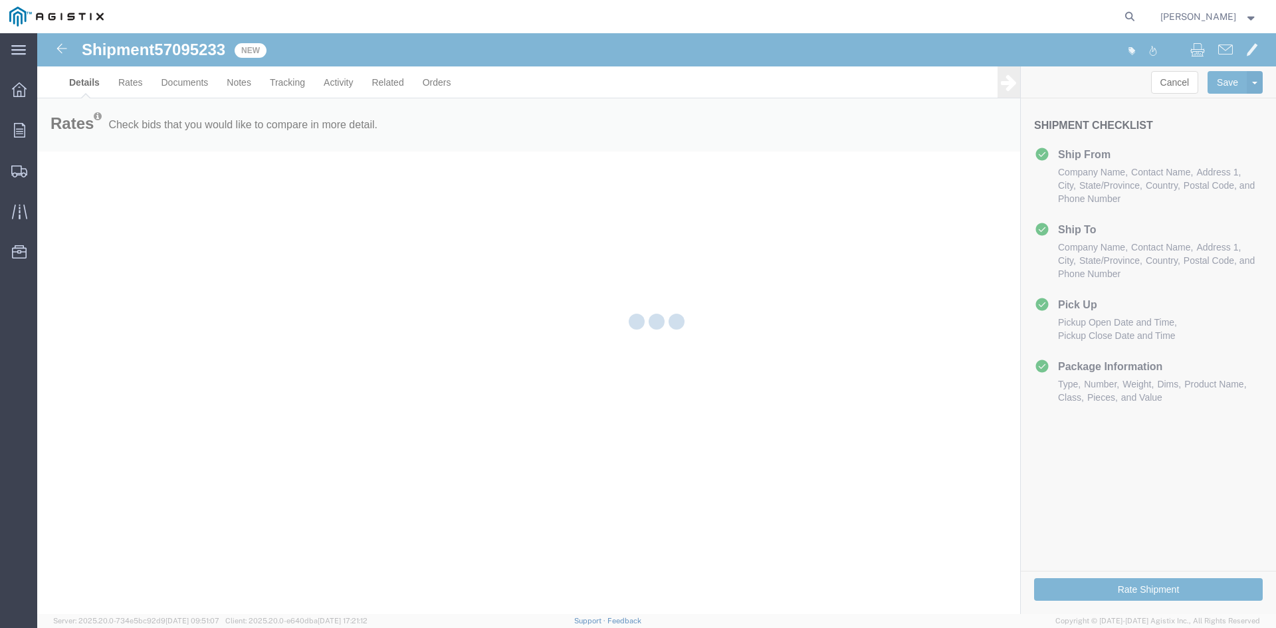
select select "38175"
select select "PURCHORD"
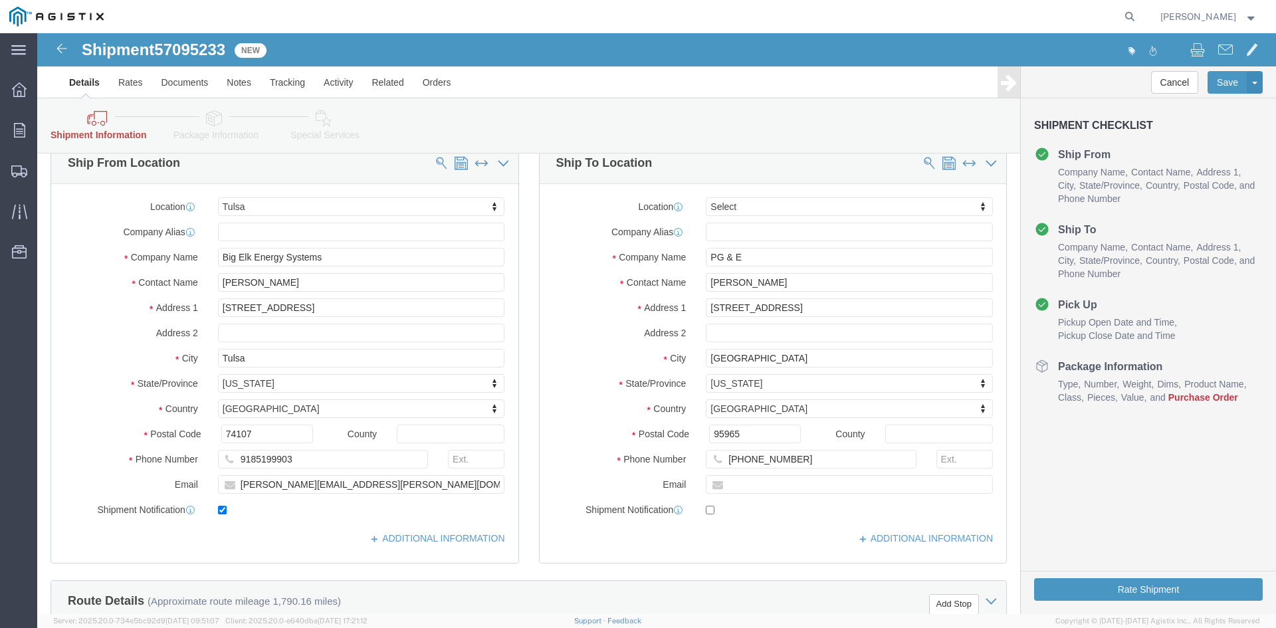
scroll to position [133, 0]
click input "9185199903"
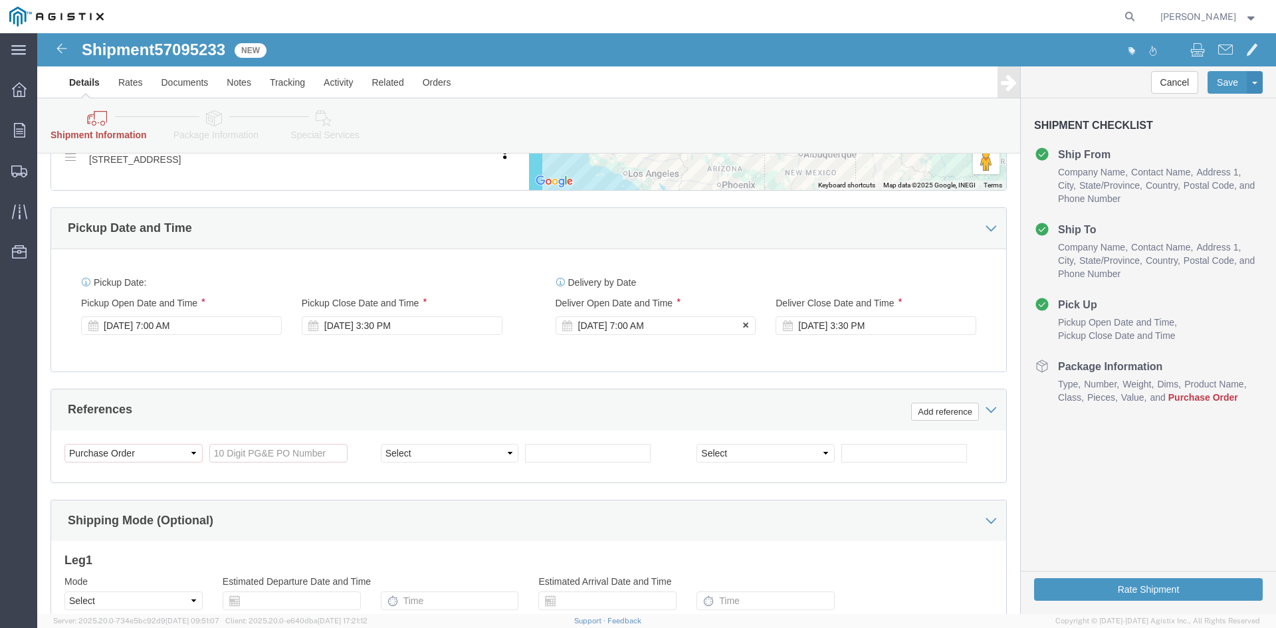
scroll to position [798, 0]
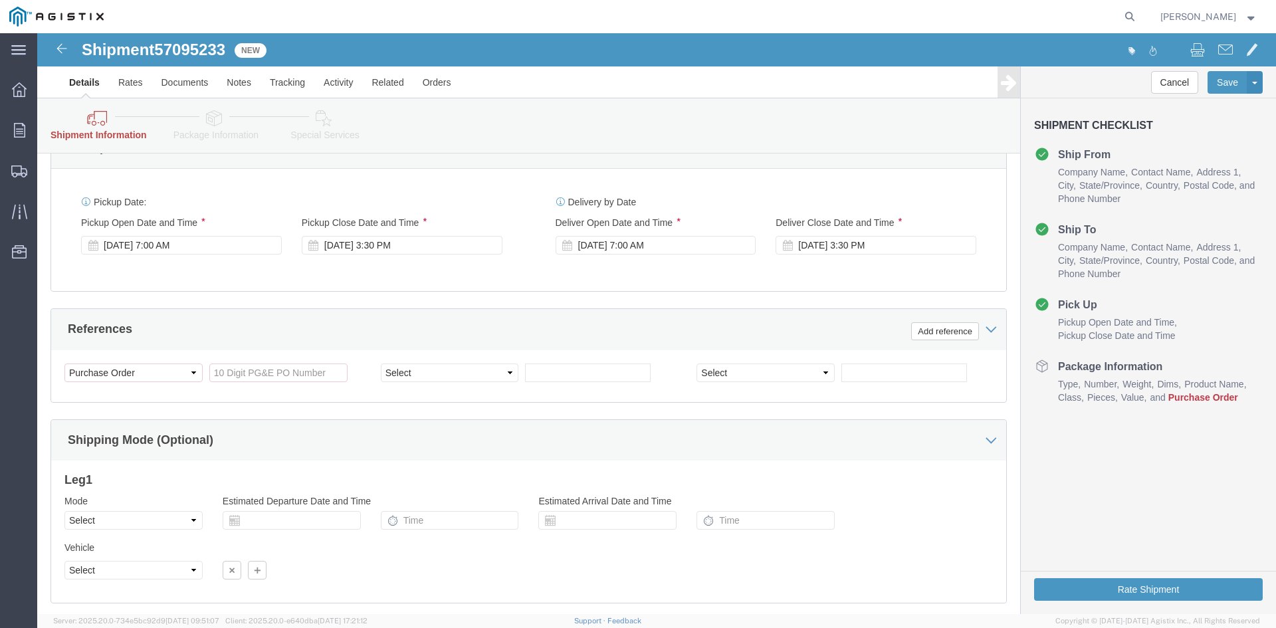
type input "9186915345"
click input "text"
type input "2701129050"
click select "Select Account Type Activity ID Airline Appointment Number ASN Batch Request # …"
select select "JOBNUM"
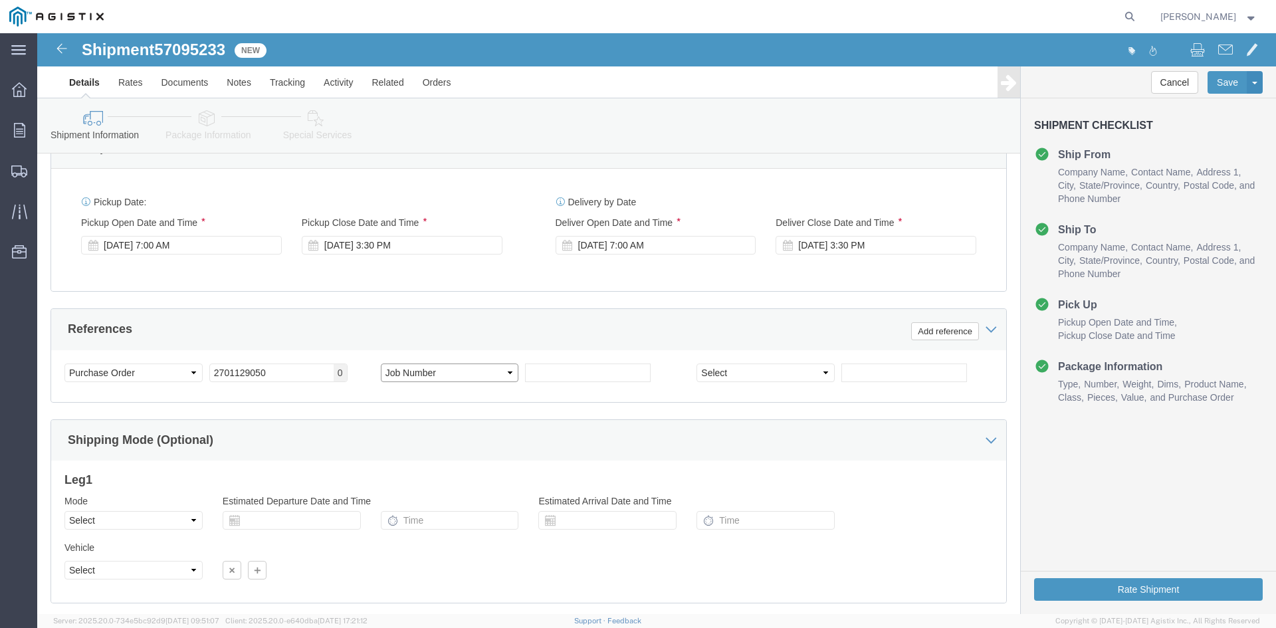
click select "Select Account Type Activity ID Airline Appointment Number ASN Batch Request # …"
click input "text"
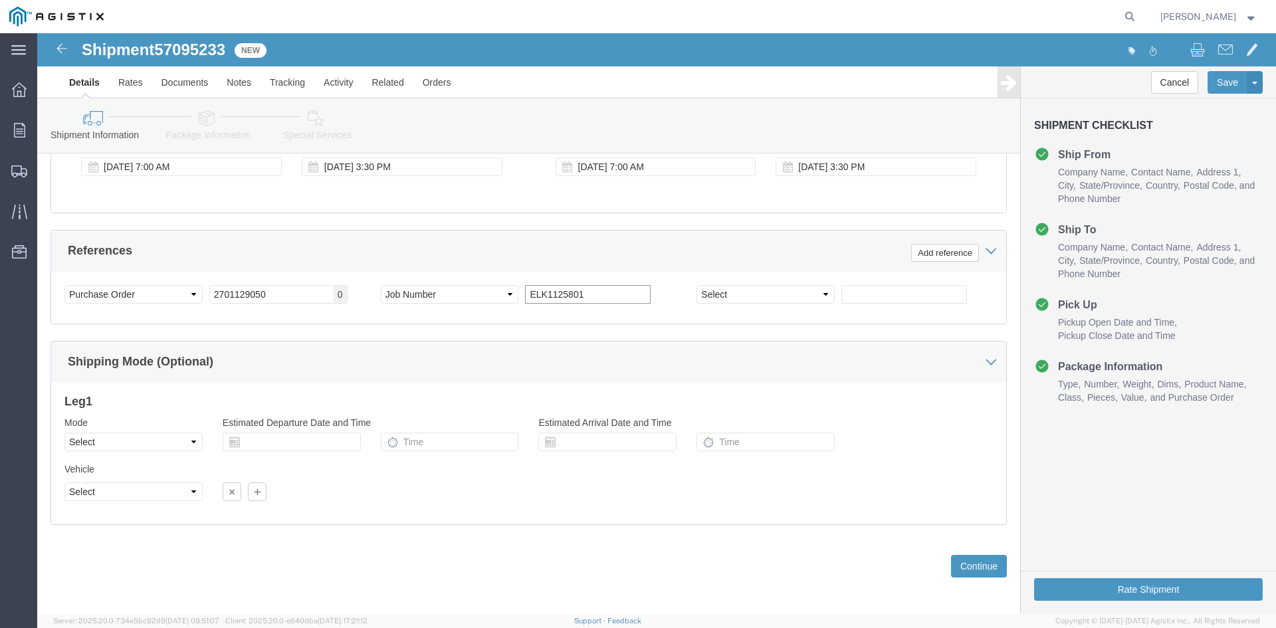
scroll to position [880, 0]
type input "ELK1125801"
click button "Continue"
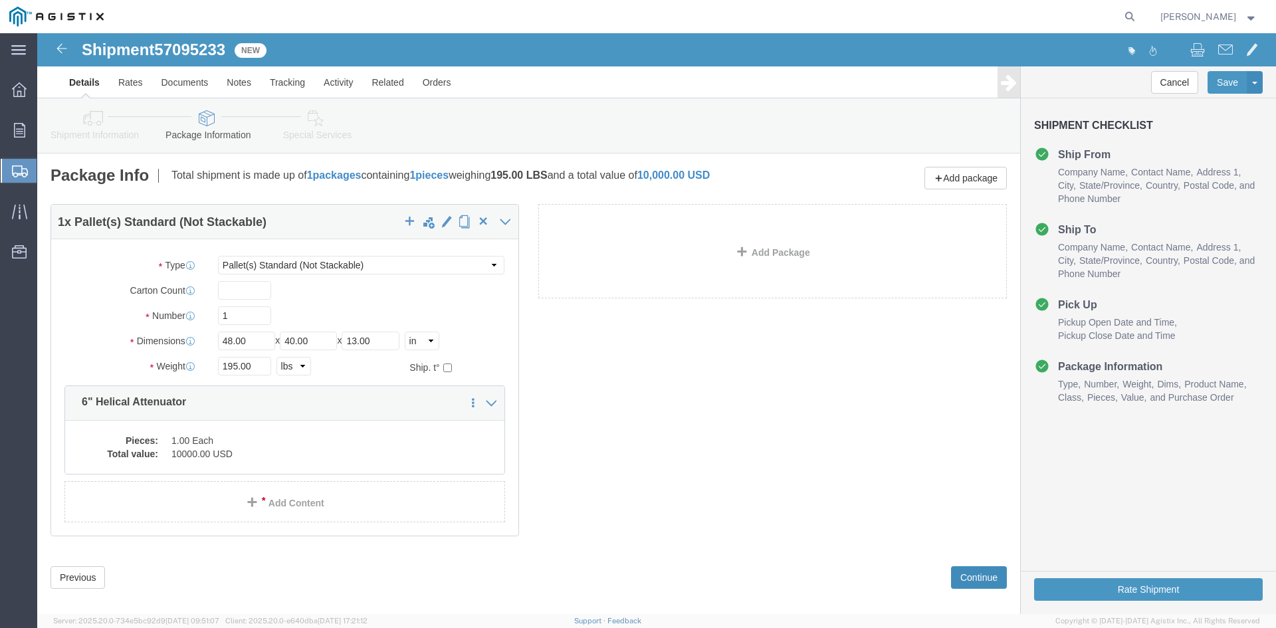
click button "Continue"
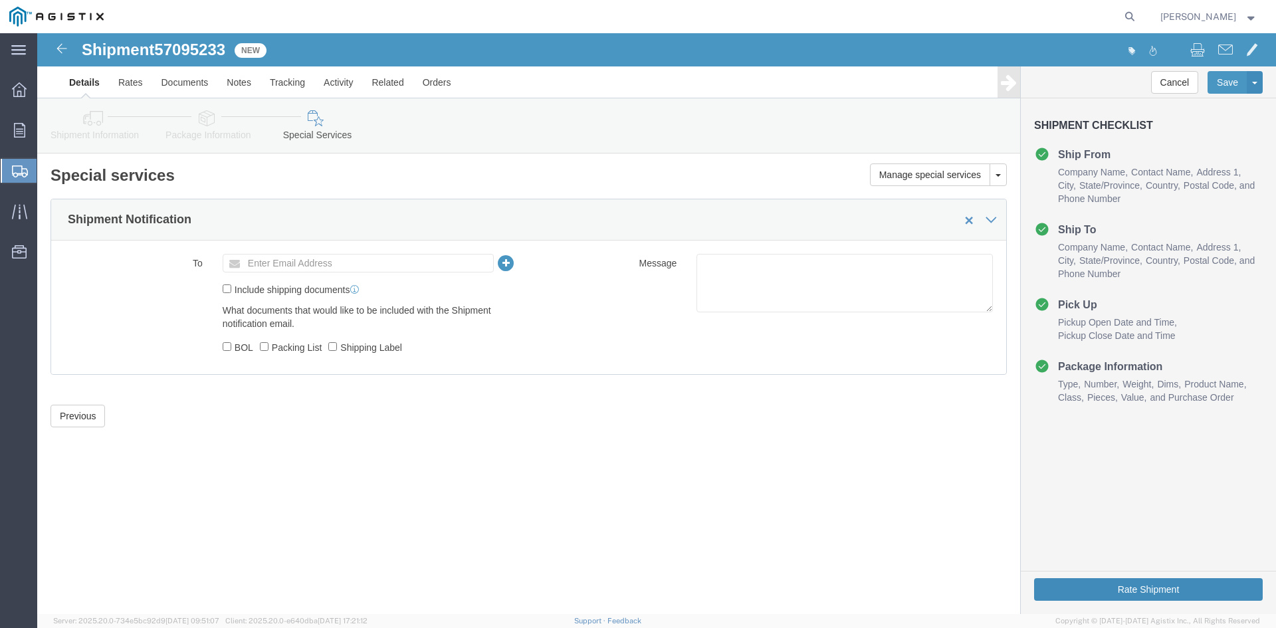
click button "Rate Shipment"
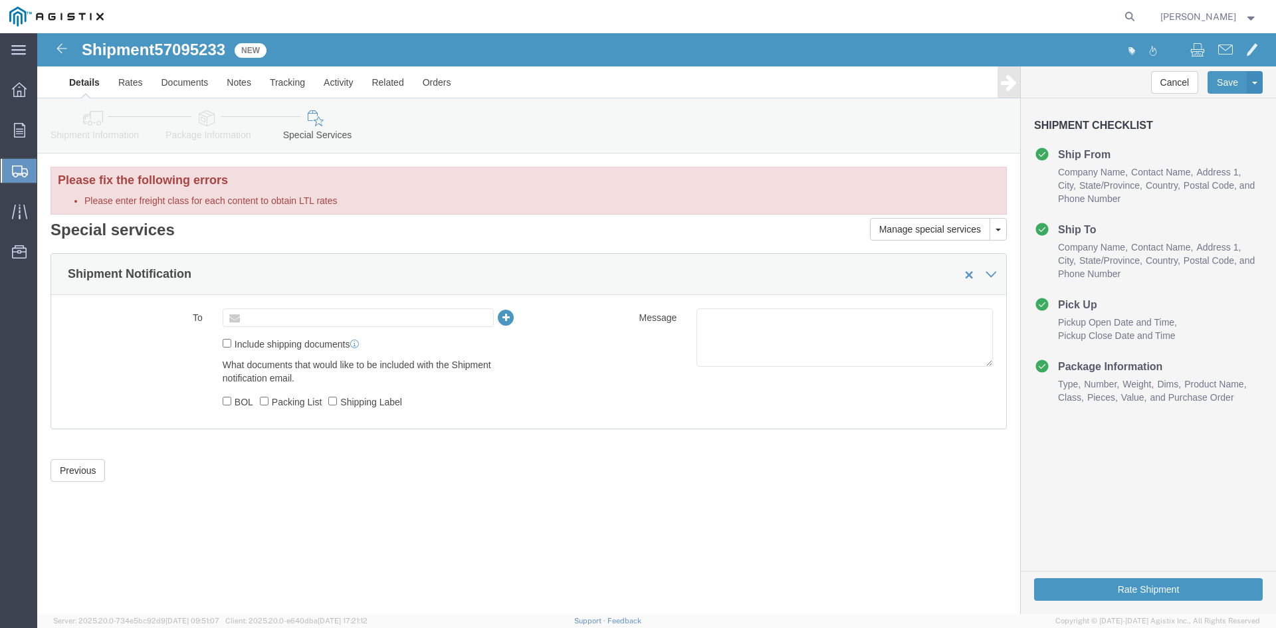
click input "text"
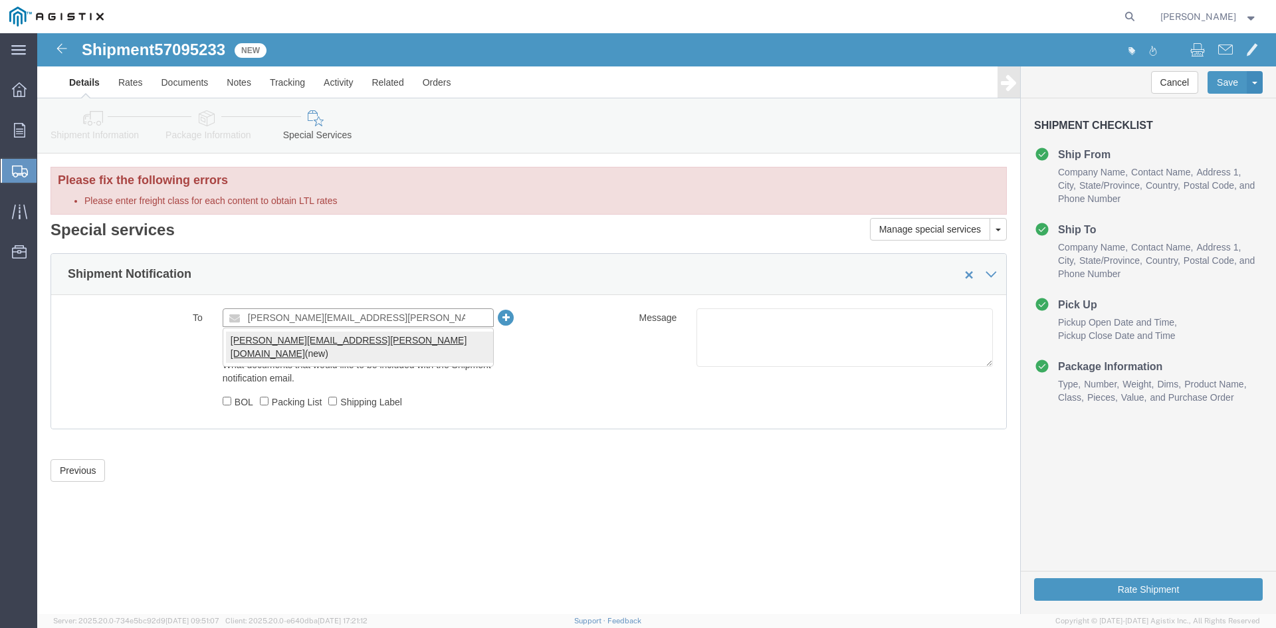
type input "[PERSON_NAME][EMAIL_ADDRESS][PERSON_NAME][DOMAIN_NAME]"
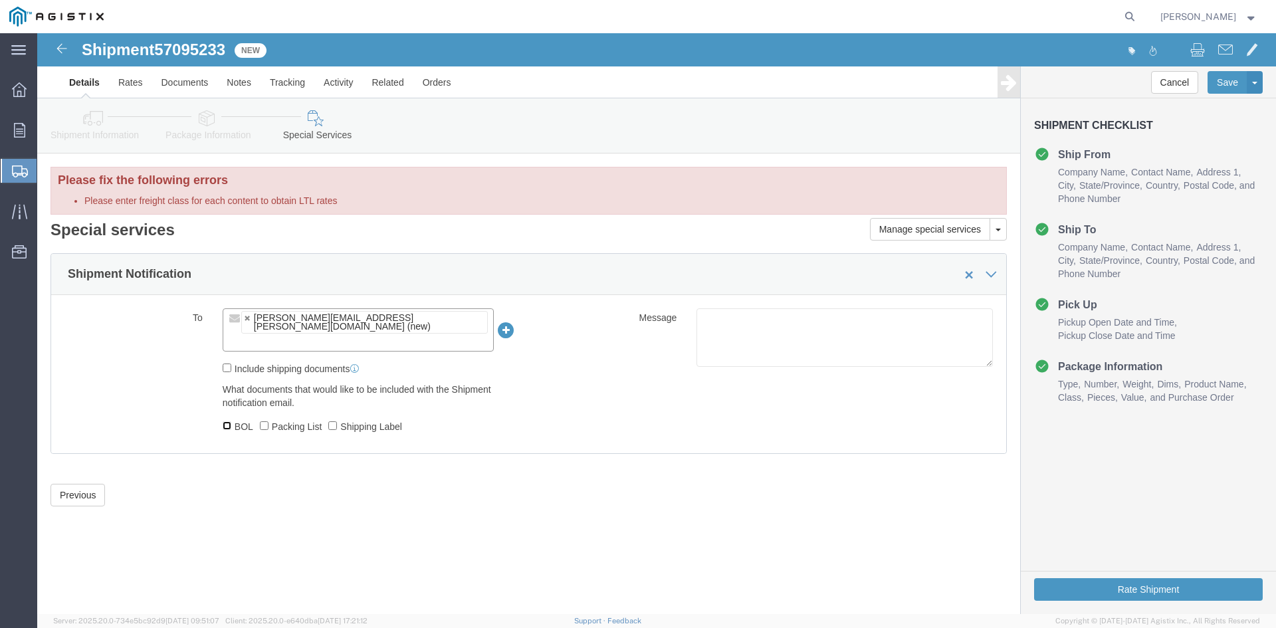
click input "BOL"
checkbox input "true"
click button "Rate Shipment"
click button "Previous"
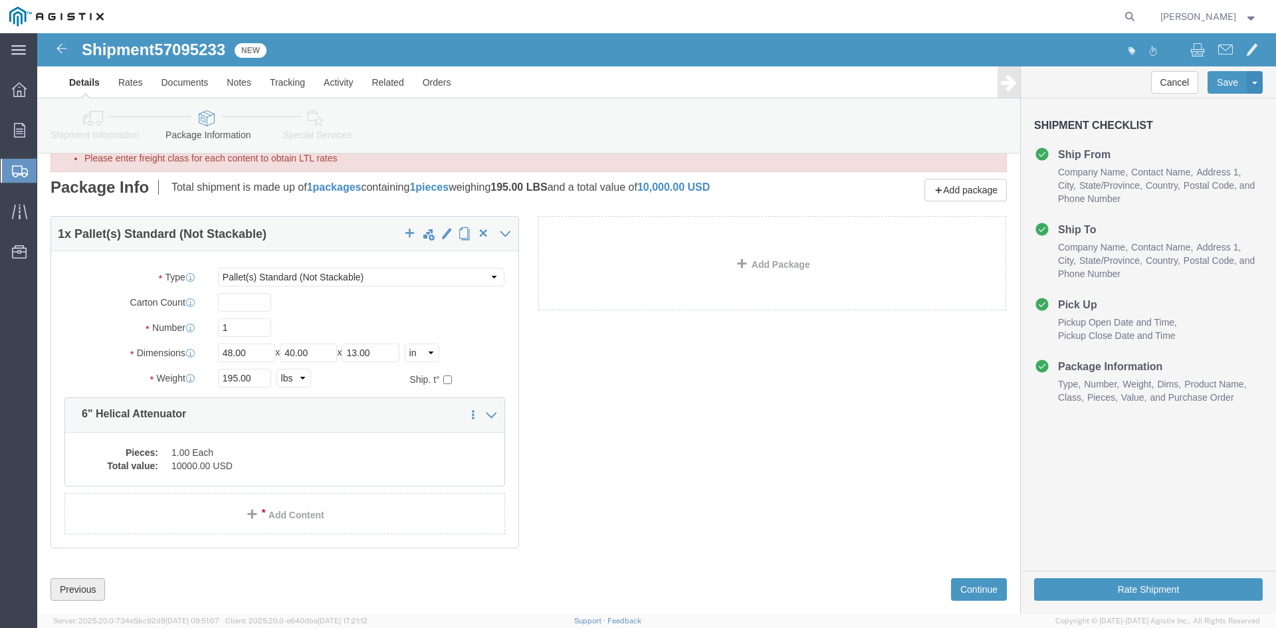
scroll to position [70, 0]
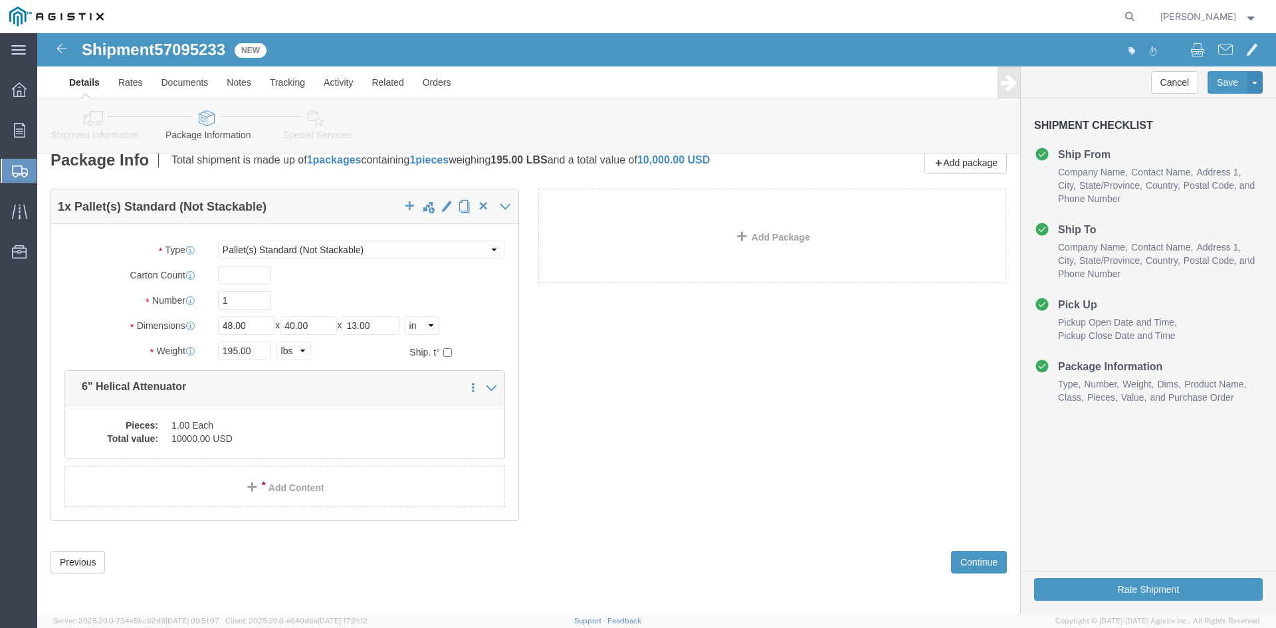
click link "Add Content"
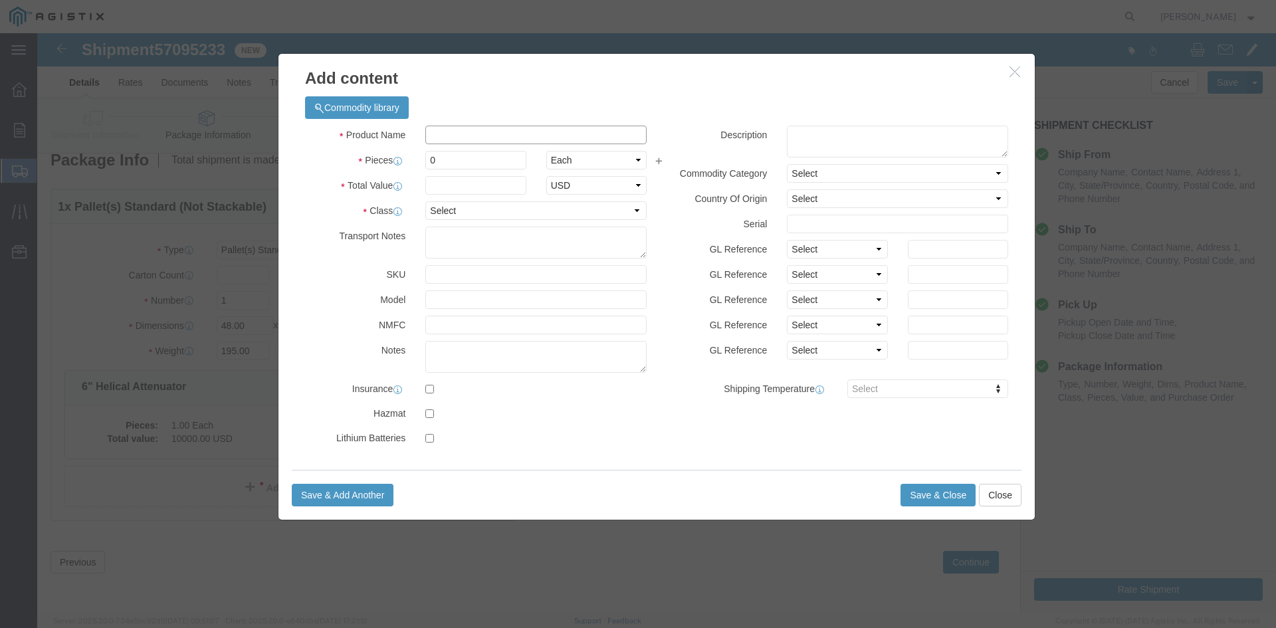
click input "text"
type input "6" Helical Attenuator"
click input "0"
type input "1"
click input "text"
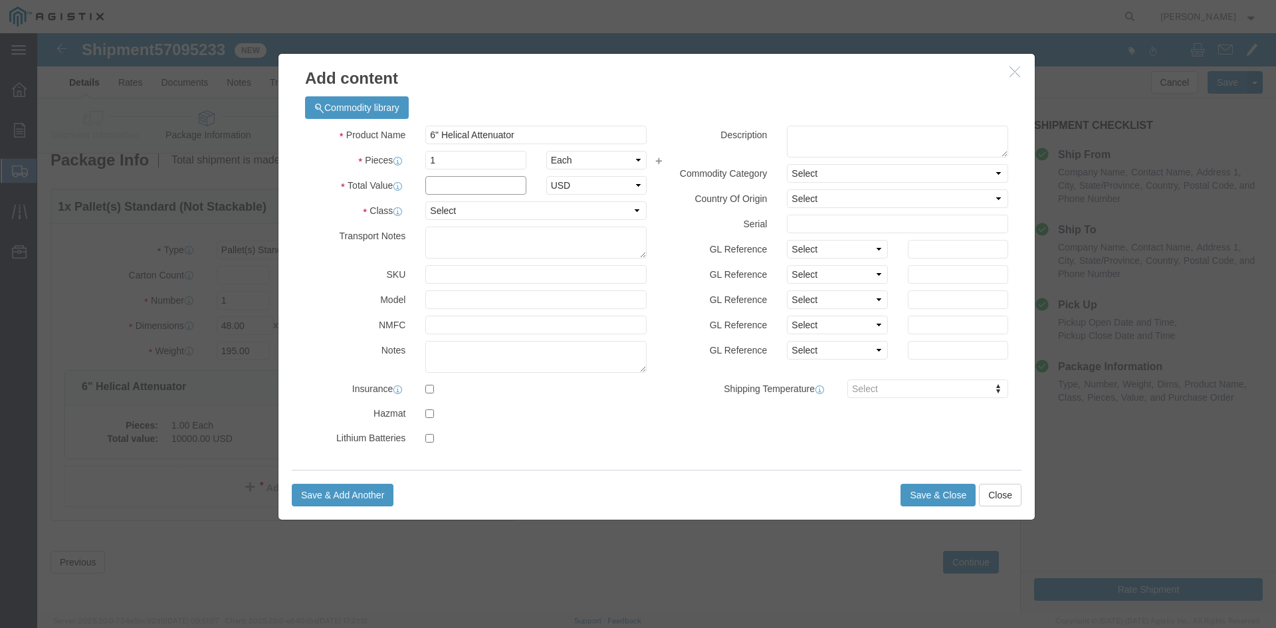
type input "10,000"
click select "Select 50 55 60 65 70 85 92.5 100 125 175 250 300 400"
select select "50"
click select "Select 50 55 60 65 70 85 92.5 100 125 175 250 300 400"
click button "Save & Close"
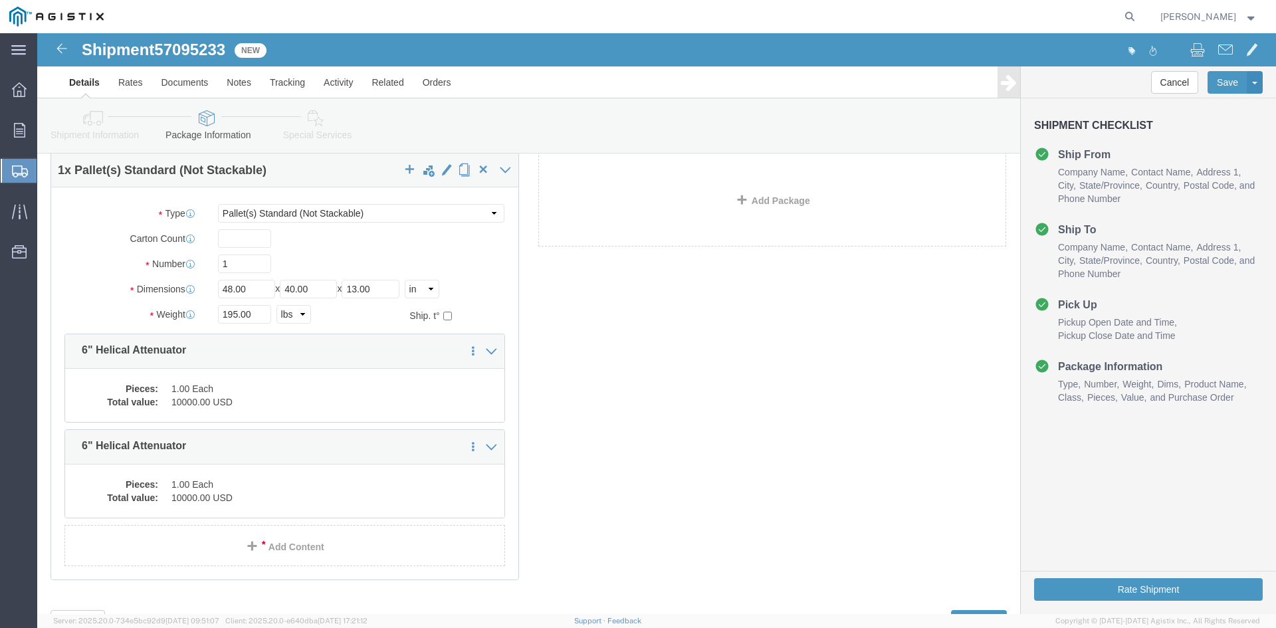
scroll to position [136, 0]
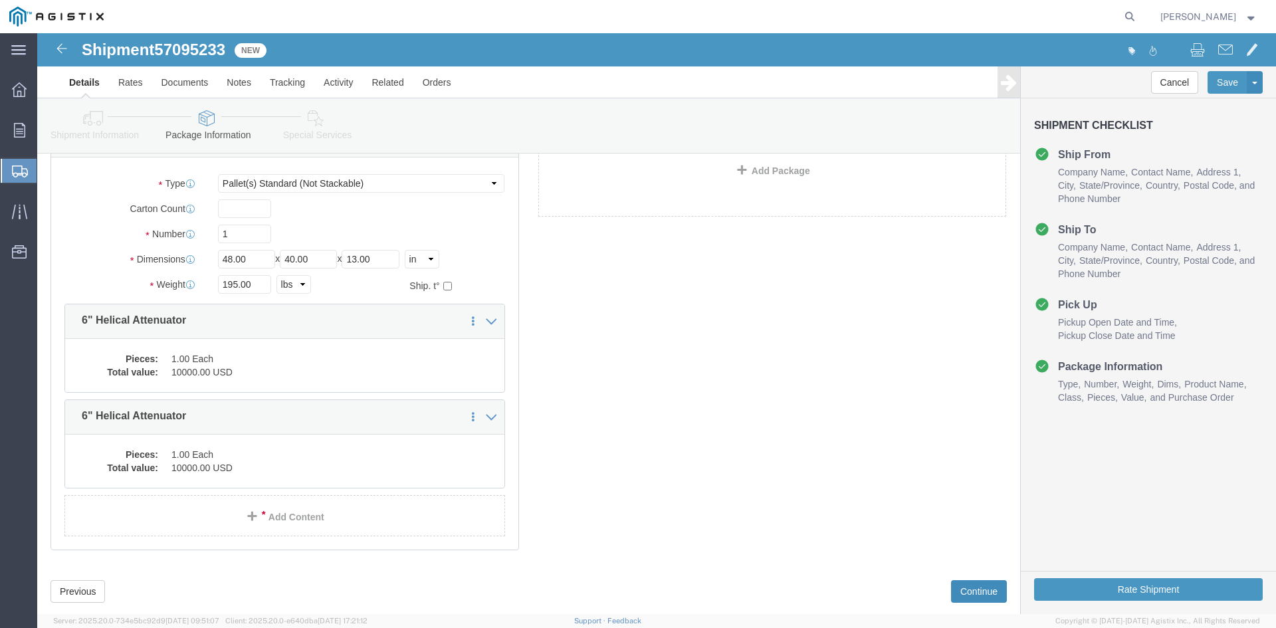
click button "Continue"
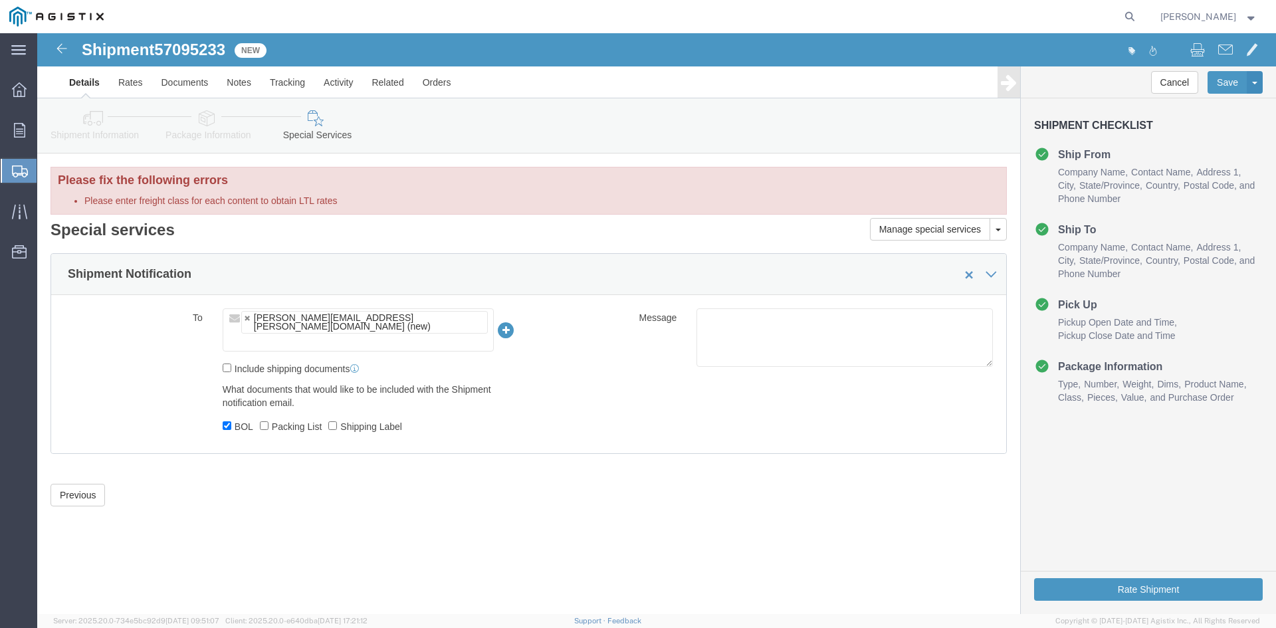
scroll to position [0, 0]
click div "Please fix the following errors Please enter freight class for each content to …"
click button "Previous"
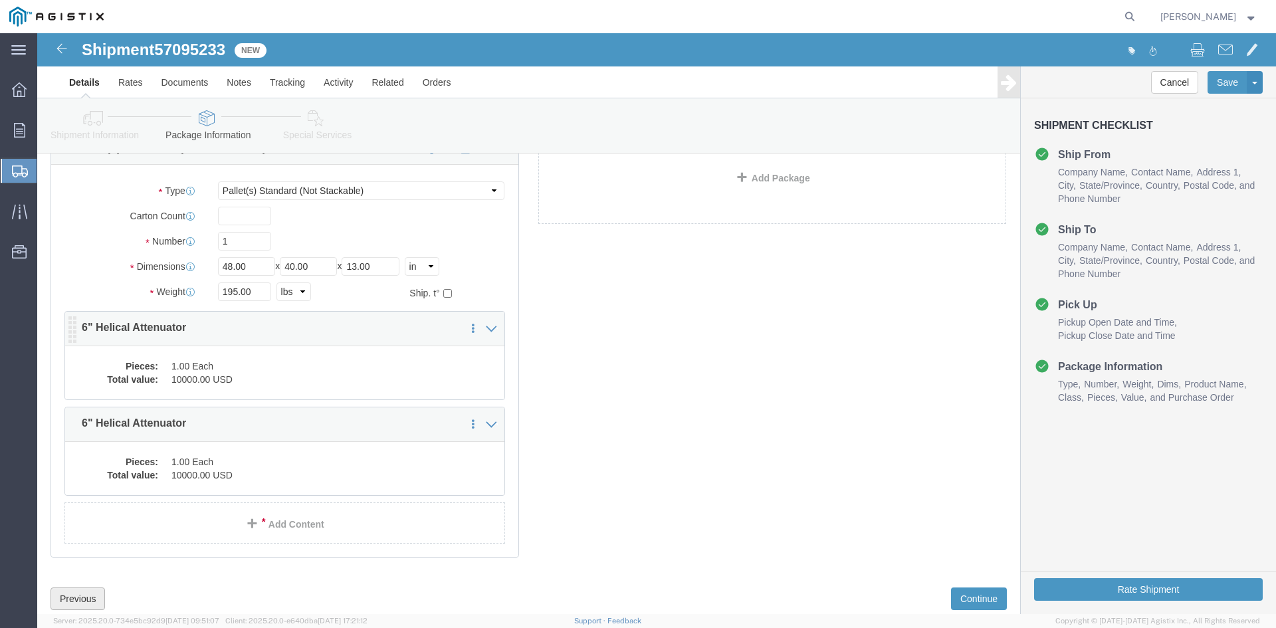
scroll to position [133, 0]
click div "1 x Pallet(s) Standard (Not Stackable) Package Type Select Bulk Bundle(s) Cardb…"
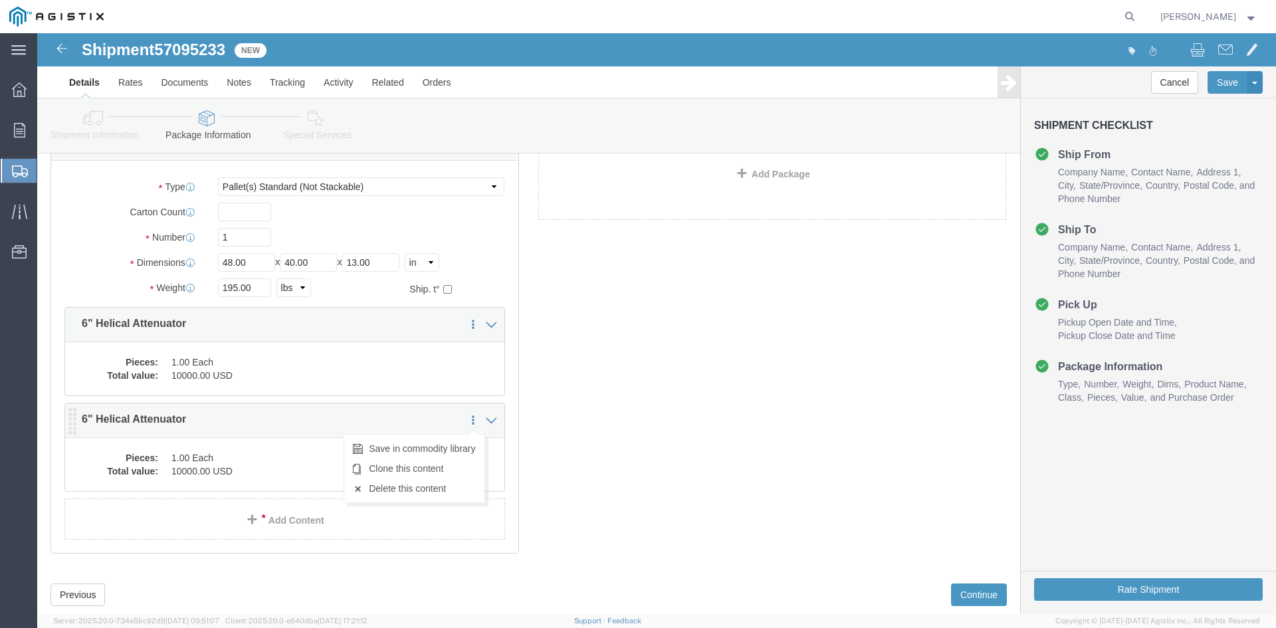
click ul "Save in commodity library Clone this content Delete this content"
click link "Delete this content"
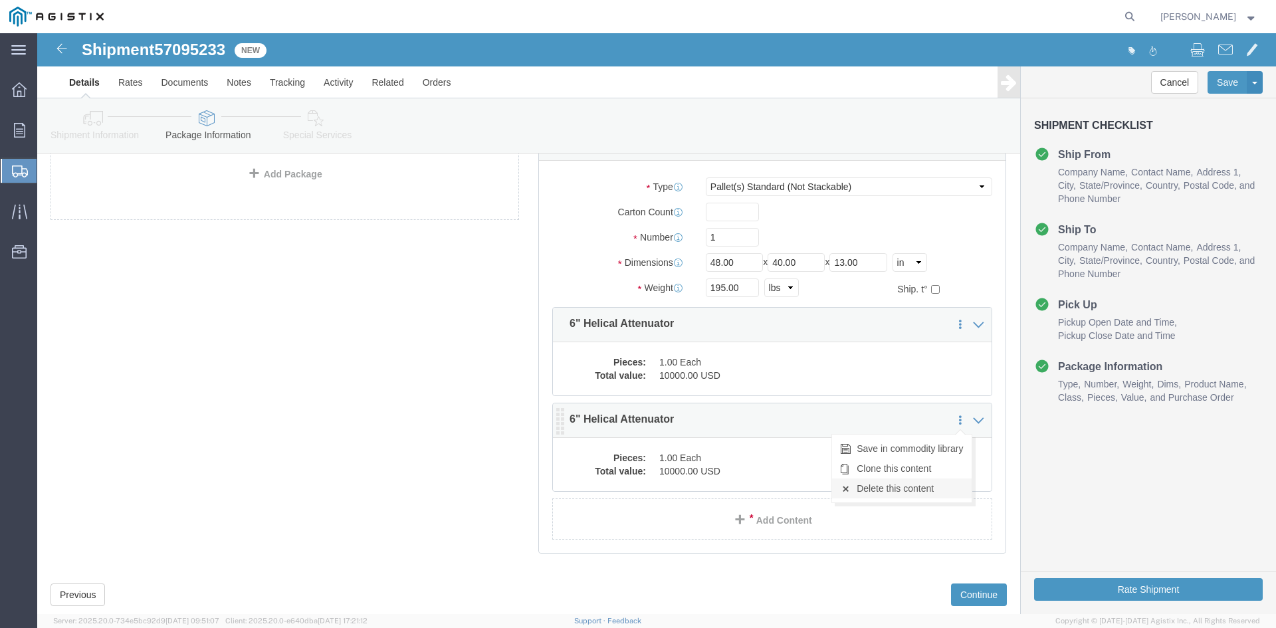
click link "Delete this content"
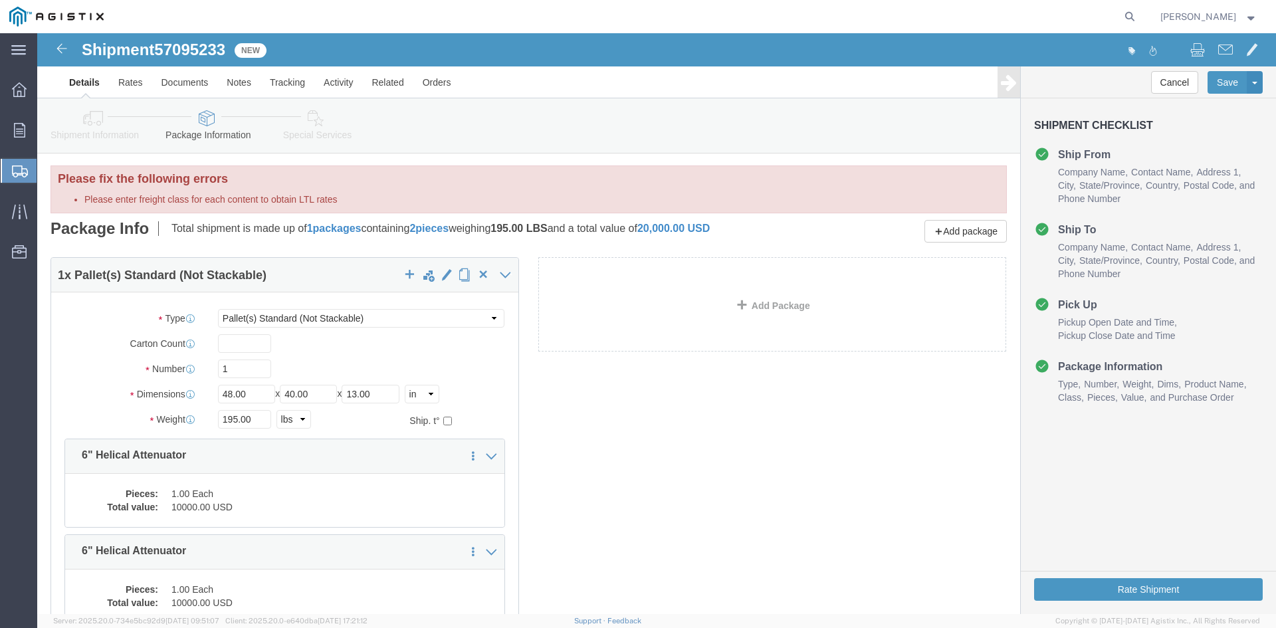
scroll to position [0, 0]
click icon
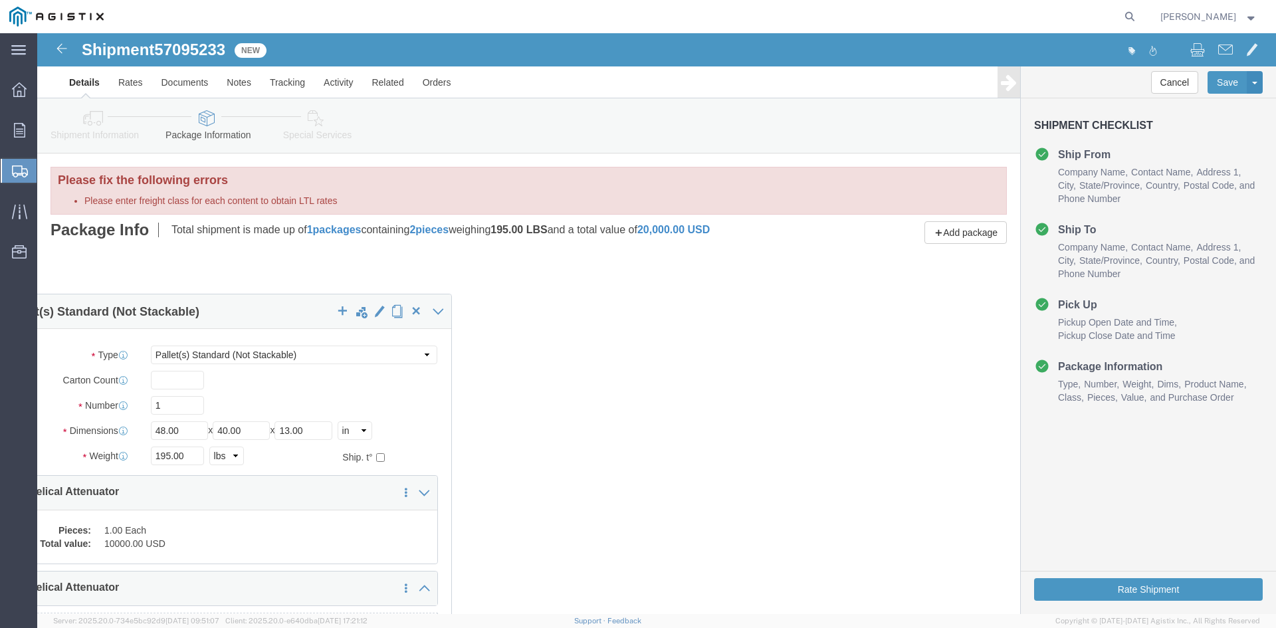
drag, startPoint x: 760, startPoint y: 232, endPoint x: 222, endPoint y: 266, distance: 538.9
click div "1 x Pallet(s) Standard (Not Stackable) Package Type Select Bulk Bundle(s) Cardb…"
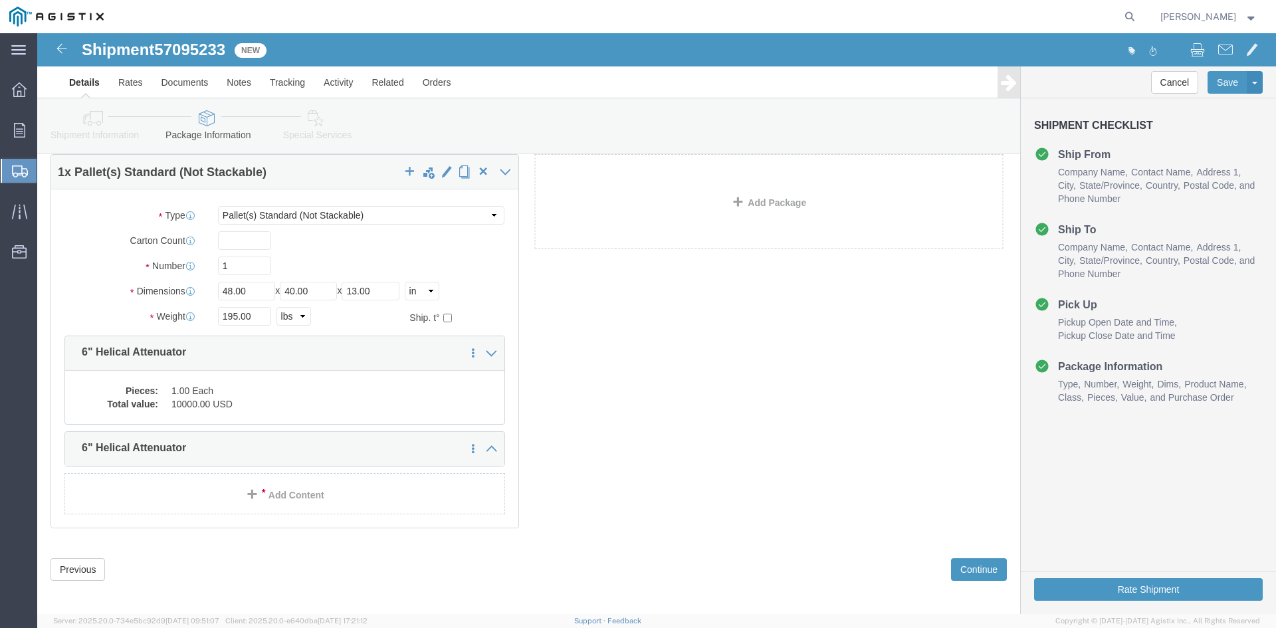
scroll to position [112, 0]
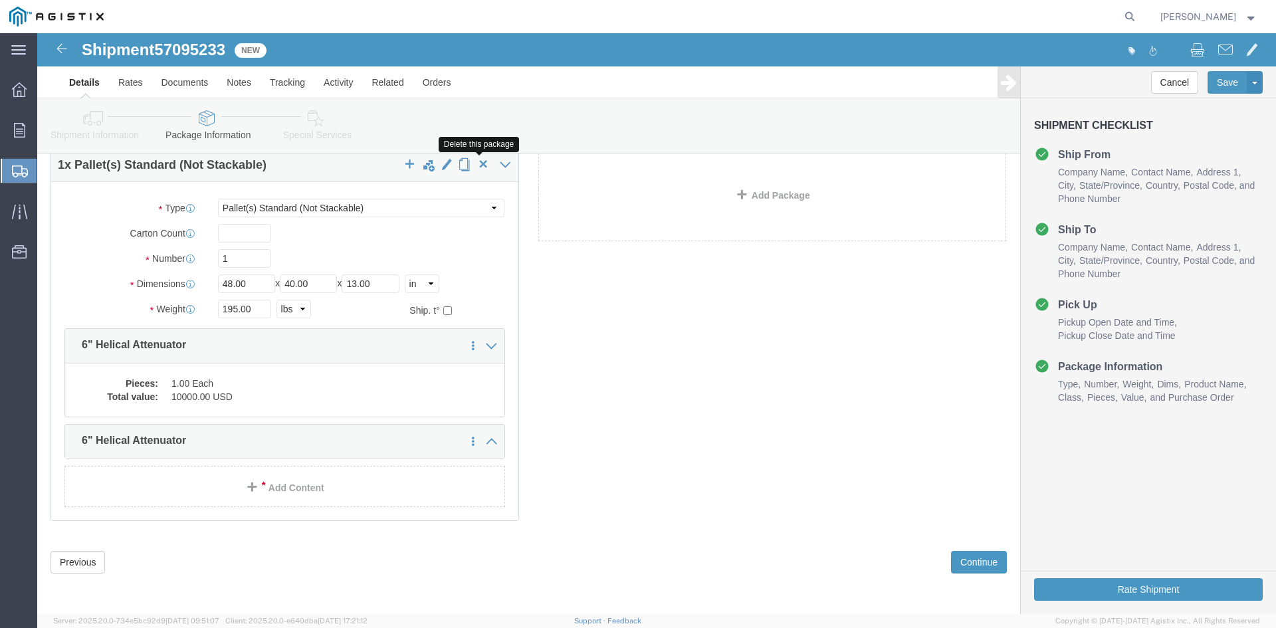
click button "button"
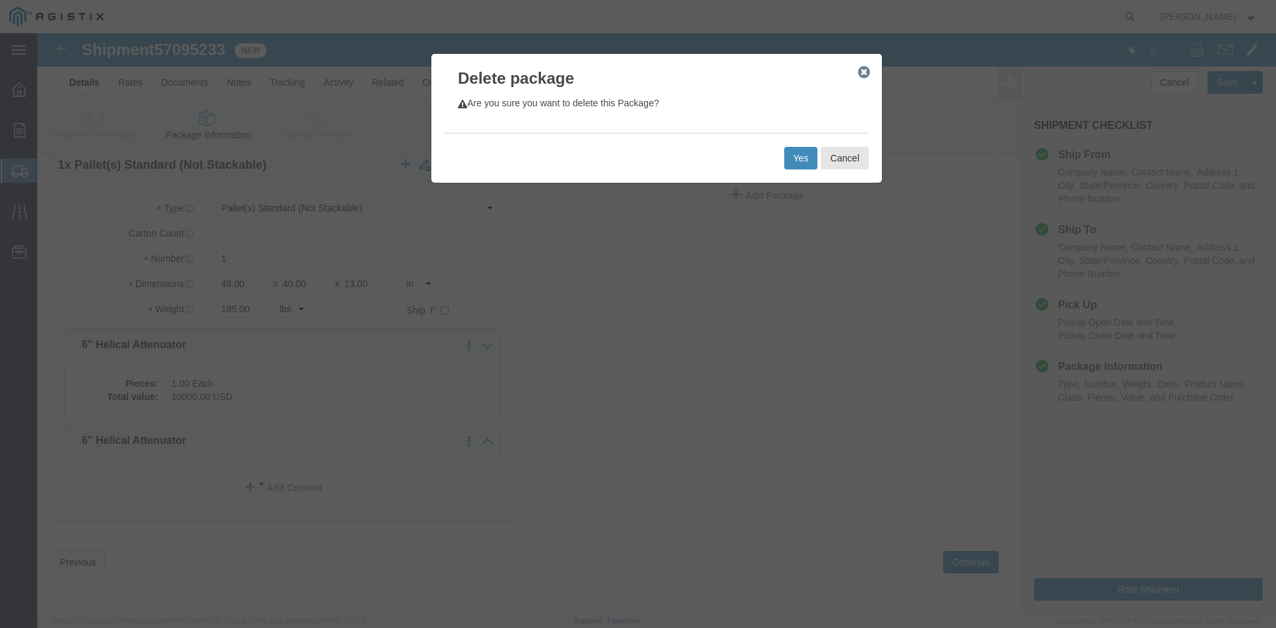
click button "Yes"
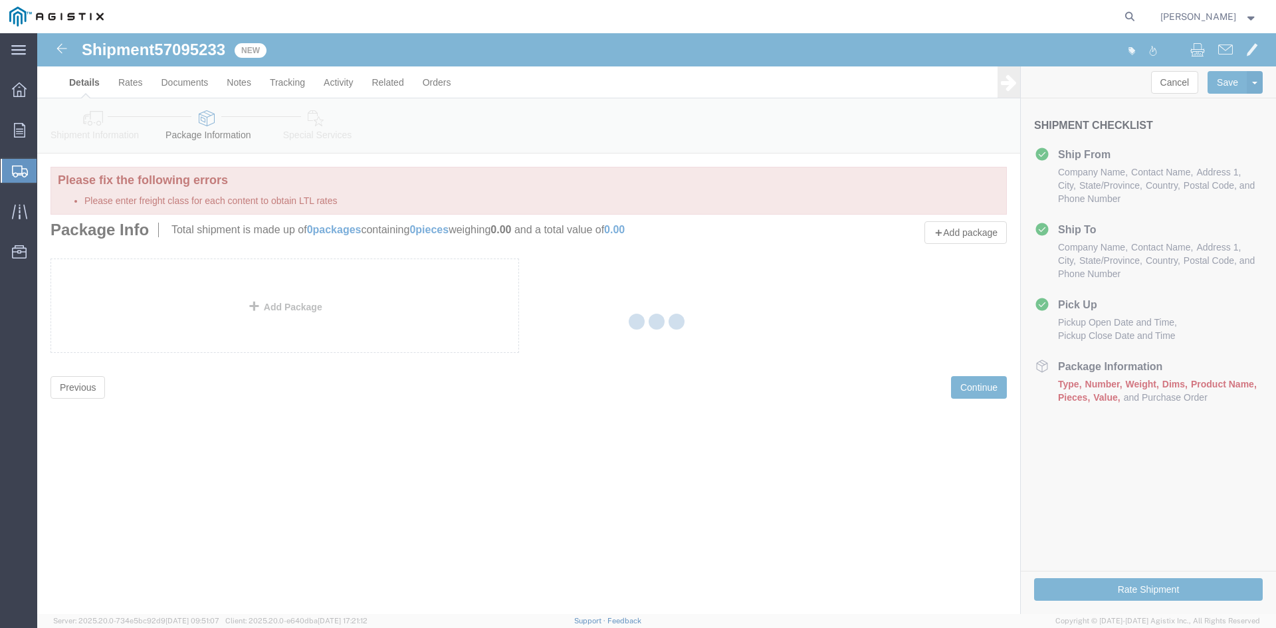
scroll to position [0, 0]
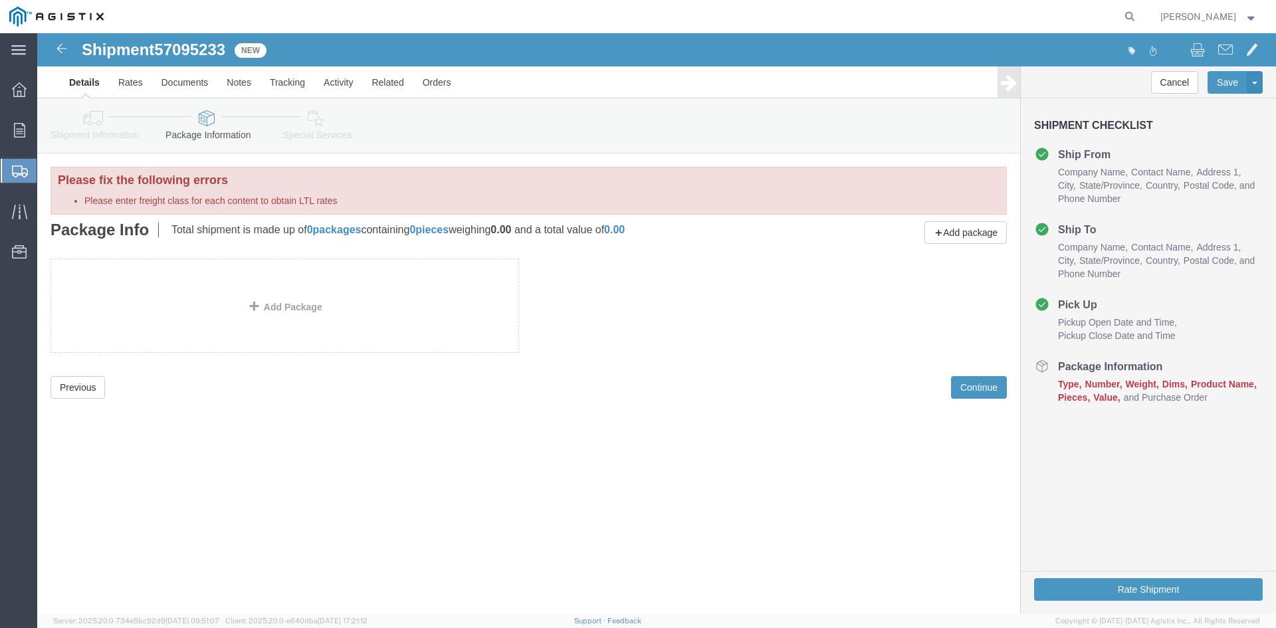
click link "Add Package"
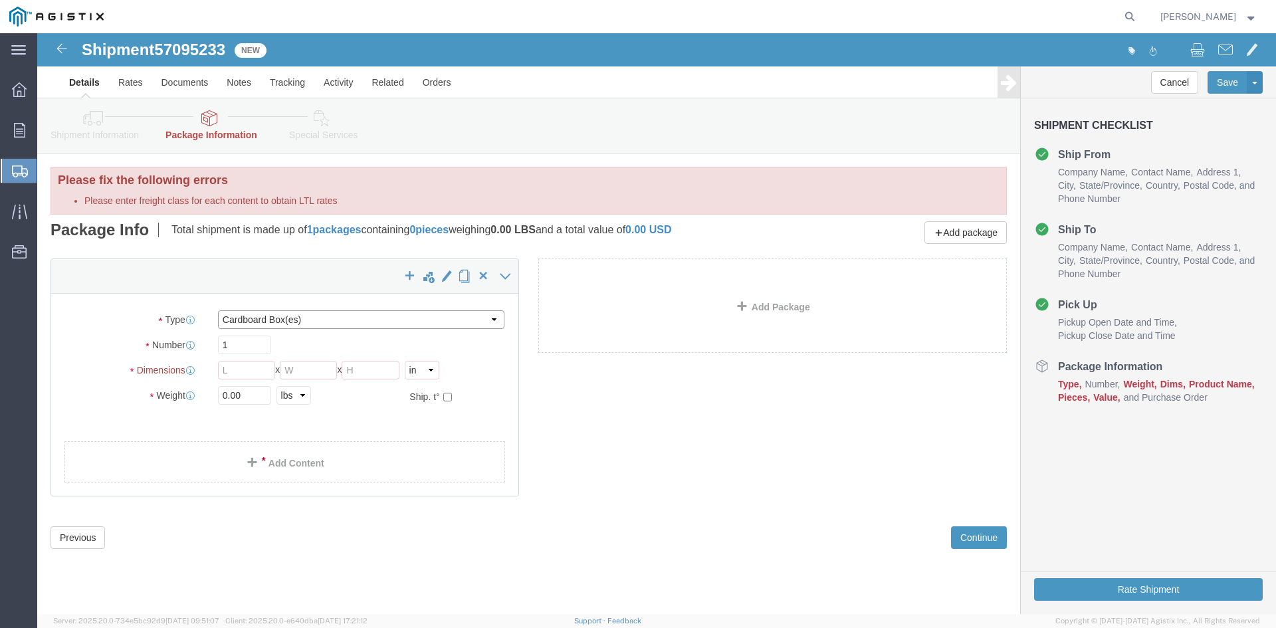
click select "Select Bulk Bundle(s) Cardboard Box(es) Carton(s) Crate(s) Drum(s) (Fiberboard)…"
select select "PSNS"
click select "Select Bulk Bundle(s) Cardboard Box(es) Carton(s) Crate(s) Drum(s) (Fiberboard)…"
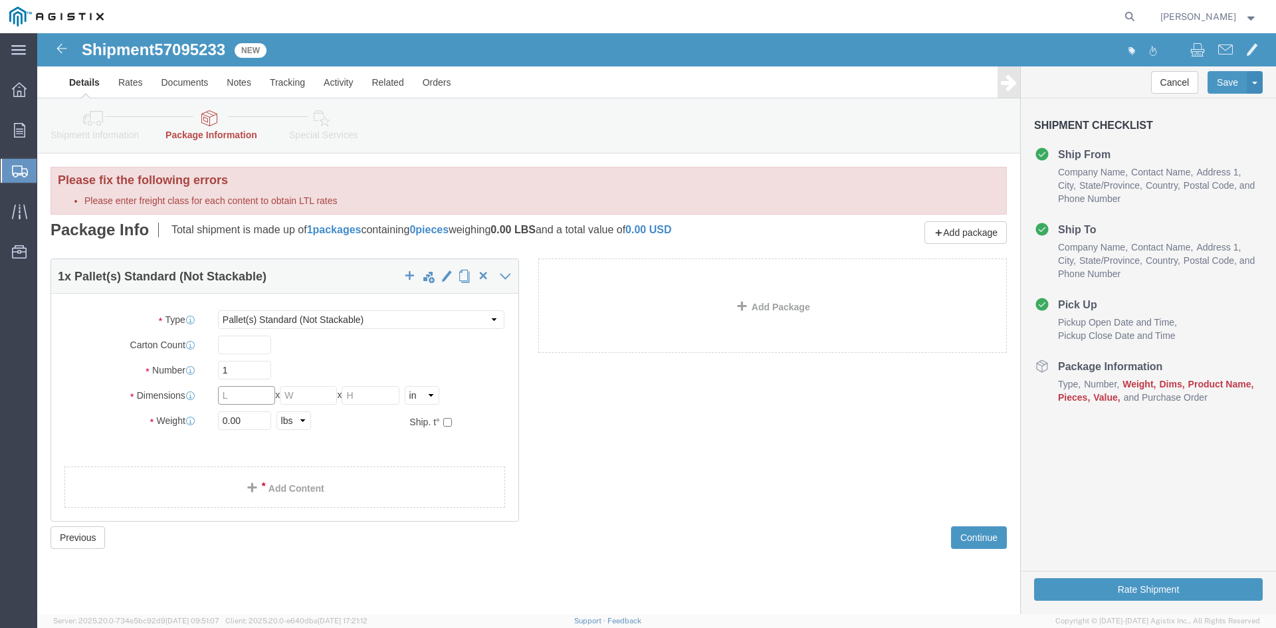
click input "text"
type input "48"
click input "text"
type input "40"
click input "text"
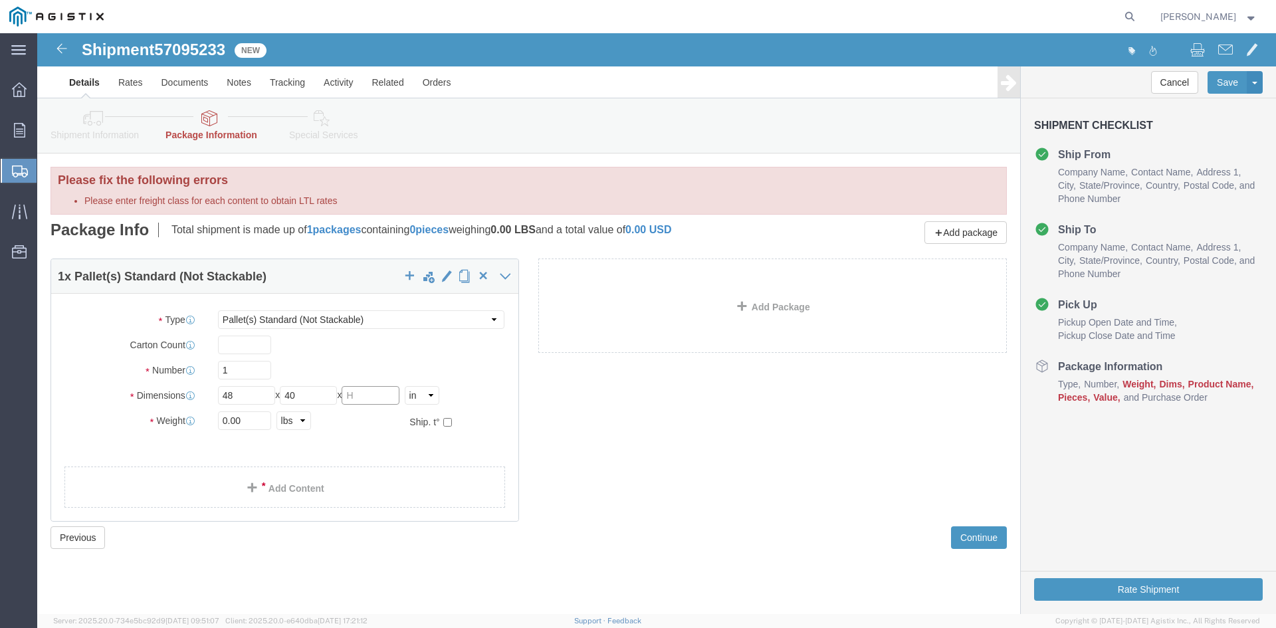
type input "13"
click input "0.00"
type input "0"
type input "195"
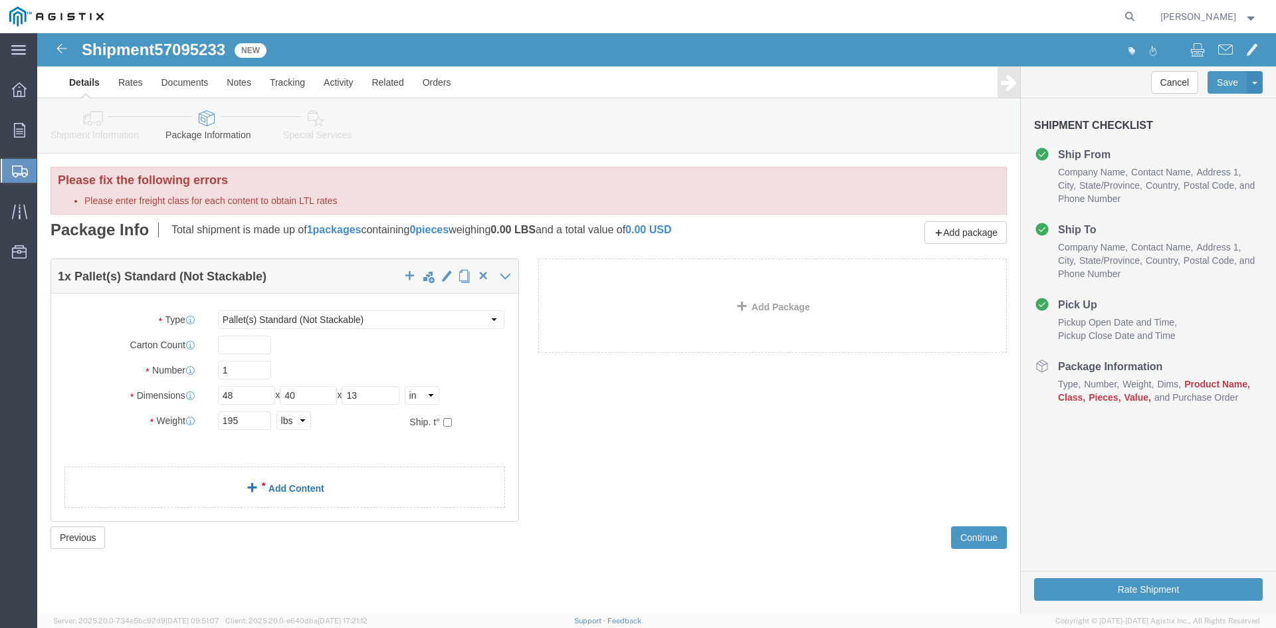
click div "1 x Pallet(s) Standard (Not Stackable) Package Type Select Bulk Bundle(s) Cardb…"
click link "Add Content"
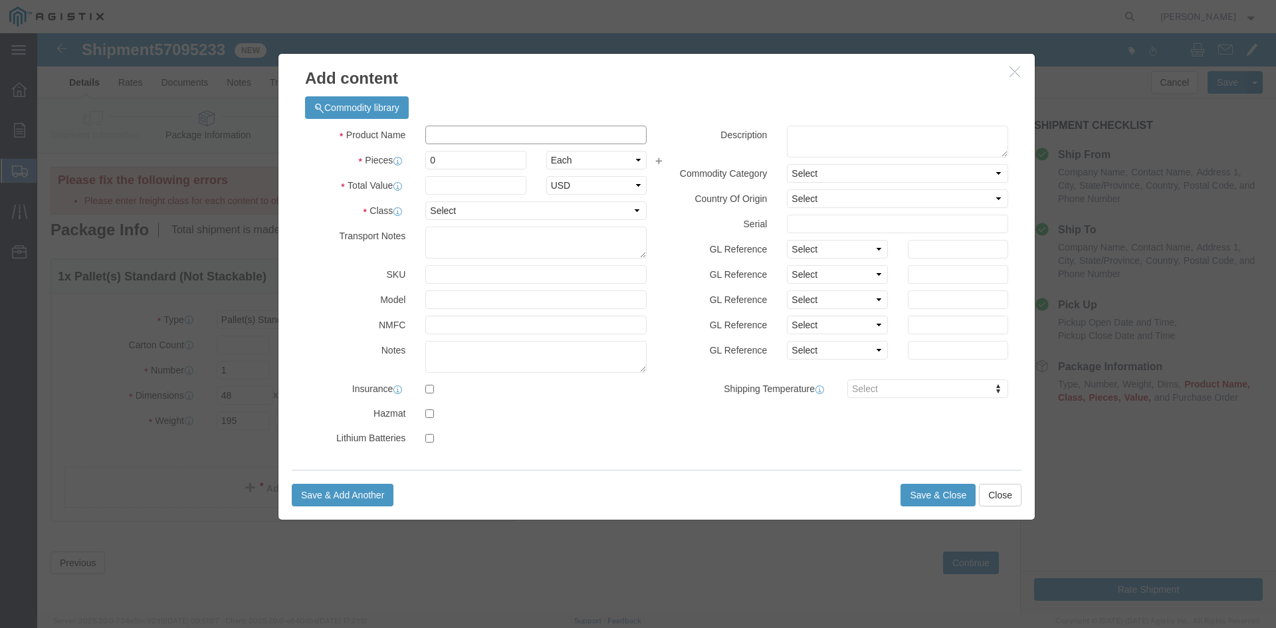
click input "text"
type input "6" Helical Attenuator"
click input "0"
type input "1"
click input "text"
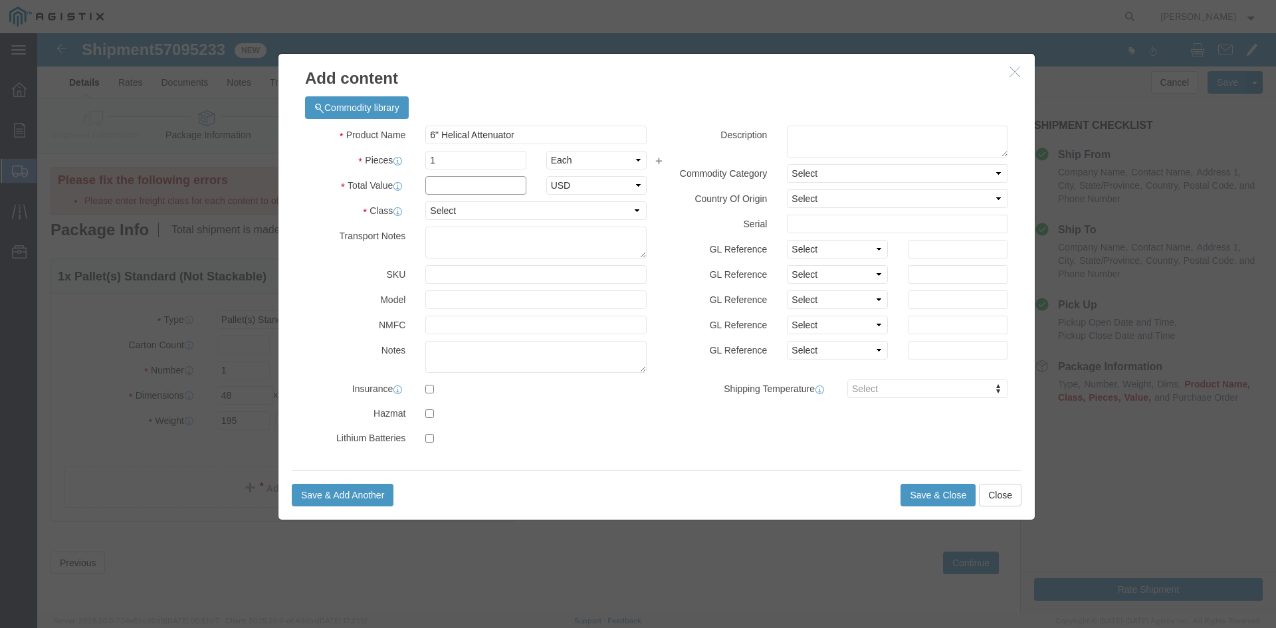
type input "10,000"
click select "Select 50 55 60 65 70 85 92.5 100 125 175 250 300 400"
select select "50"
click select "Select 50 55 60 65 70 85 92.5 100 125 175 250 300 400"
drag, startPoint x: 868, startPoint y: 455, endPoint x: 904, endPoint y: 489, distance: 49.8
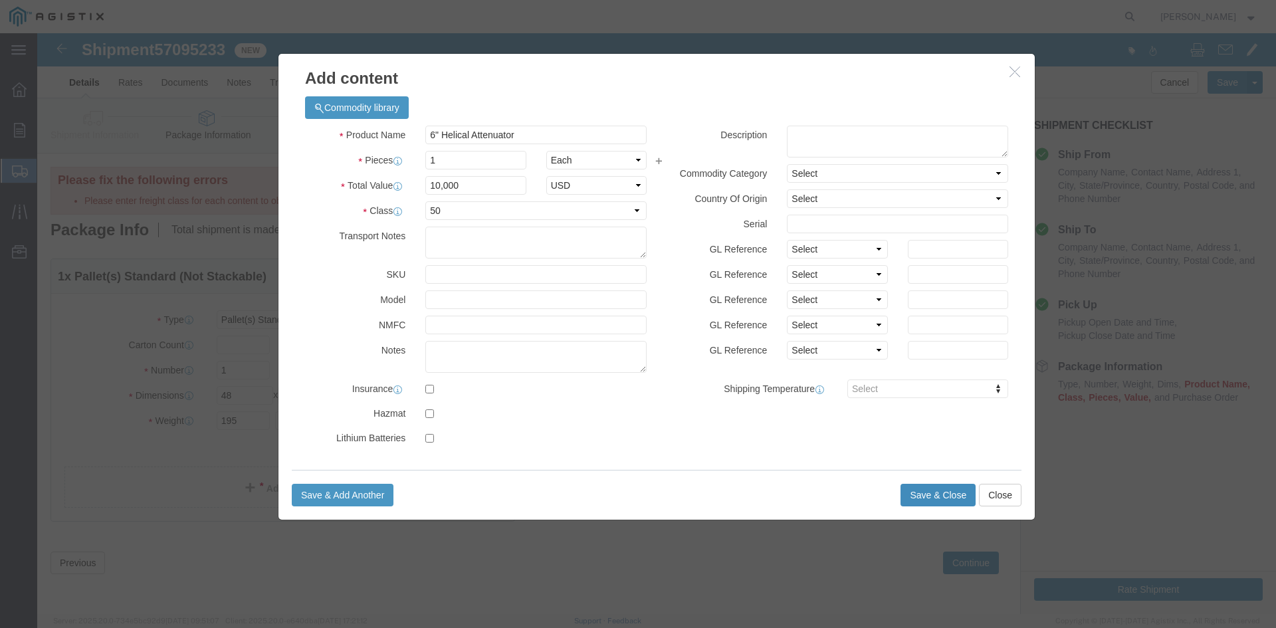
click button "Save & Close"
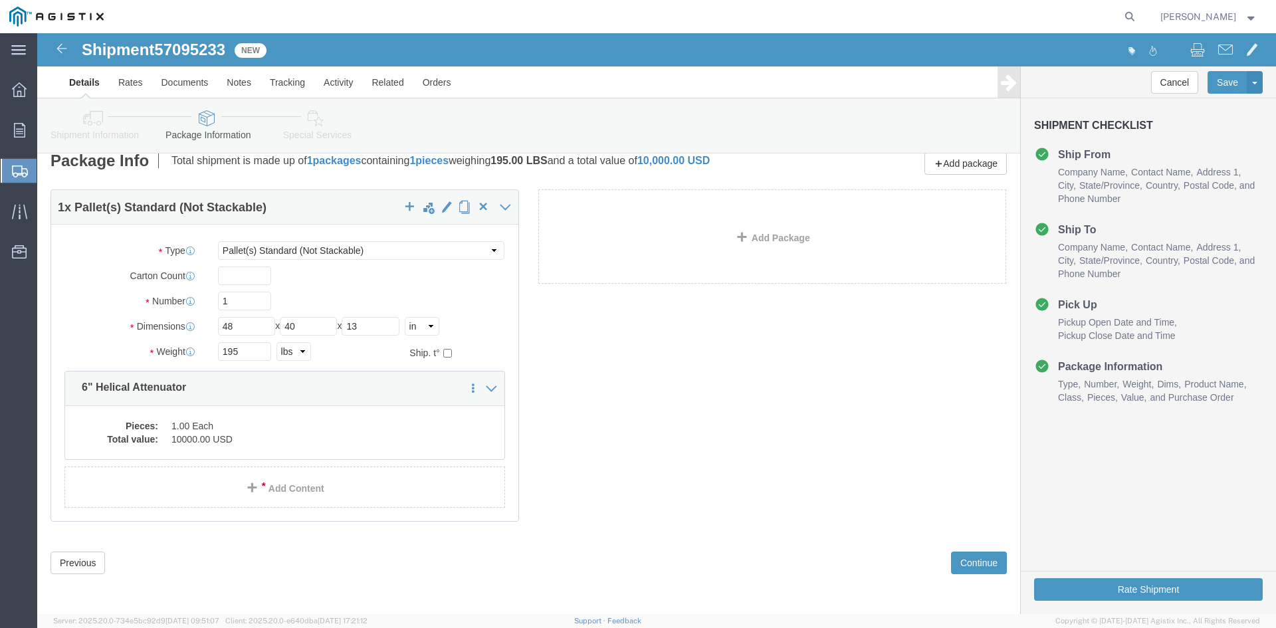
scroll to position [70, 0]
click button "Continue"
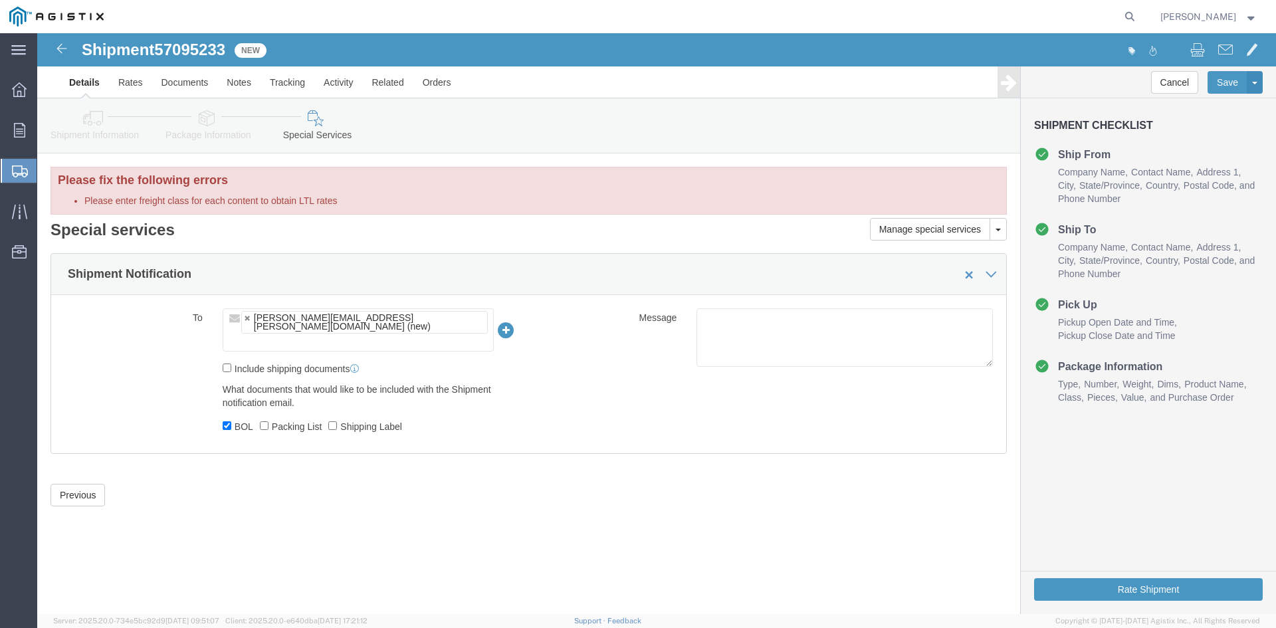
scroll to position [0, 0]
click button "Previous"
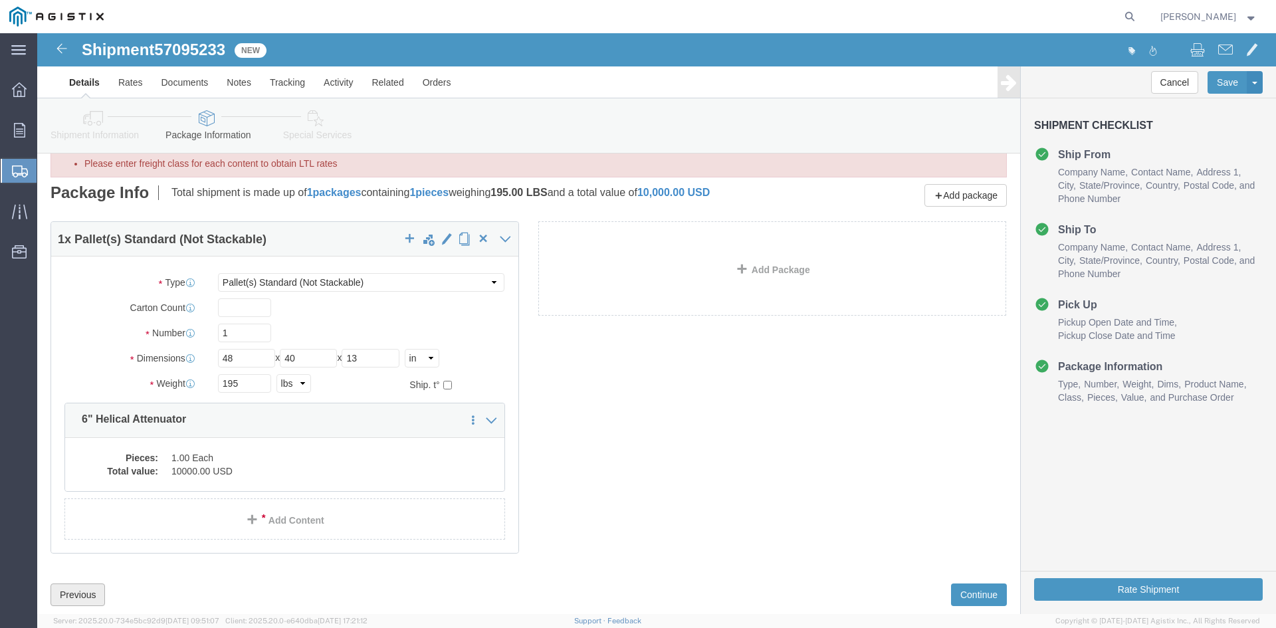
scroll to position [70, 0]
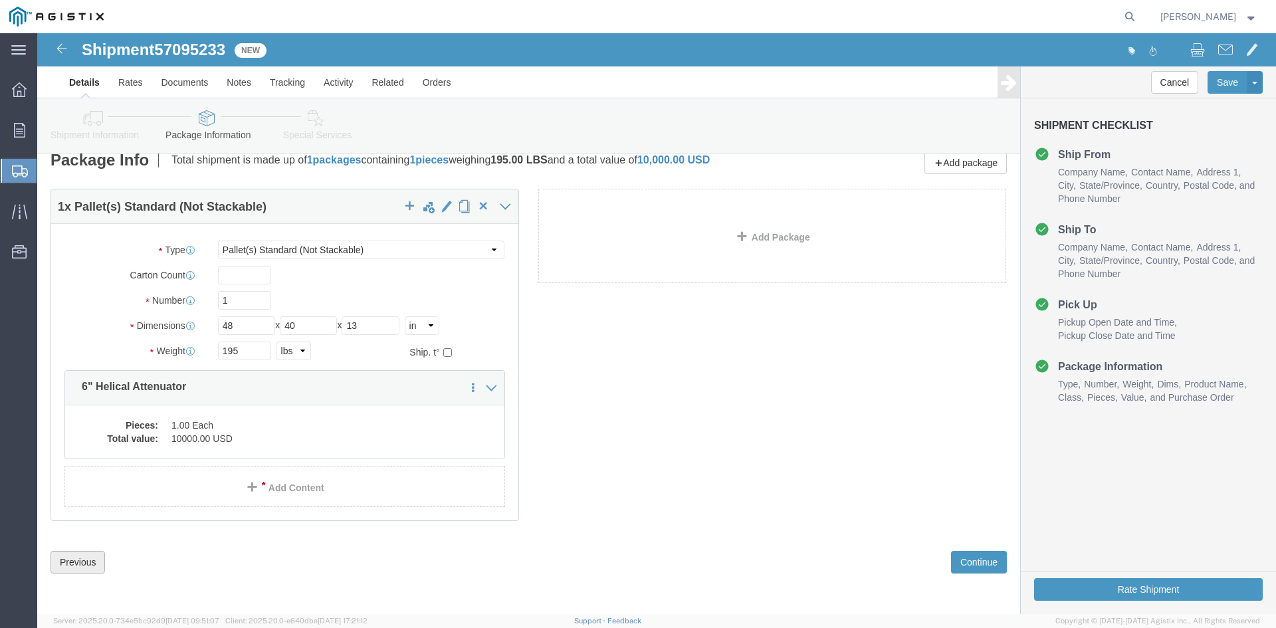
click button "Previous"
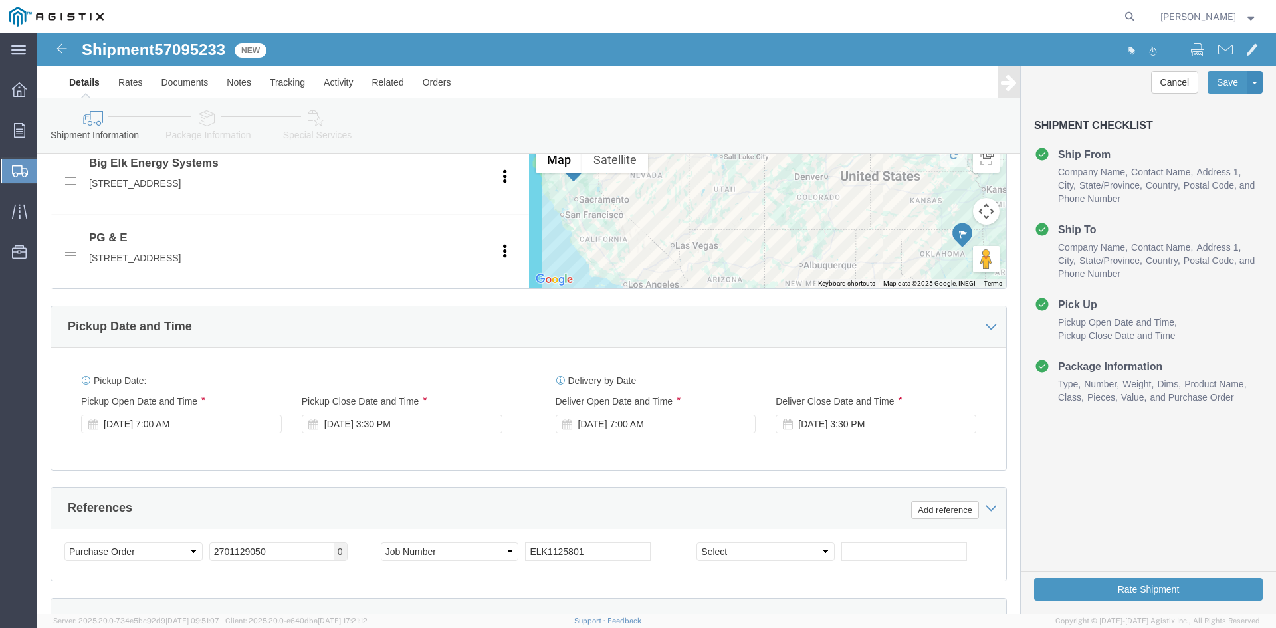
scroll to position [801, 0]
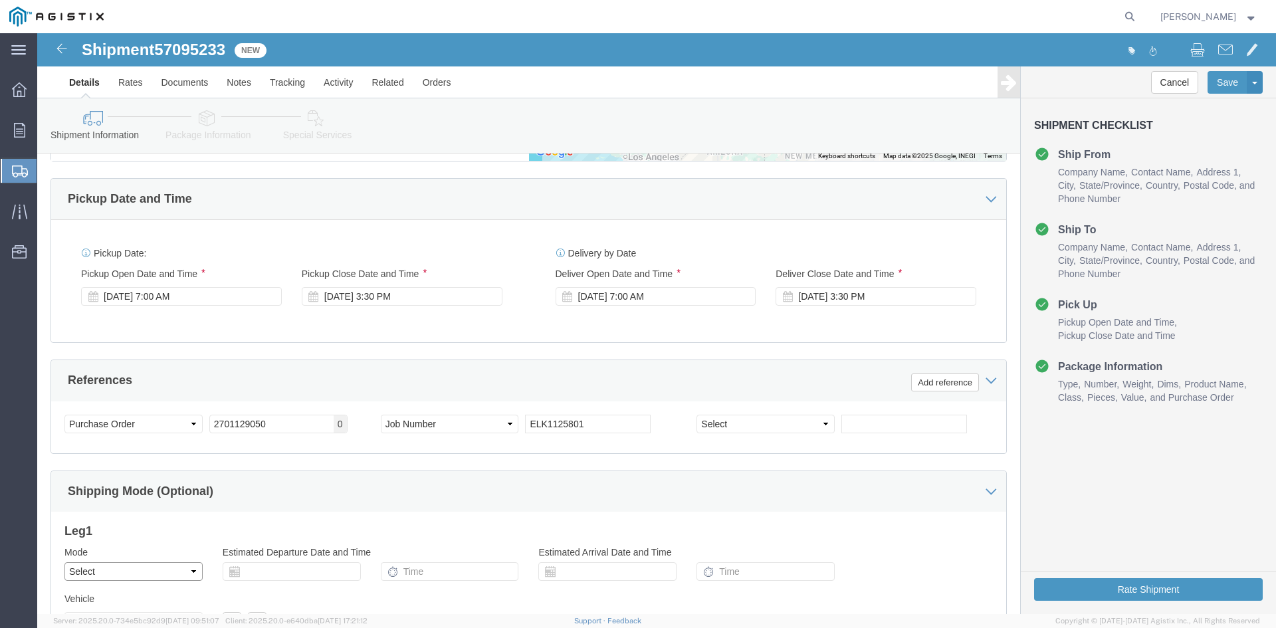
click select "Select Air Less than Truckload Multi-Leg Ocean Freight Rail Small Parcel Truckl…"
select select "LTL"
click select "Select Air Less than Truckload Multi-Leg Ocean Freight Rail Small Parcel Truckl…"
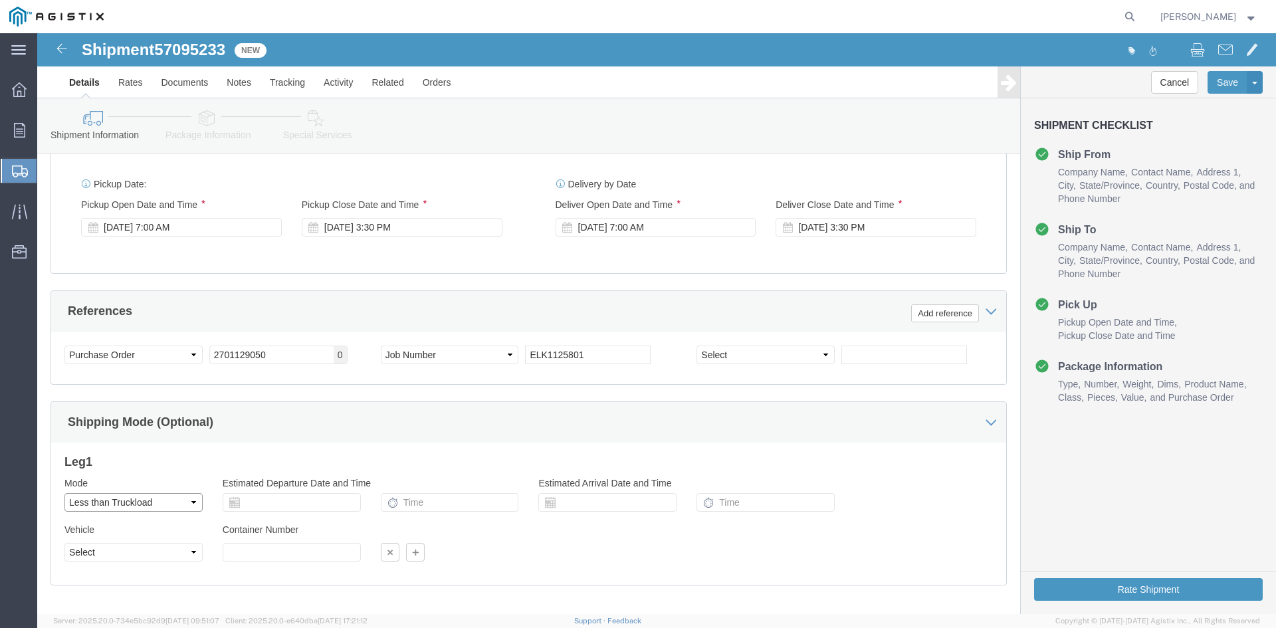
scroll to position [935, 0]
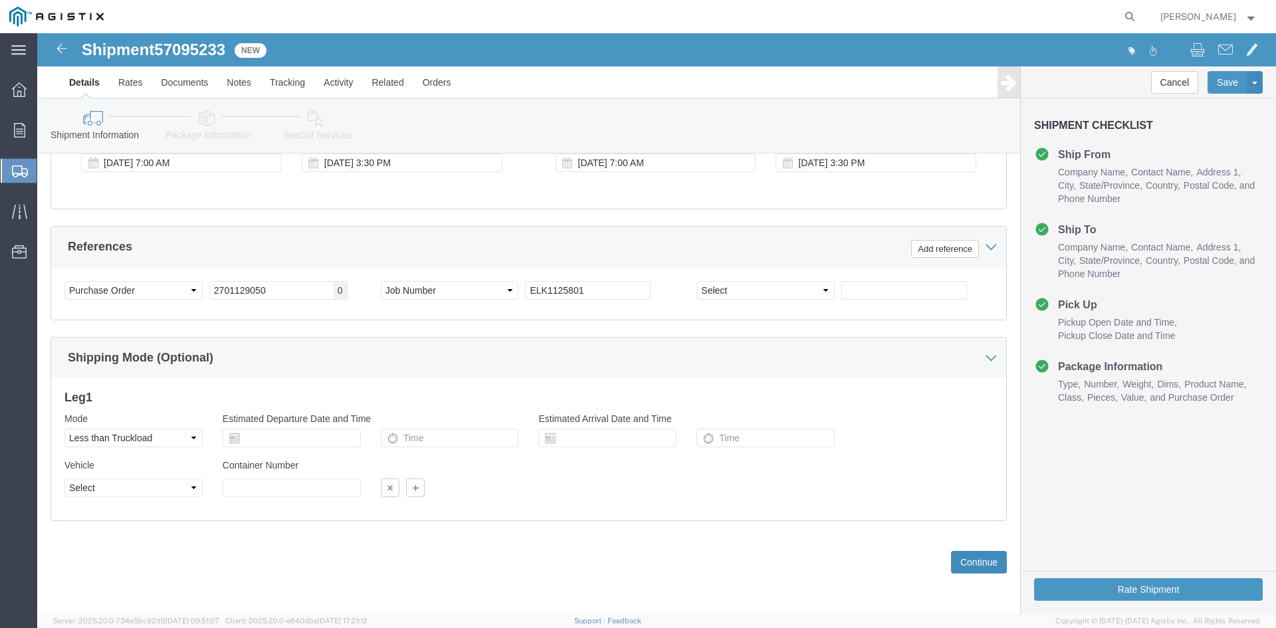
click button "Continue"
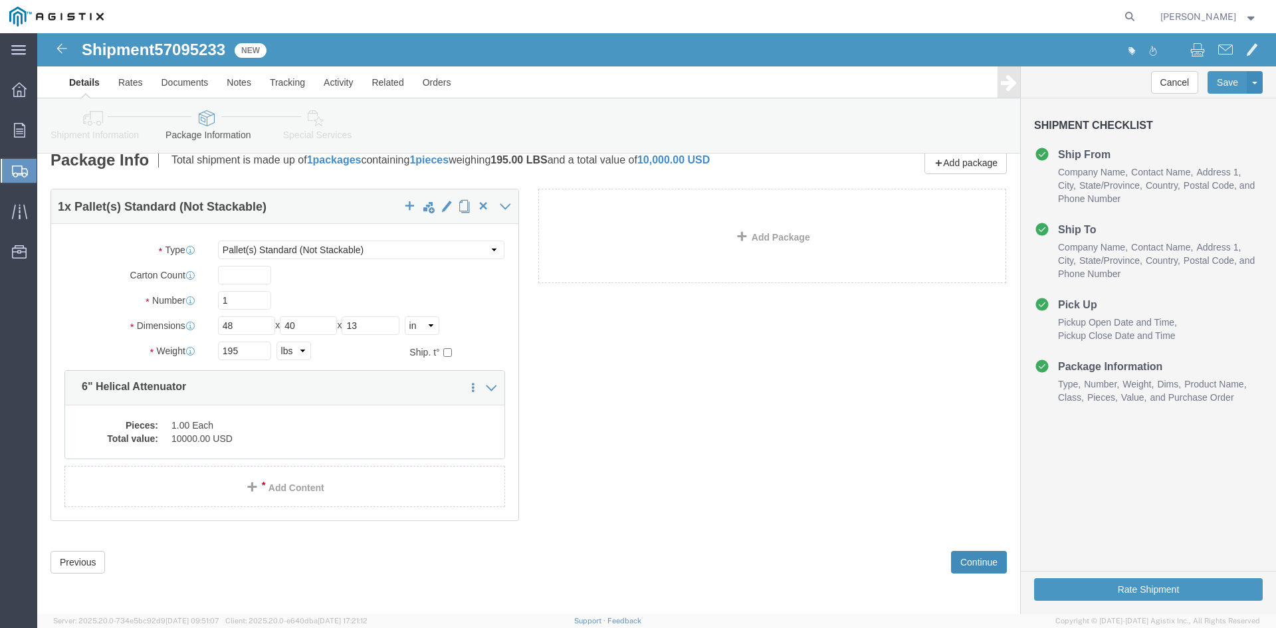
scroll to position [70, 0]
click button "Continue"
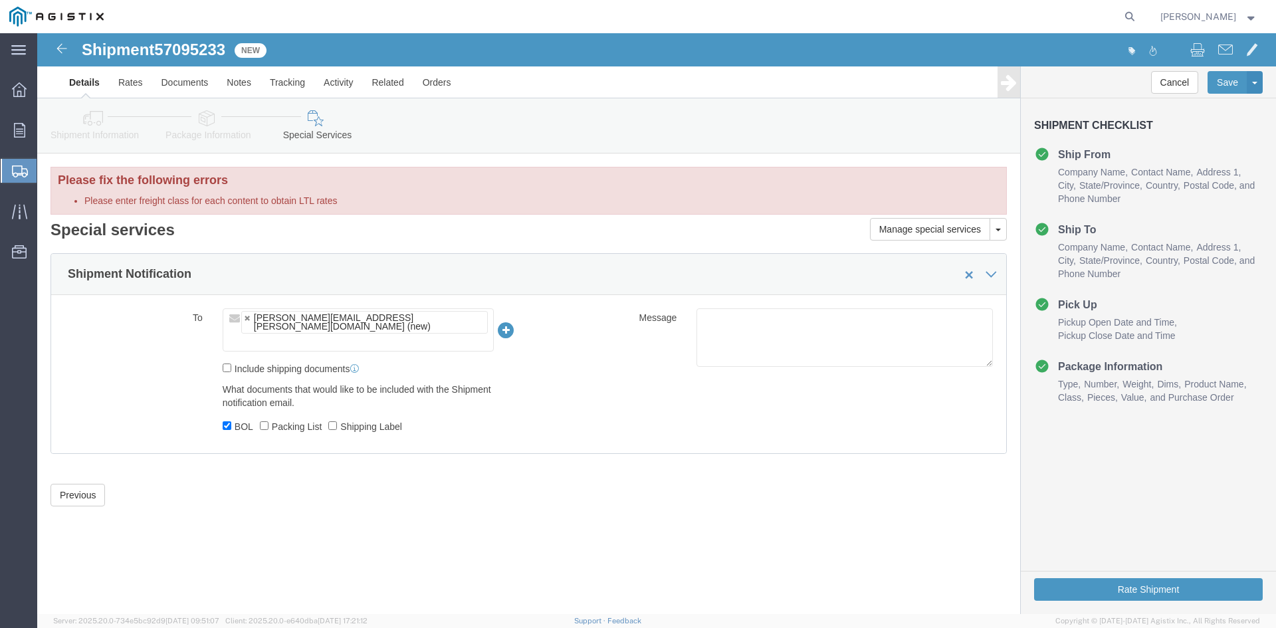
scroll to position [0, 0]
click button "Rate Shipment"
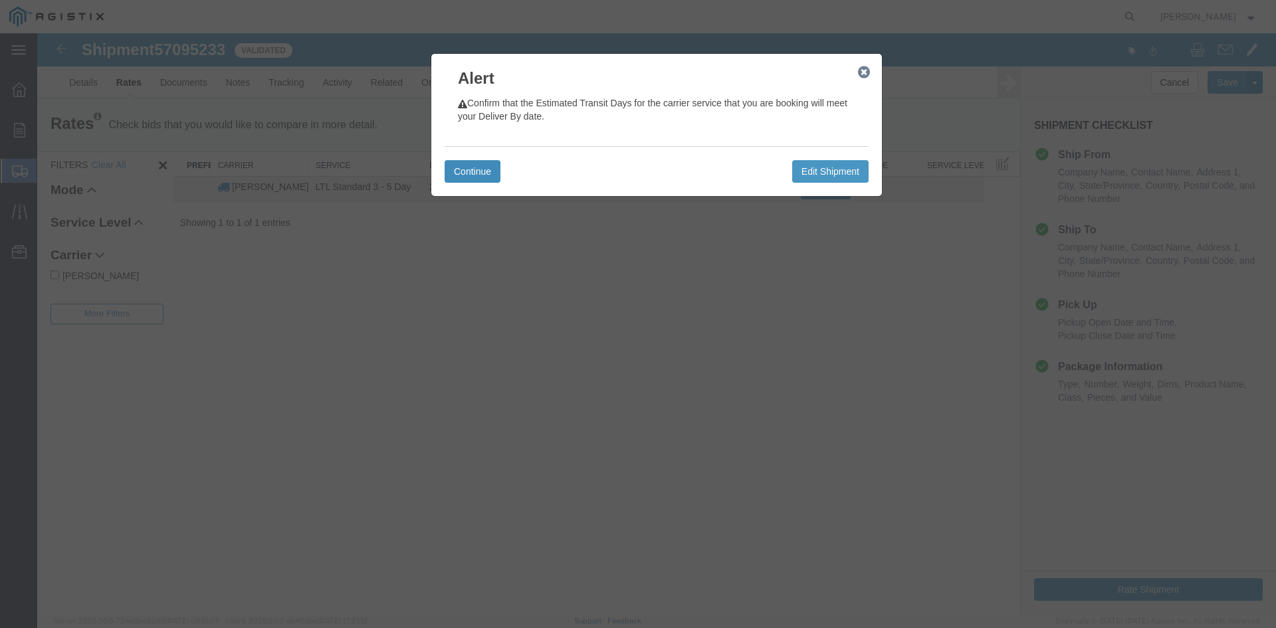
click at [467, 168] on button "Continue" at bounding box center [473, 171] width 56 height 23
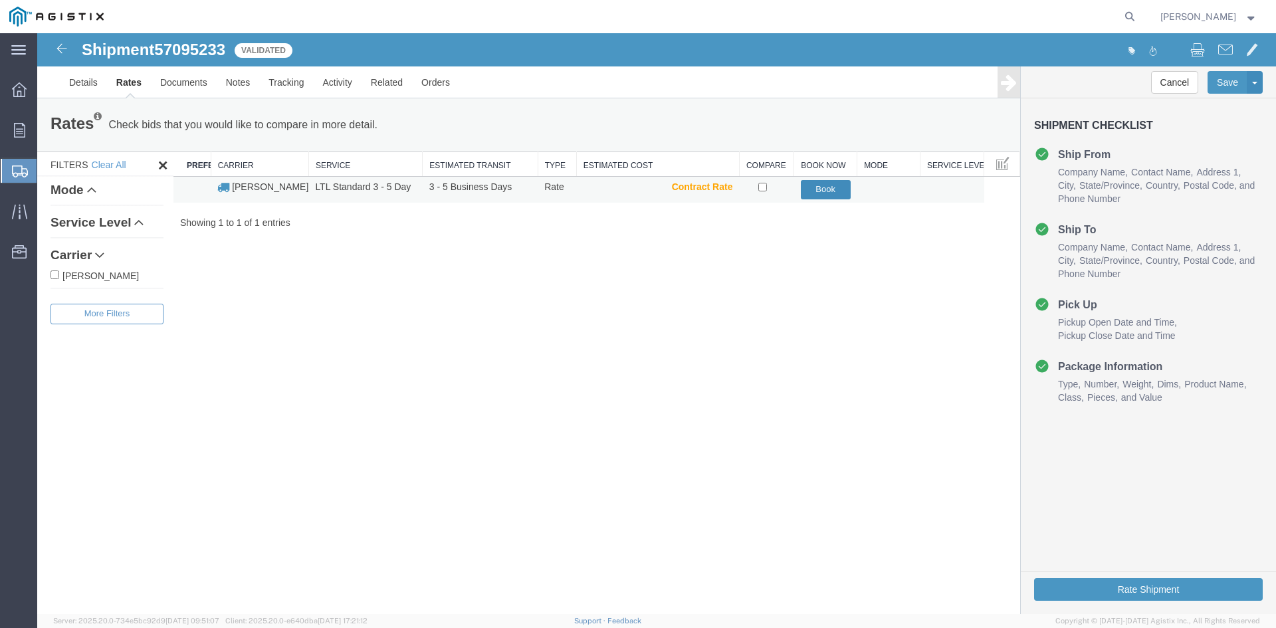
click at [829, 187] on button "Book" at bounding box center [826, 189] width 50 height 19
